Goal: Task Accomplishment & Management: Complete application form

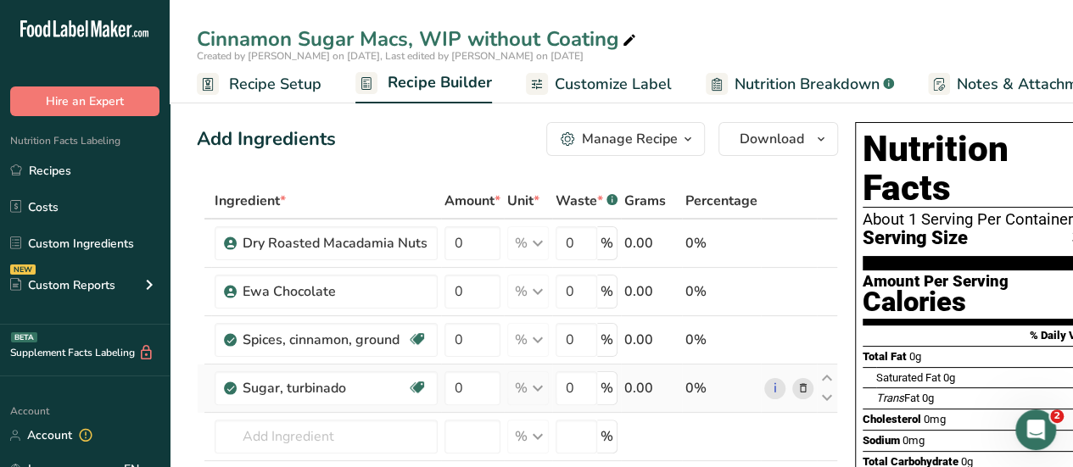
click at [797, 386] on icon at bounding box center [803, 389] width 12 height 18
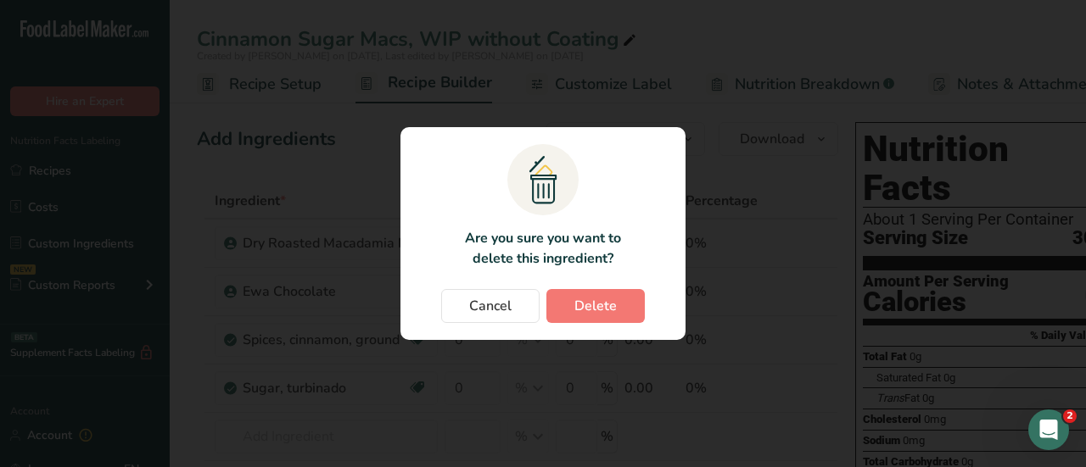
click at [620, 325] on section ".a{fill:#f5f3ed;}.b,.e{fill:#0f393a;}.c{fill:none;}.d{fill:#f2c549;}.e{stroke:r…" at bounding box center [542, 233] width 285 height 213
click at [613, 312] on span "Delete" at bounding box center [595, 306] width 42 height 20
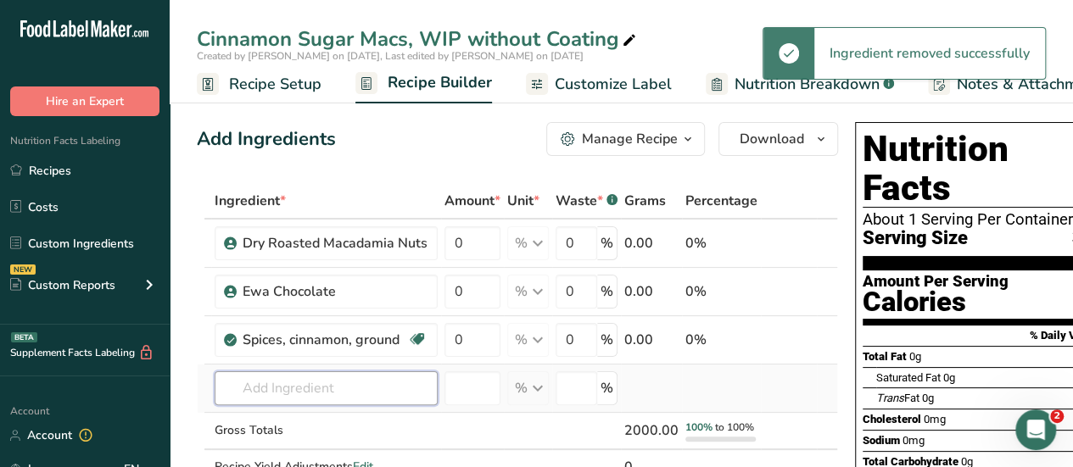
click at [282, 382] on input "text" at bounding box center [326, 388] width 223 height 34
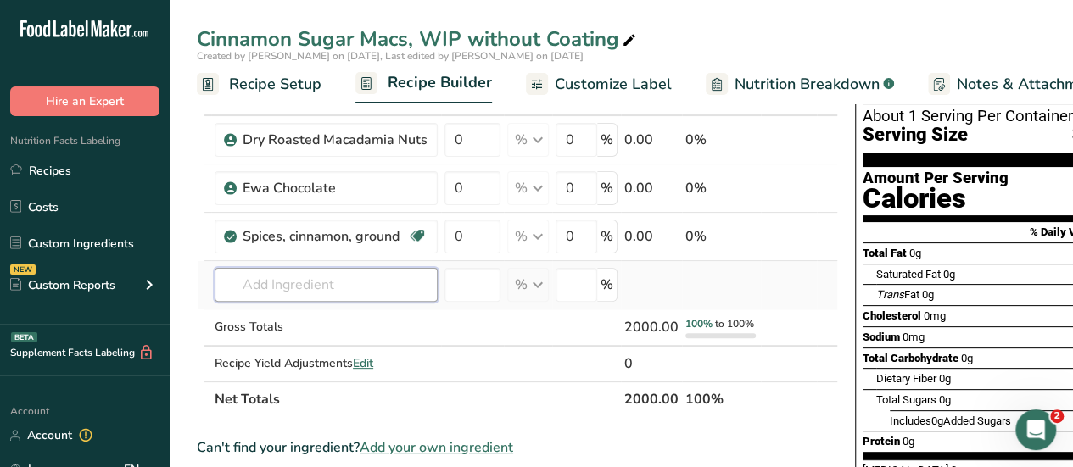
scroll to position [131, 0]
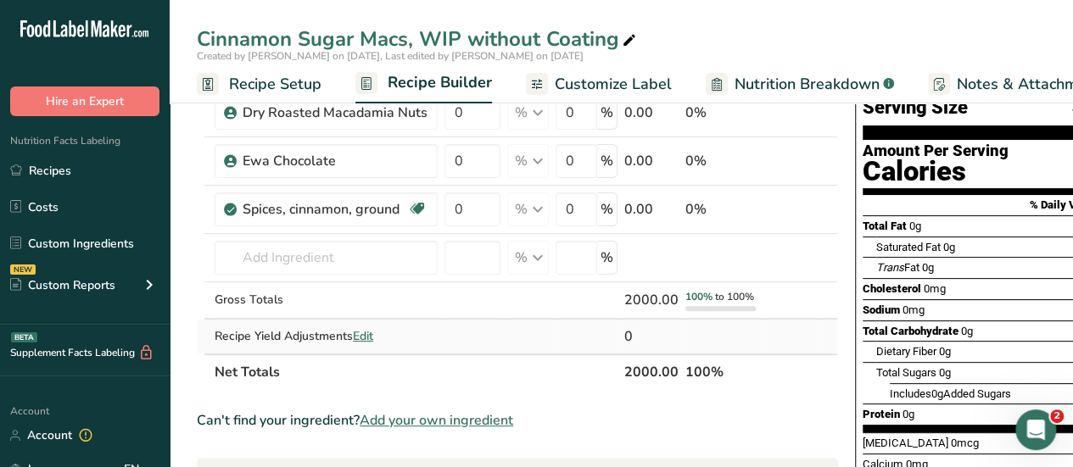
click at [498, 344] on td at bounding box center [472, 337] width 63 height 34
click at [356, 254] on input "text" at bounding box center [326, 258] width 223 height 34
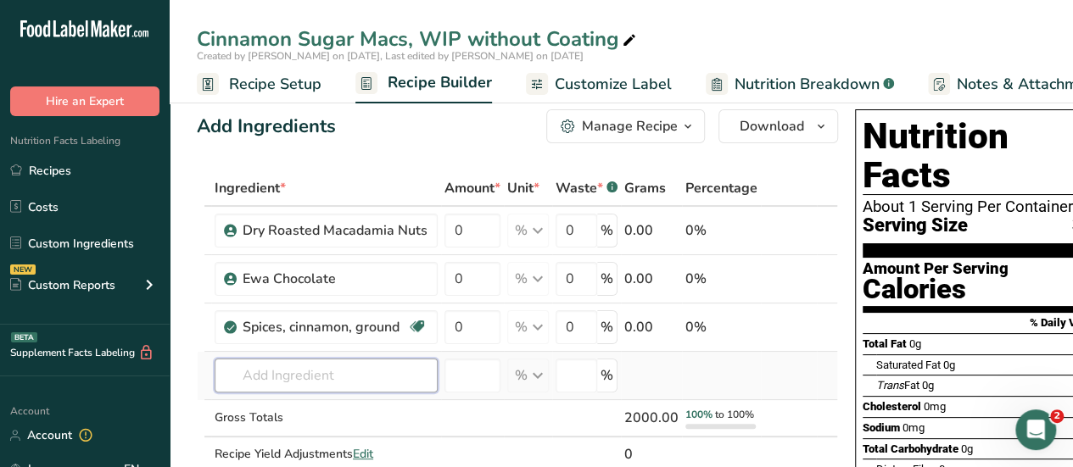
scroll to position [6, 0]
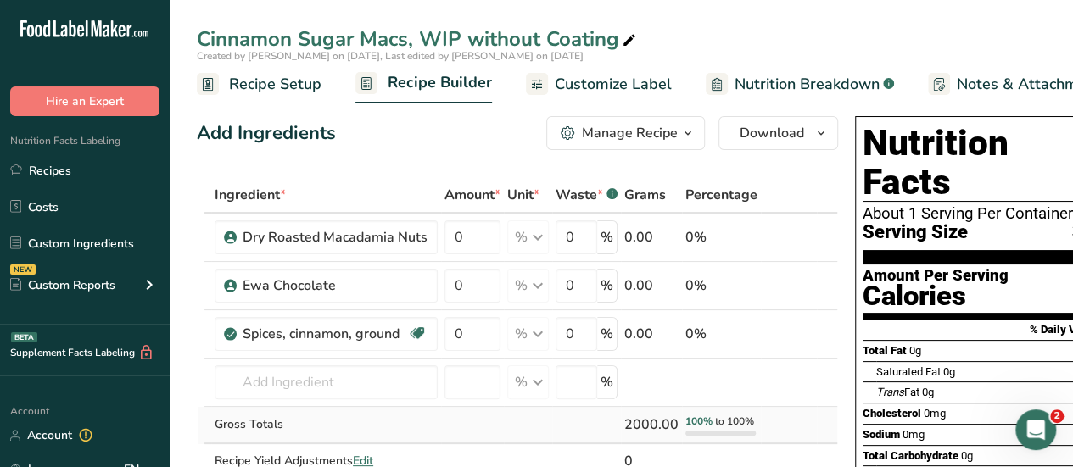
click at [498, 427] on td at bounding box center [472, 425] width 63 height 37
click at [357, 371] on input "text" at bounding box center [326, 383] width 223 height 34
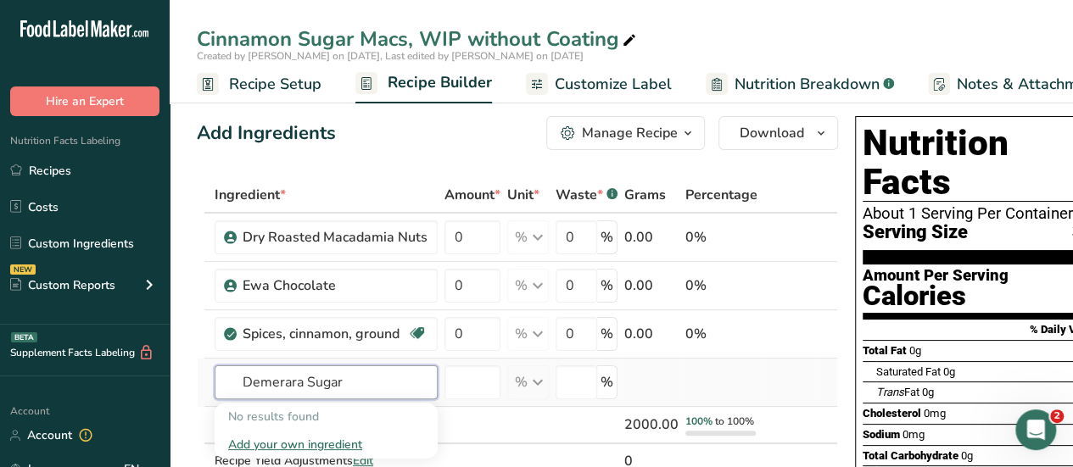
type input "Demerara Sugar"
click at [313, 440] on div "Add your own ingredient" at bounding box center [326, 445] width 196 height 18
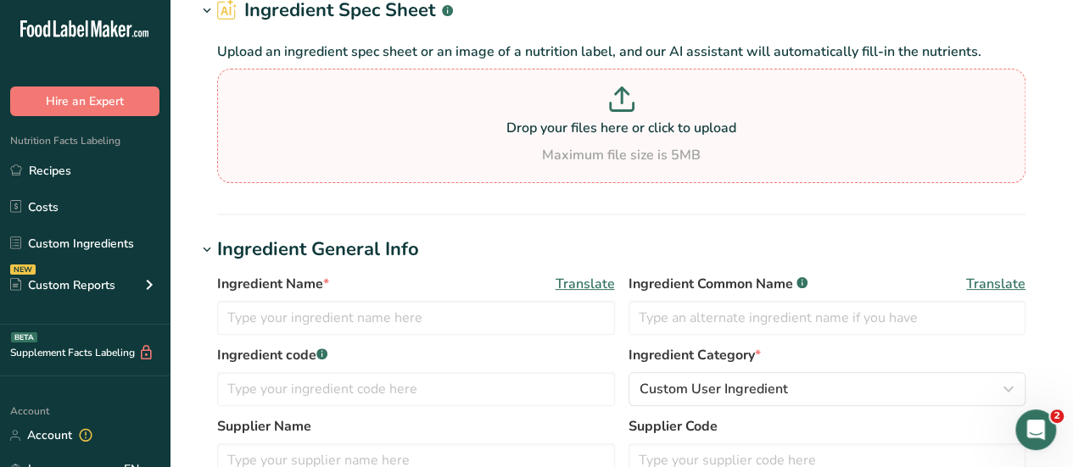
scroll to position [95, 0]
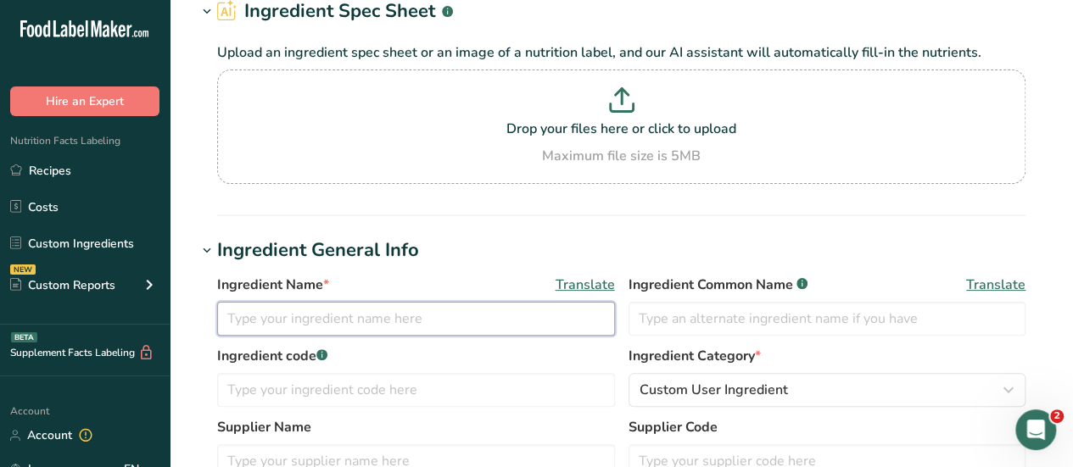
click at [375, 326] on input "text" at bounding box center [416, 319] width 398 height 34
type input "Demerara Sugar"
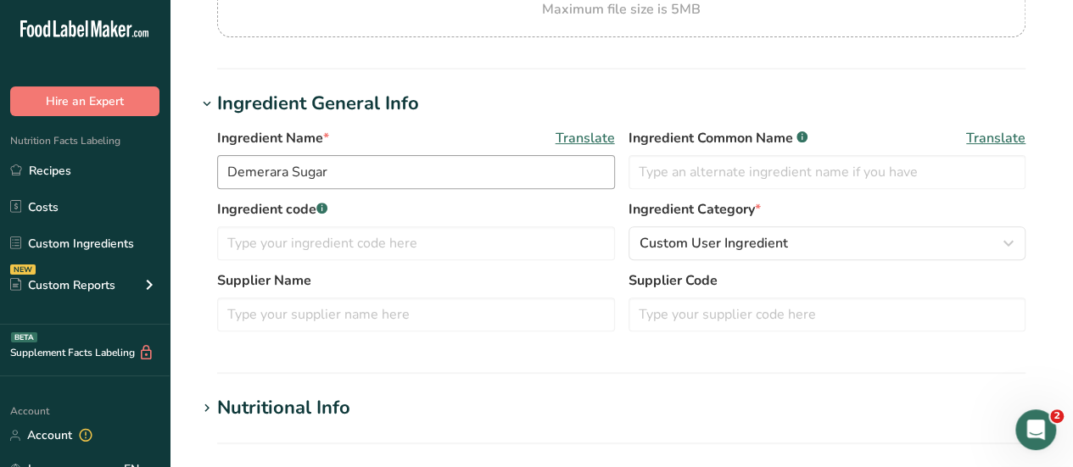
scroll to position [248, 0]
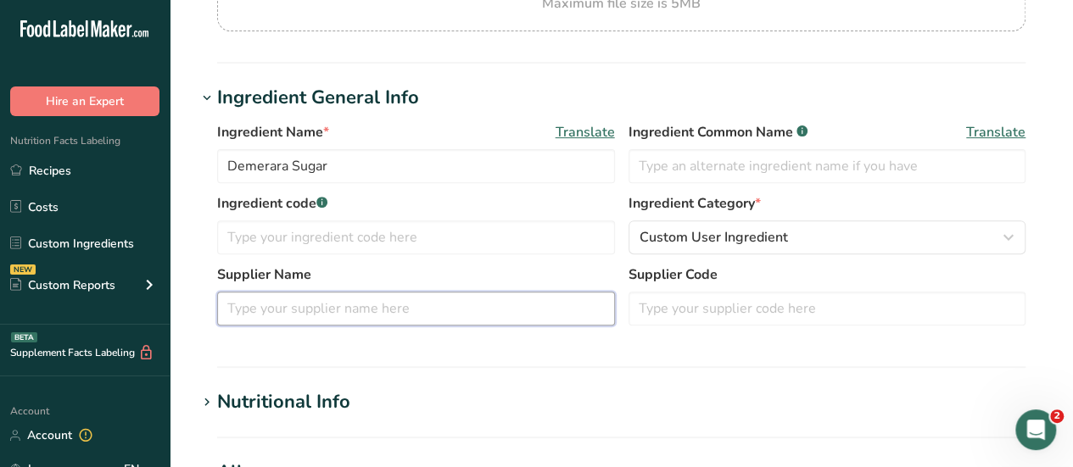
click at [358, 312] on input "text" at bounding box center [416, 309] width 398 height 34
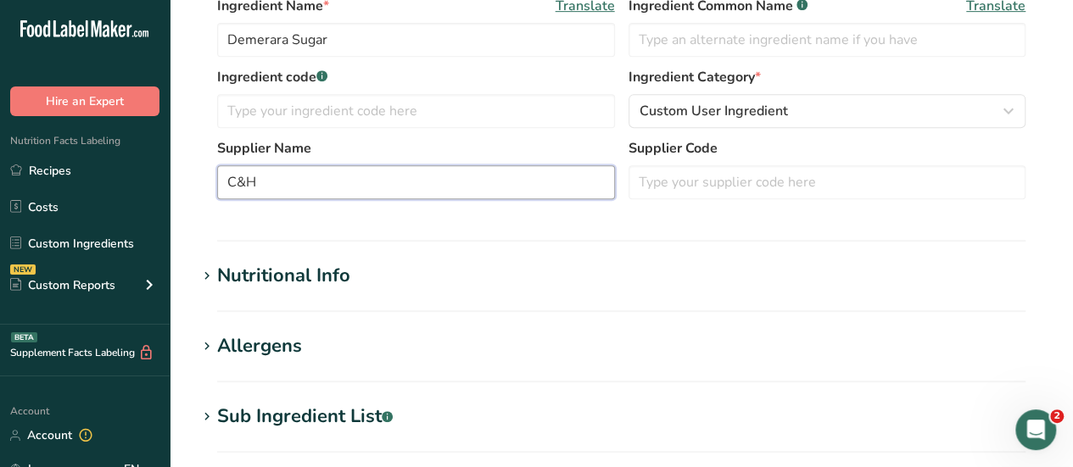
scroll to position [394, 0]
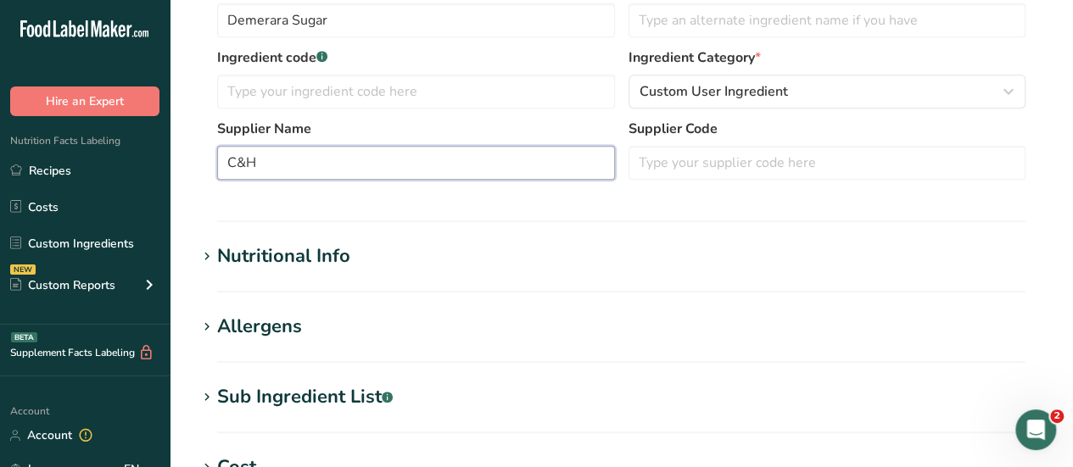
type input "C&H"
click at [212, 255] on icon at bounding box center [206, 257] width 15 height 24
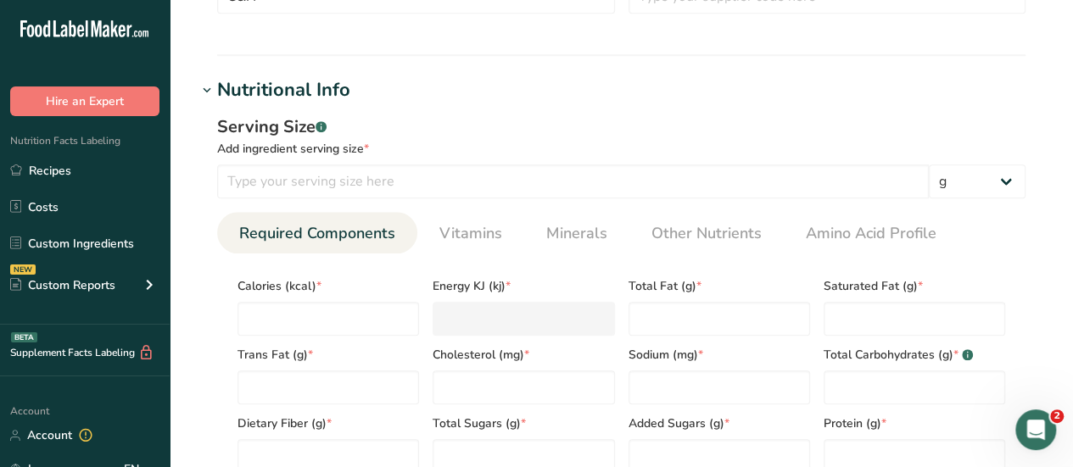
scroll to position [555, 0]
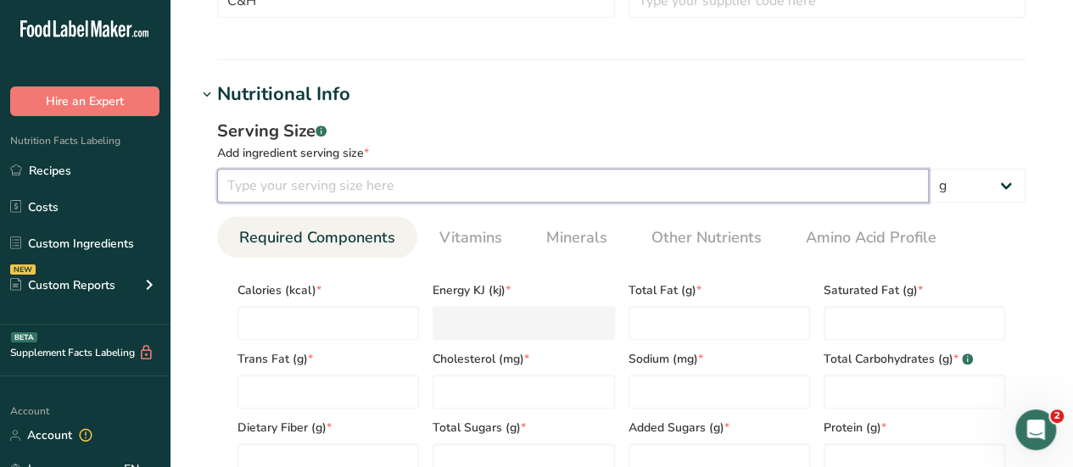
click at [400, 180] on input "number" at bounding box center [573, 186] width 712 height 34
type input "8"
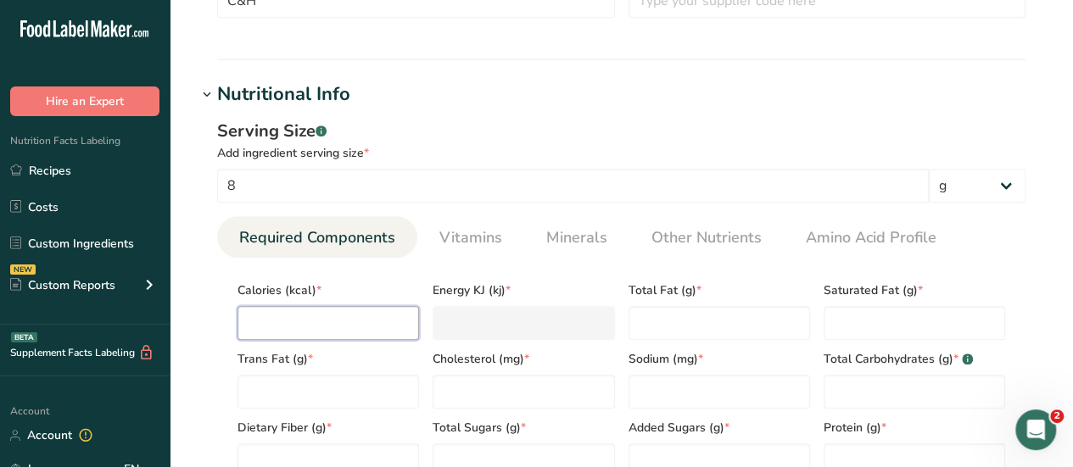
click at [293, 319] on input "number" at bounding box center [327, 323] width 181 height 34
type input "3"
type KJ "12.6"
type input "30"
type KJ "125.5"
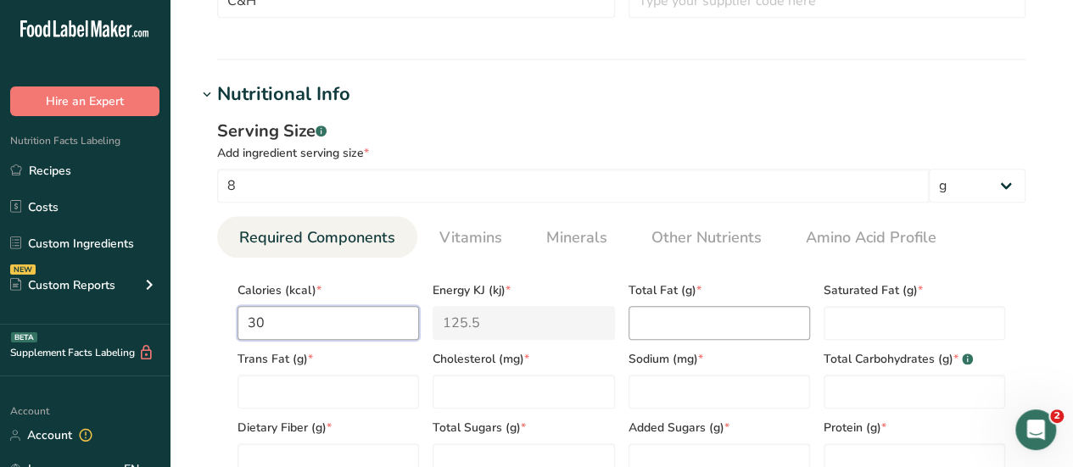
type input "30"
click at [662, 326] on Fat "number" at bounding box center [718, 323] width 181 height 34
type Fat "0"
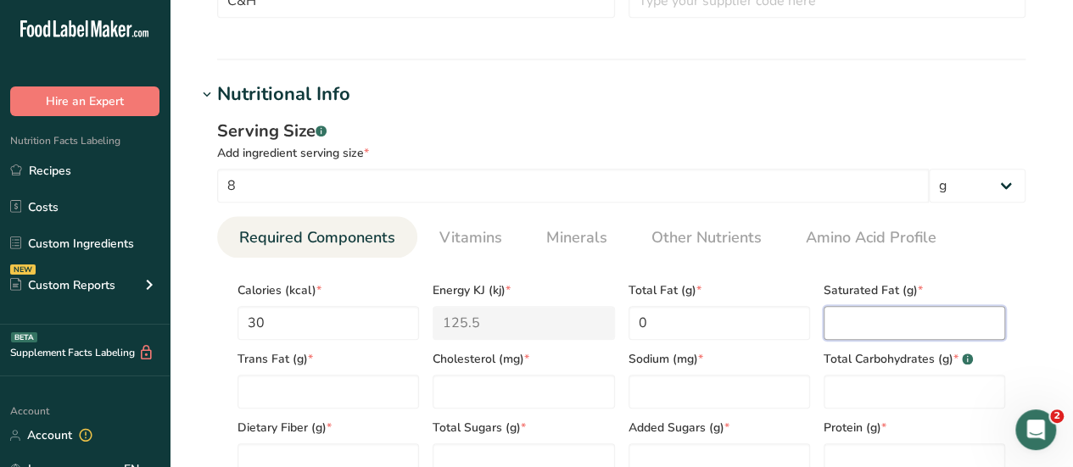
click at [868, 318] on Fat "number" at bounding box center [913, 323] width 181 height 34
type Fat "0"
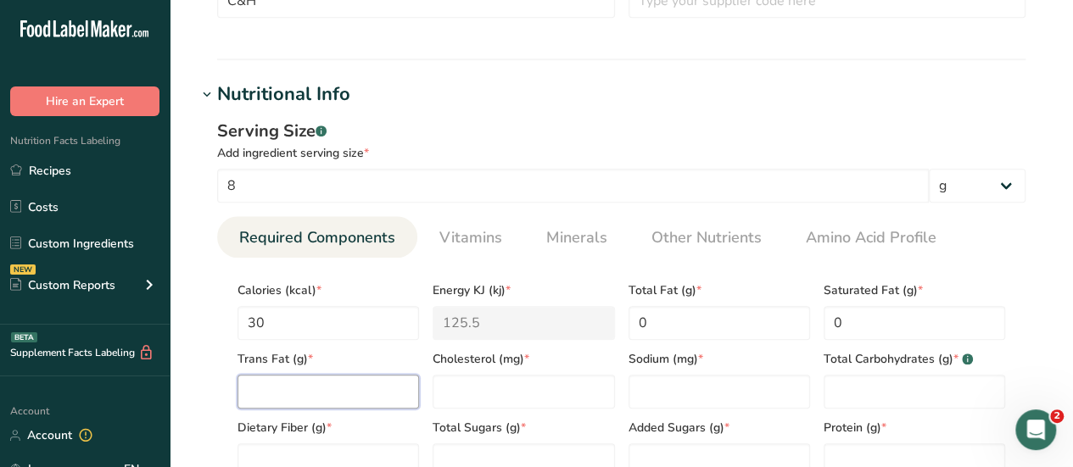
click at [359, 389] on Fat "number" at bounding box center [327, 392] width 181 height 34
type Fat "0"
type input "0"
type Carbohydrates "8"
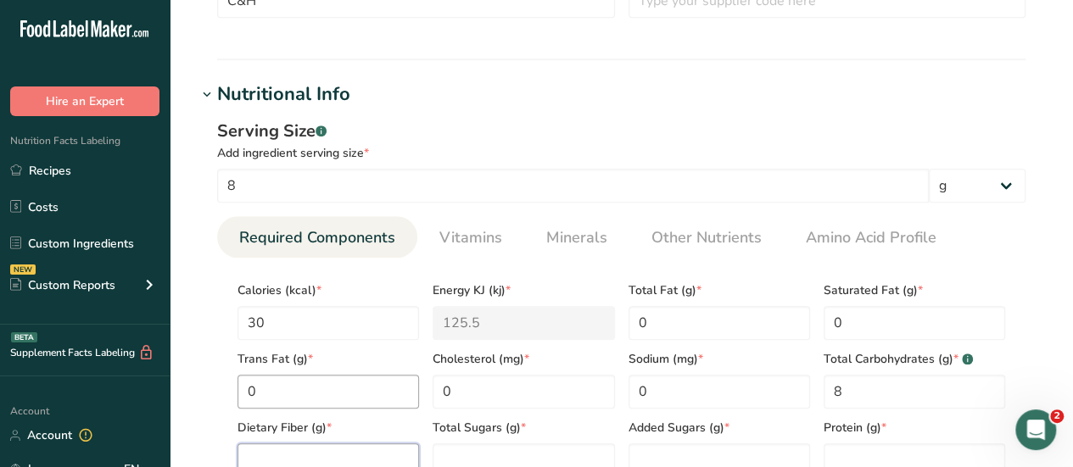
scroll to position [565, 0]
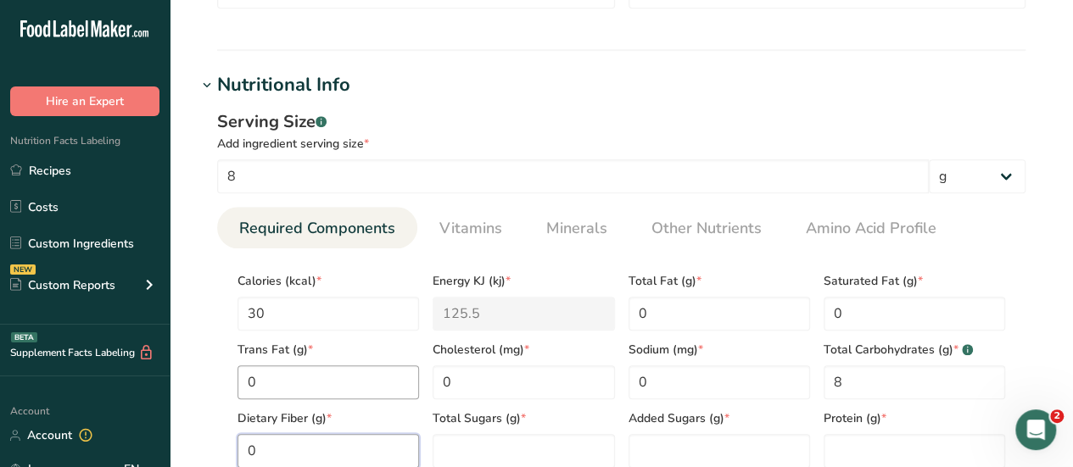
type Fiber "0"
type Sugars "8"
type Sugars "0"
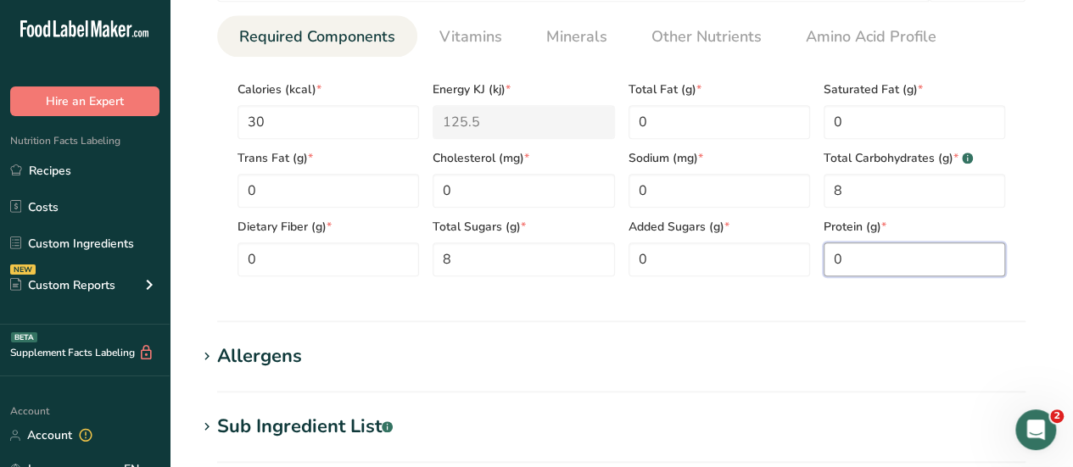
scroll to position [758, 0]
type input "0"
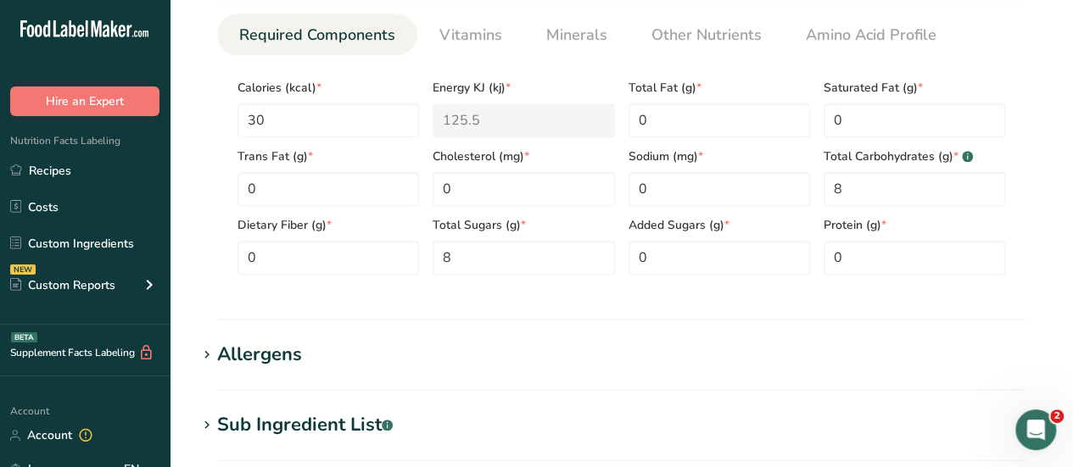
click at [747, 332] on section "Add new ingredient Back to recipe Ingredient Spec Sheet .a-a{fill:#347362;}.b-a…" at bounding box center [621, 68] width 903 height 1652
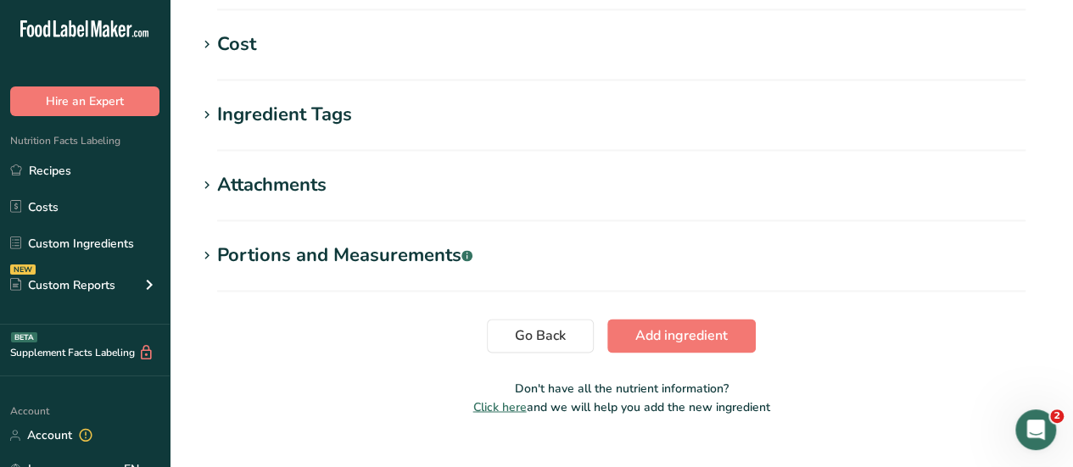
scroll to position [1209, 0]
click at [697, 337] on span "Add ingredient" at bounding box center [681, 336] width 92 height 20
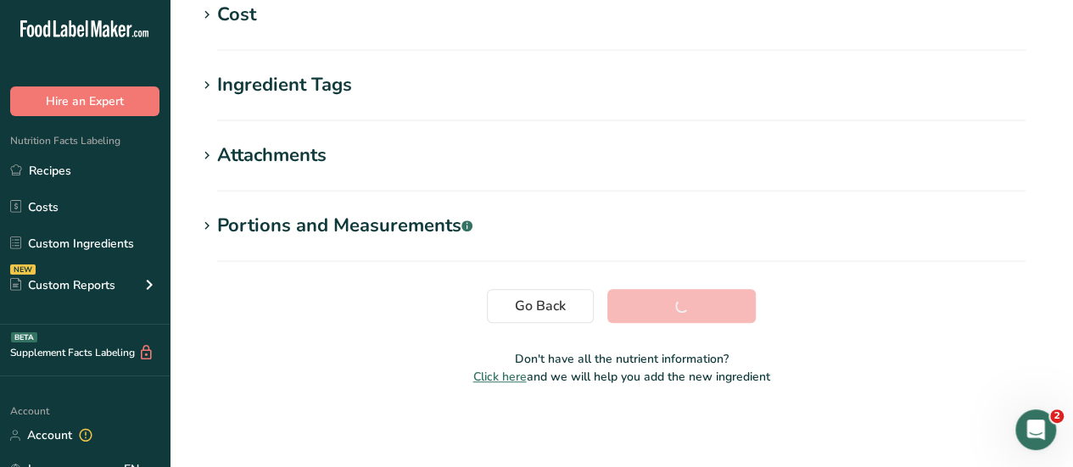
scroll to position [415, 0]
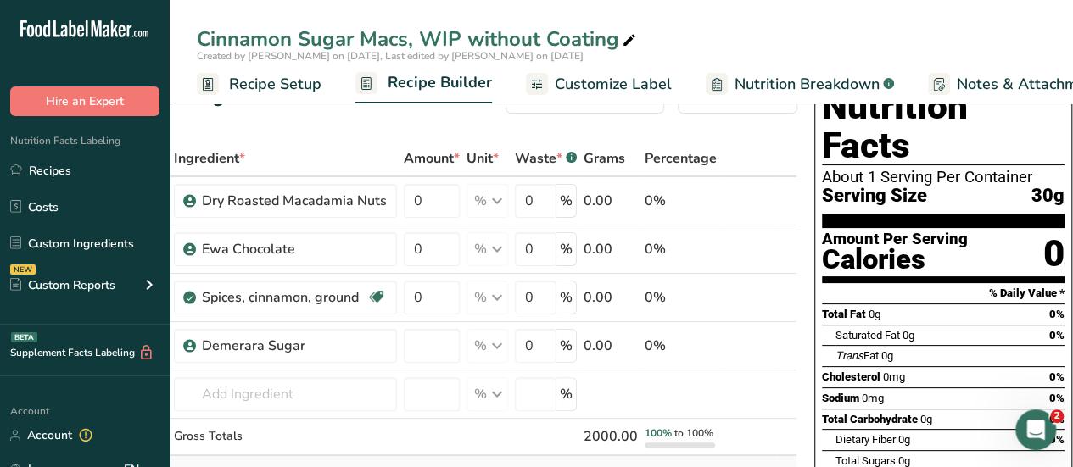
scroll to position [22, 0]
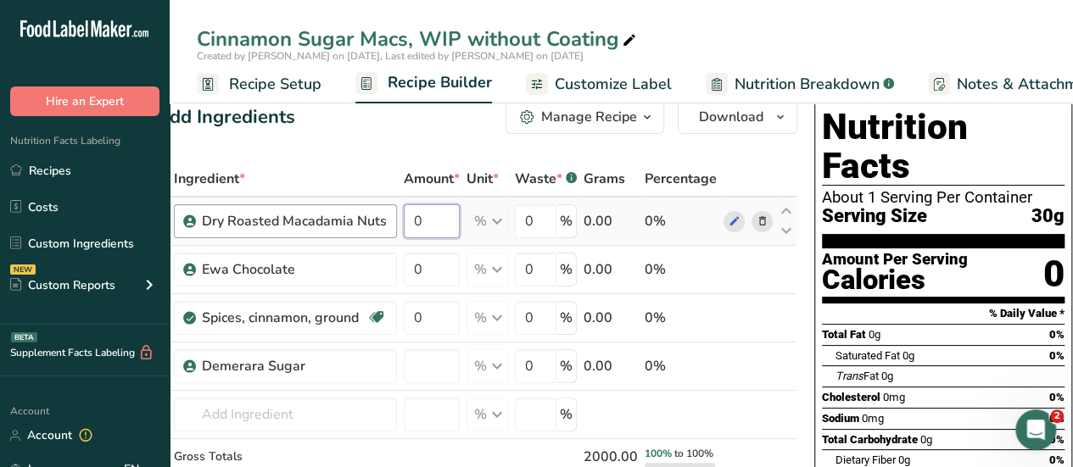
drag, startPoint x: 436, startPoint y: 222, endPoint x: 341, endPoint y: 226, distance: 95.0
click at [341, 226] on tr "Dry Roasted Macadamia Nuts 0 % Weight Units g kg mg See more Volume Units l Vol…" at bounding box center [476, 222] width 639 height 48
type input "20"
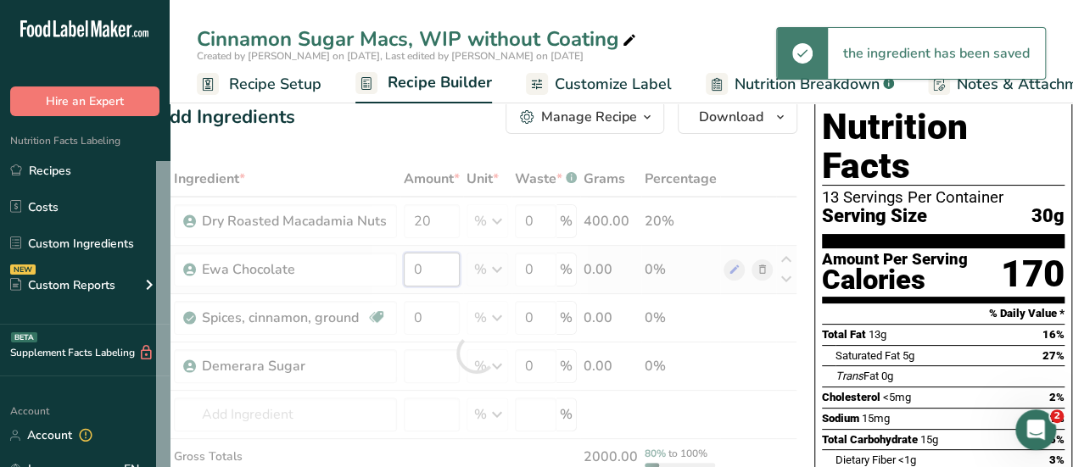
click at [414, 272] on div "Ingredient * Amount * Unit * Waste * .a-a{fill:#347362;}.b-a{fill:#fff;} Grams …" at bounding box center [476, 354] width 641 height 386
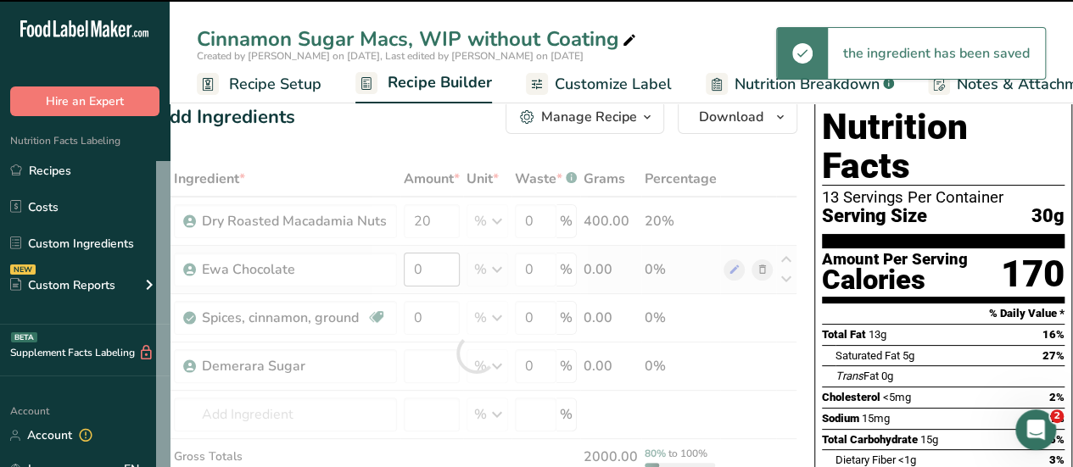
click at [414, 272] on div at bounding box center [476, 354] width 641 height 386
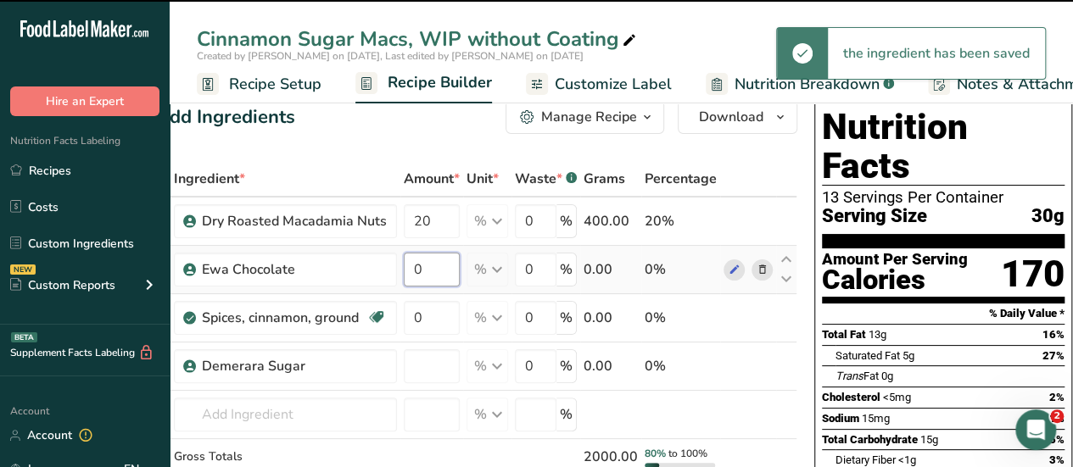
drag, startPoint x: 414, startPoint y: 272, endPoint x: 433, endPoint y: 274, distance: 19.6
click at [433, 274] on input "0" at bounding box center [432, 270] width 56 height 34
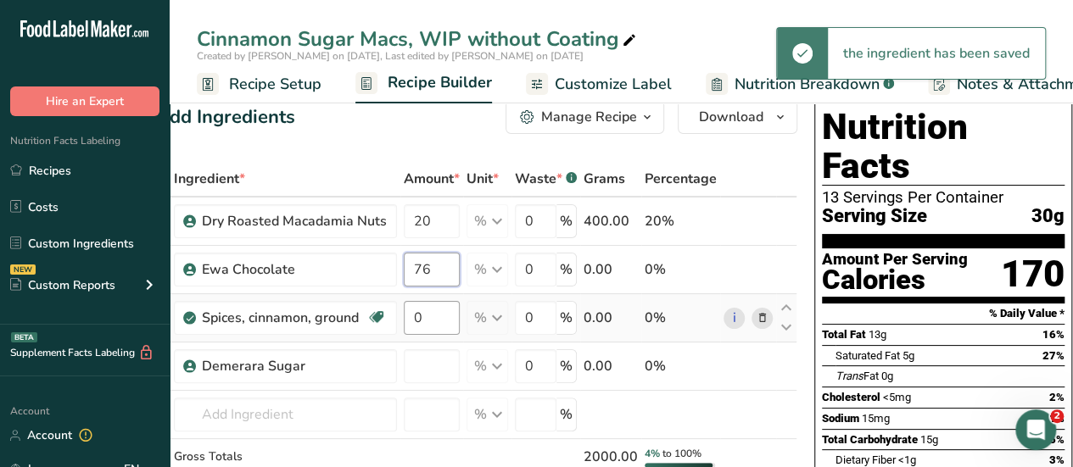
type input "76"
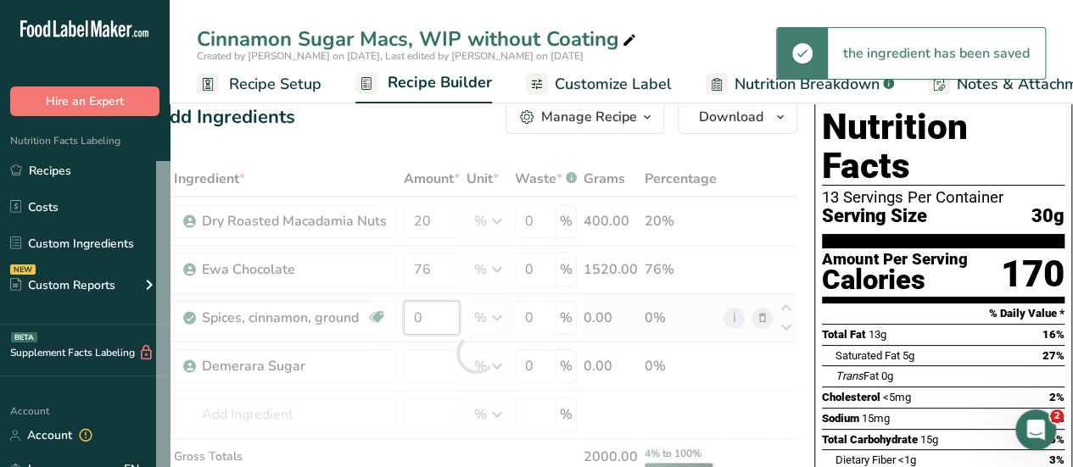
click at [416, 315] on div "Ingredient * Amount * Unit * Waste * .a-a{fill:#347362;}.b-a{fill:#fff;} Grams …" at bounding box center [476, 354] width 641 height 386
click at [416, 315] on div at bounding box center [476, 354] width 641 height 386
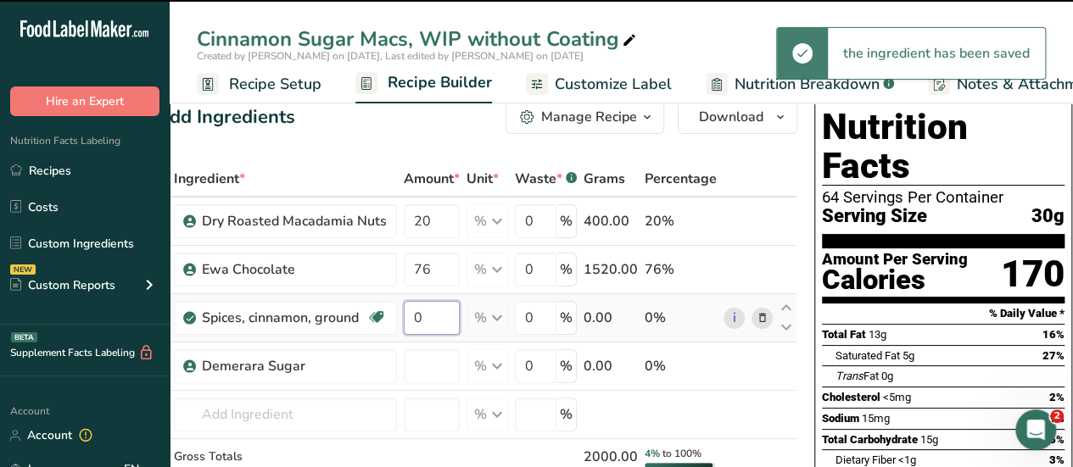
click at [416, 315] on input "0" at bounding box center [432, 318] width 56 height 34
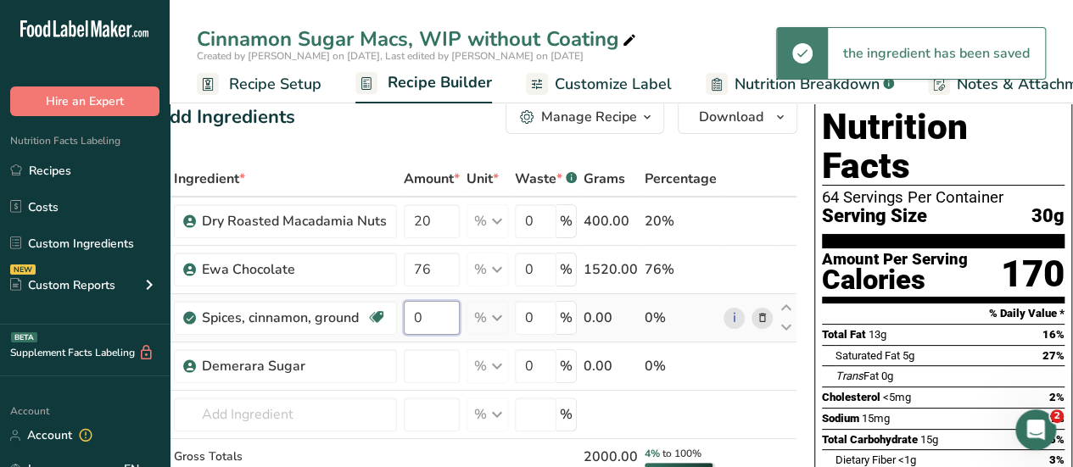
click at [416, 315] on input "0" at bounding box center [432, 318] width 56 height 34
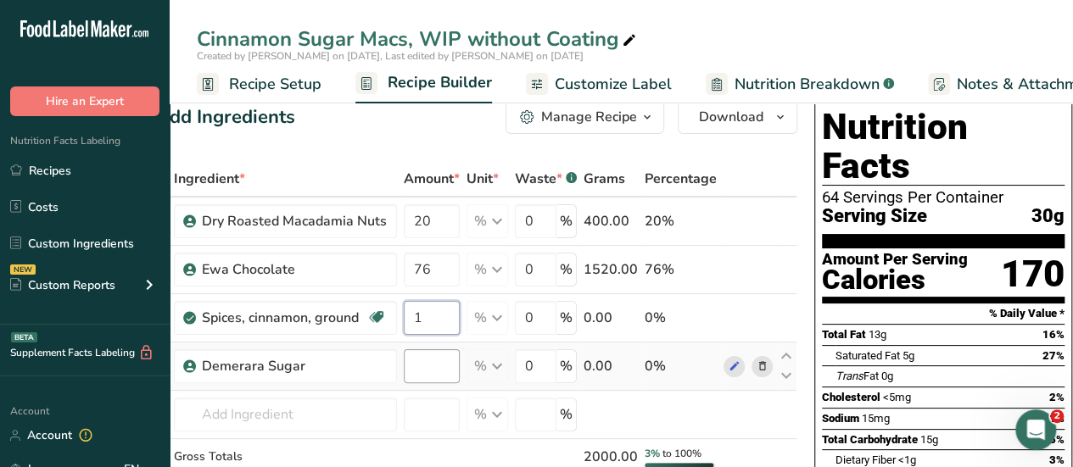
type input "1"
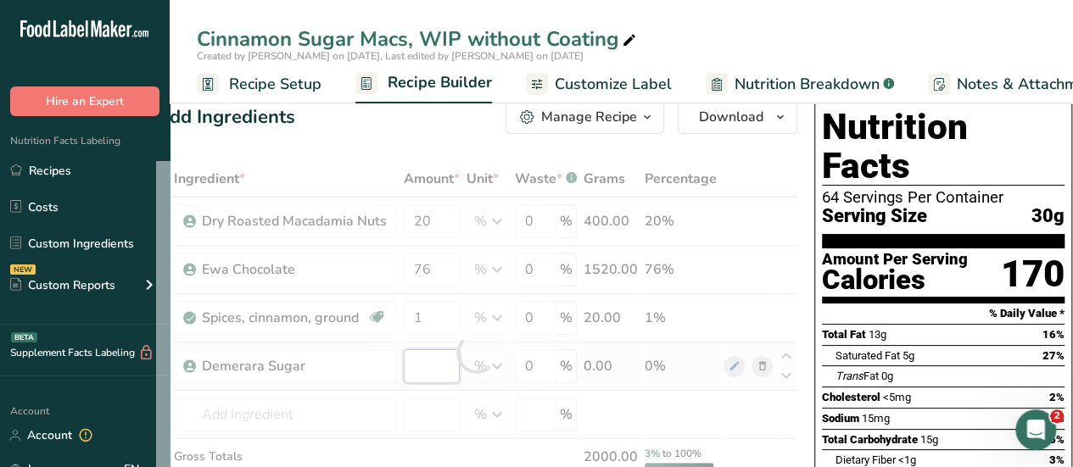
click at [405, 377] on div "Ingredient * Amount * Unit * Waste * .a-a{fill:#347362;}.b-a{fill:#fff;} Grams …" at bounding box center [476, 354] width 641 height 386
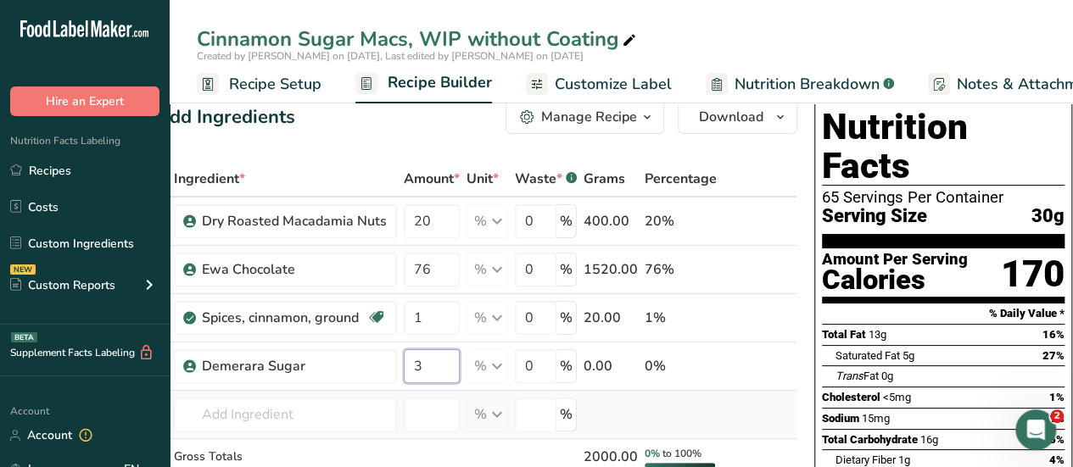
type input "3"
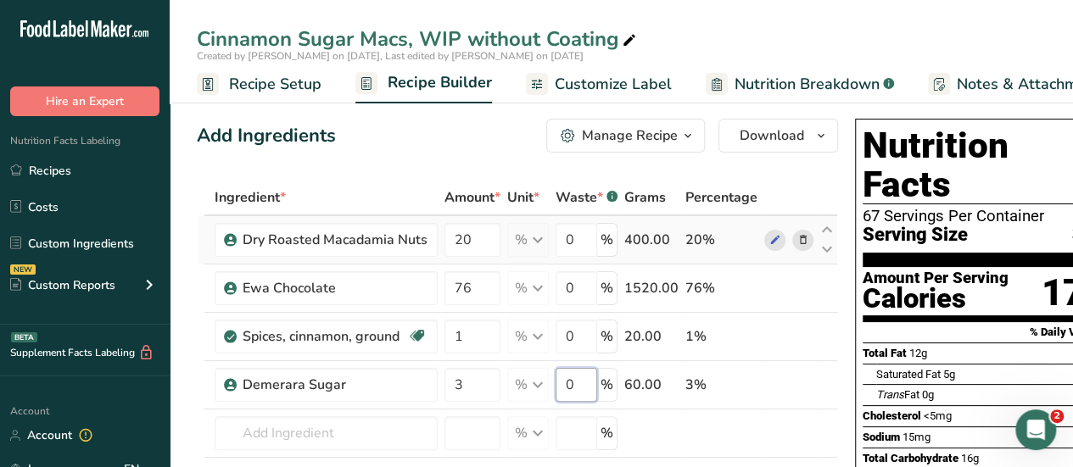
scroll to position [0, 0]
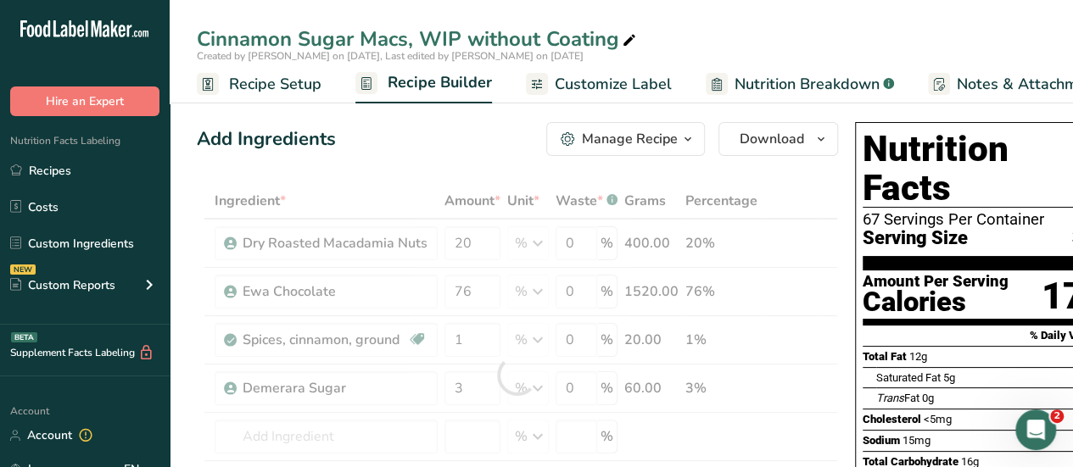
click at [812, 194] on div "Ingredient * Amount * Unit * Waste * .a-a{fill:#347362;}.b-a{fill:#fff;} Grams …" at bounding box center [517, 376] width 641 height 386
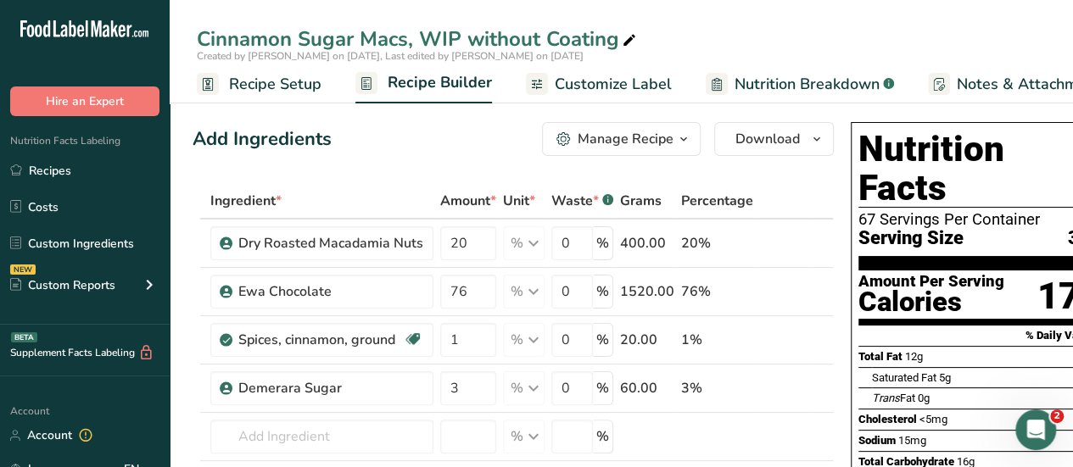
scroll to position [0, 3]
click at [256, 91] on span "Recipe Setup" at bounding box center [275, 84] width 92 height 23
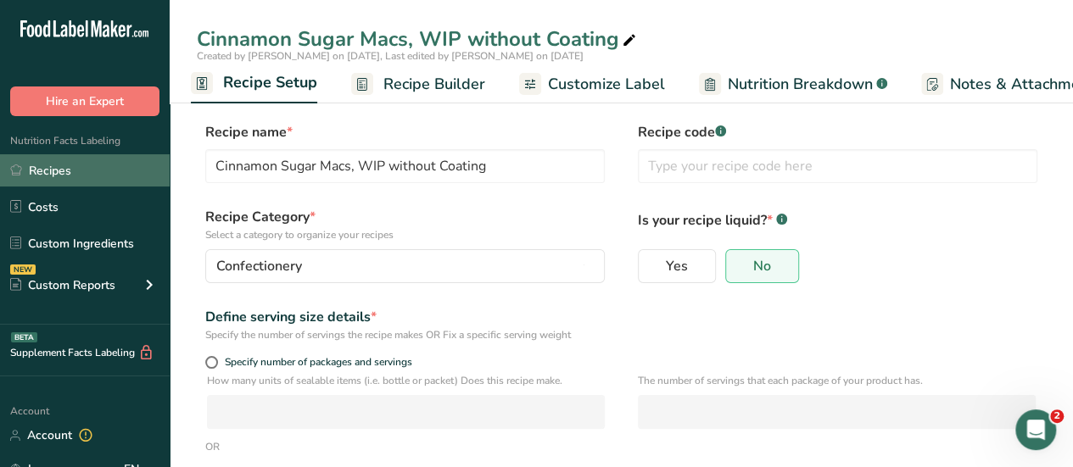
click at [63, 165] on link "Recipes" at bounding box center [85, 170] width 170 height 32
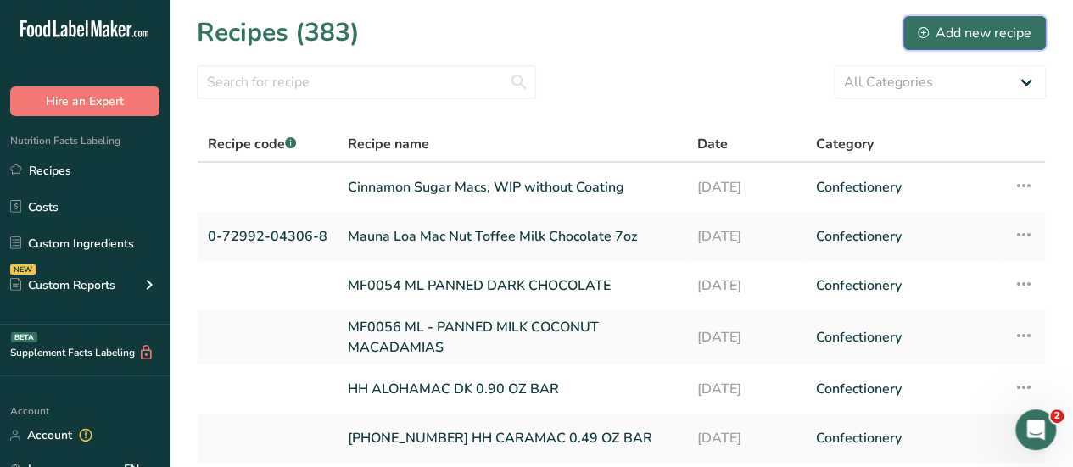
click at [989, 30] on div "Add new recipe" at bounding box center [975, 33] width 114 height 20
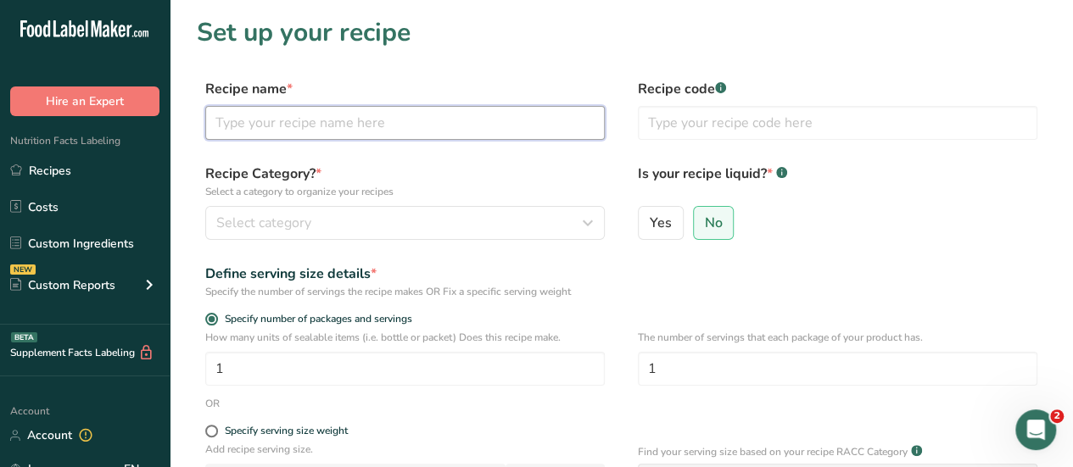
click at [436, 121] on input "text" at bounding box center [404, 123] width 399 height 34
type input "Cinnamon Sugar Panned Macs"
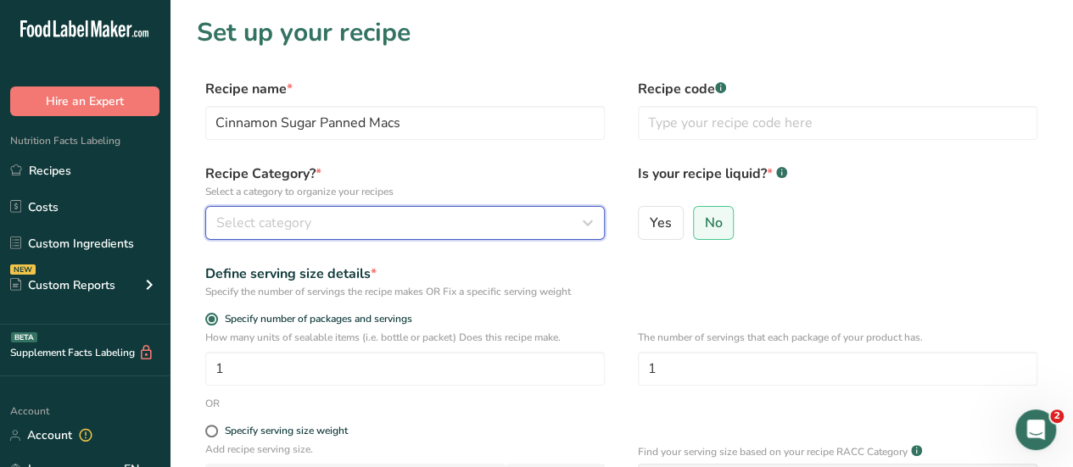
click at [382, 209] on button "Select category" at bounding box center [404, 223] width 399 height 34
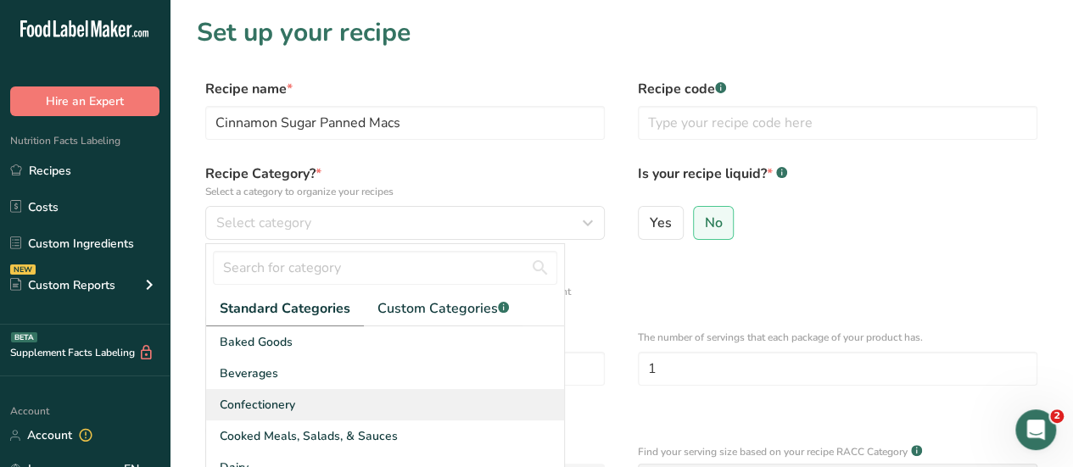
click at [265, 403] on span "Confectionery" at bounding box center [257, 405] width 75 height 18
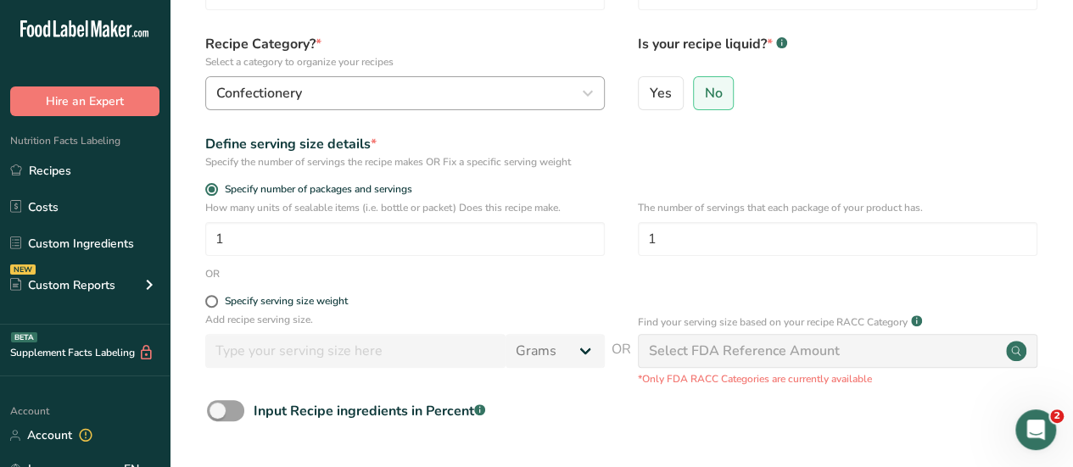
scroll to position [134, 0]
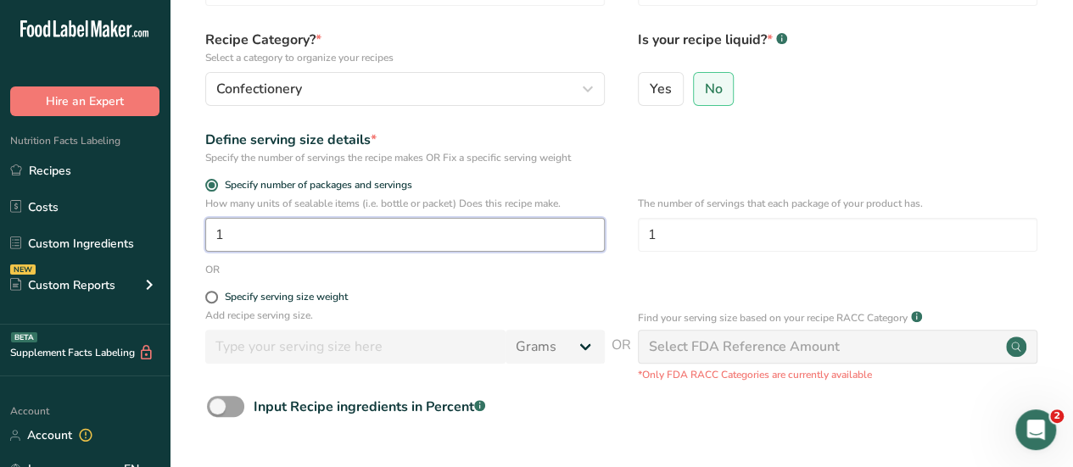
click at [323, 237] on input "1" at bounding box center [404, 235] width 399 height 34
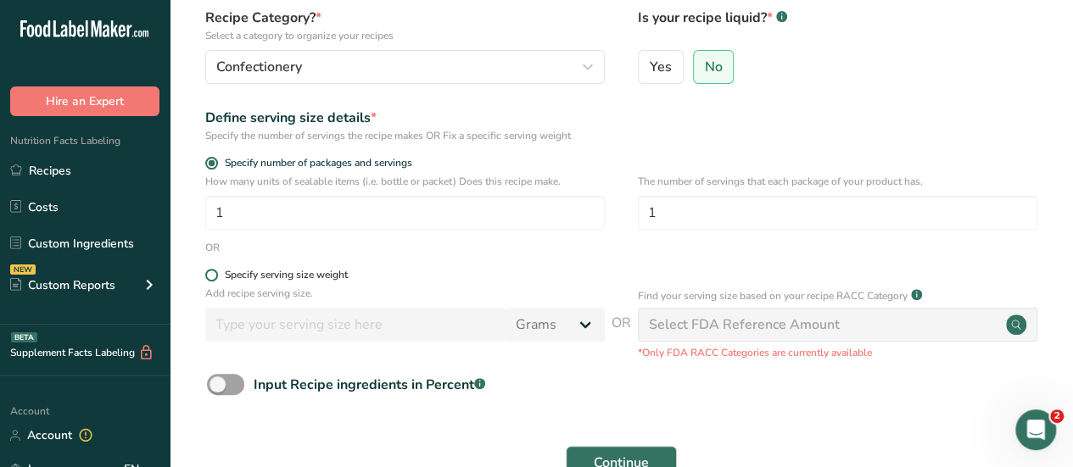
click at [214, 274] on span at bounding box center [211, 275] width 13 height 13
click at [214, 274] on input "Specify serving size weight" at bounding box center [210, 275] width 11 height 11
radio input "true"
radio input "false"
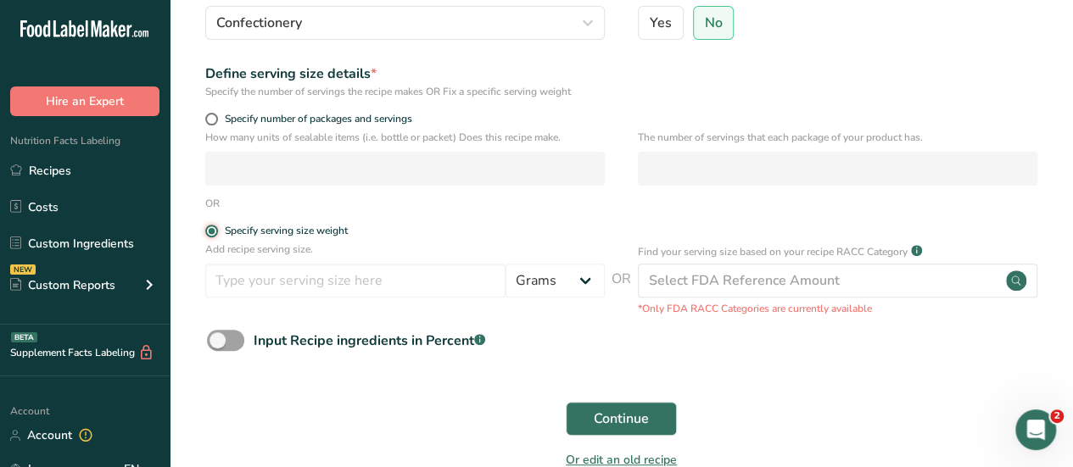
scroll to position [201, 0]
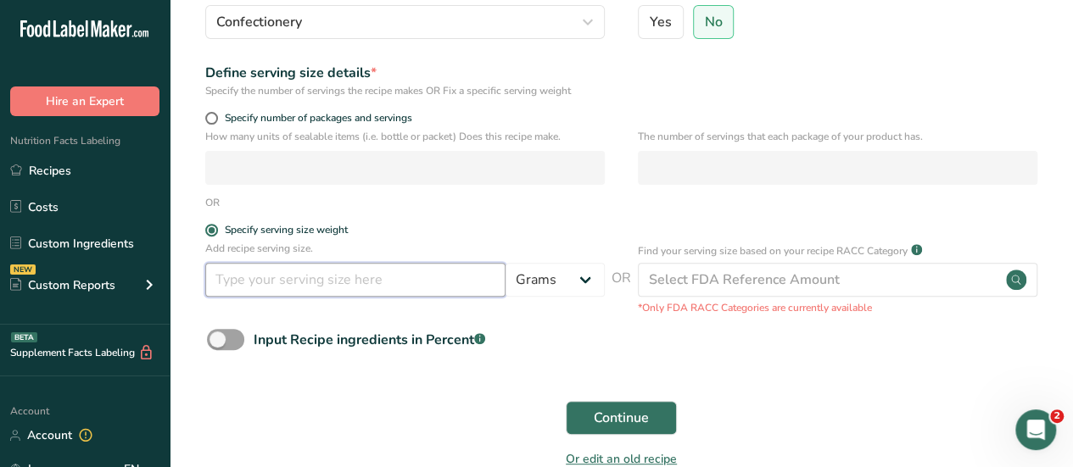
click at [263, 287] on input "number" at bounding box center [355, 280] width 300 height 34
type input "30"
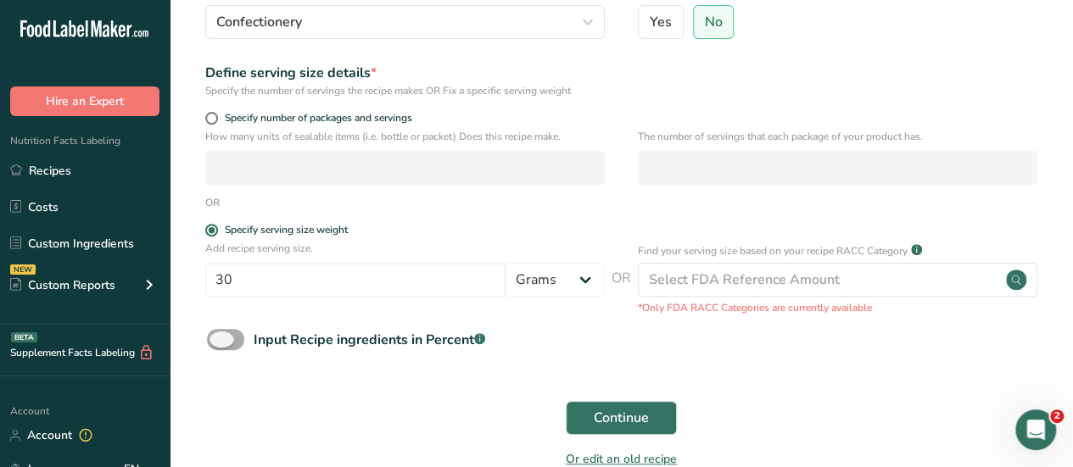
click at [237, 338] on span at bounding box center [225, 339] width 37 height 21
click at [218, 338] on input "Input Recipe ingredients in Percent .a-a{fill:#347362;}.b-a{fill:#fff;}" at bounding box center [212, 339] width 11 height 11
checkbox input "true"
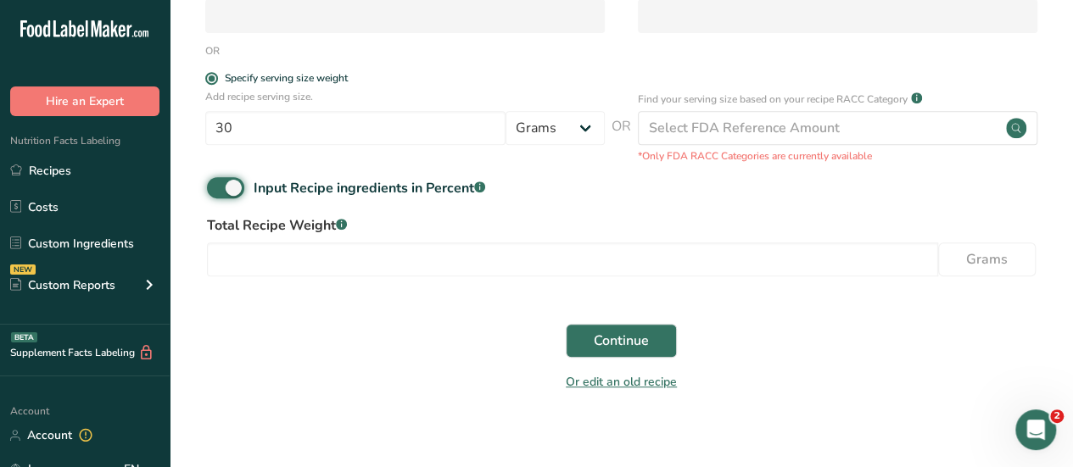
scroll to position [354, 0]
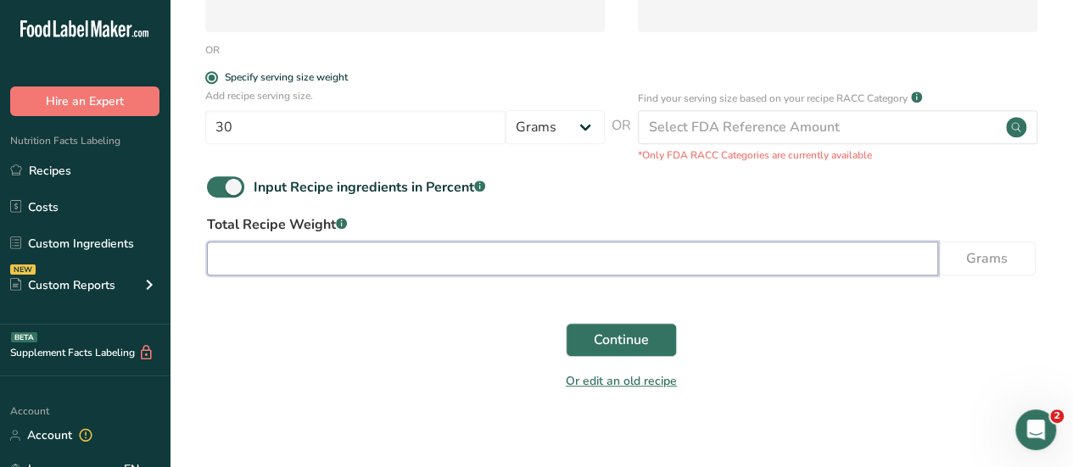
click at [461, 272] on input "number" at bounding box center [572, 259] width 731 height 34
type input "2000"
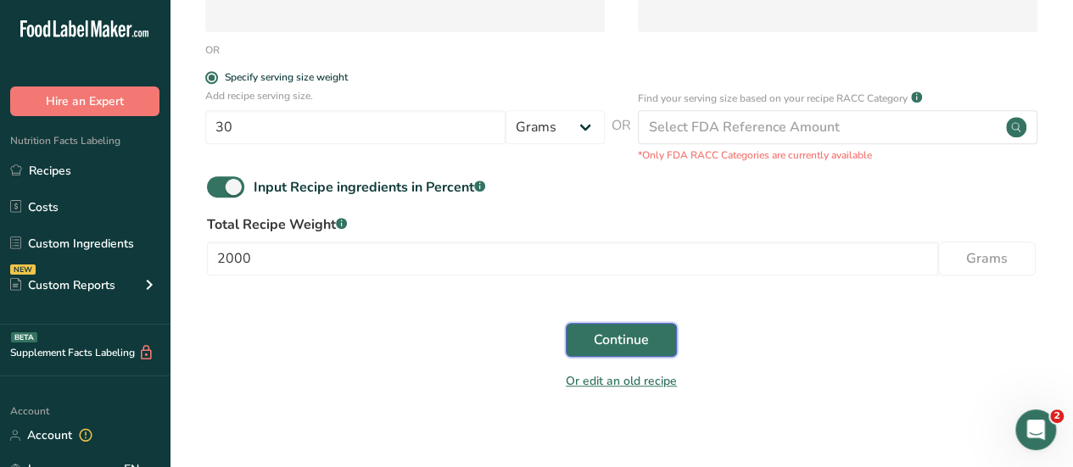
click at [580, 330] on button "Continue" at bounding box center [621, 340] width 111 height 34
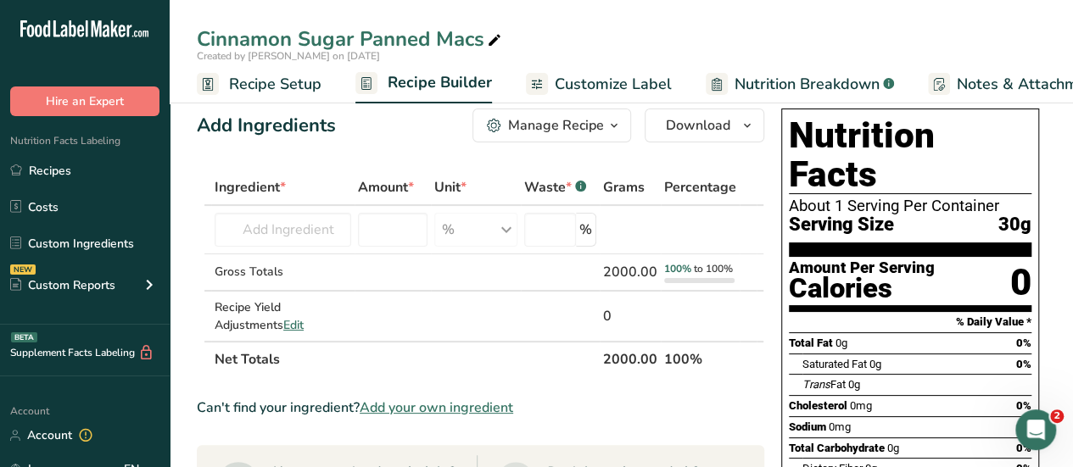
scroll to position [18, 0]
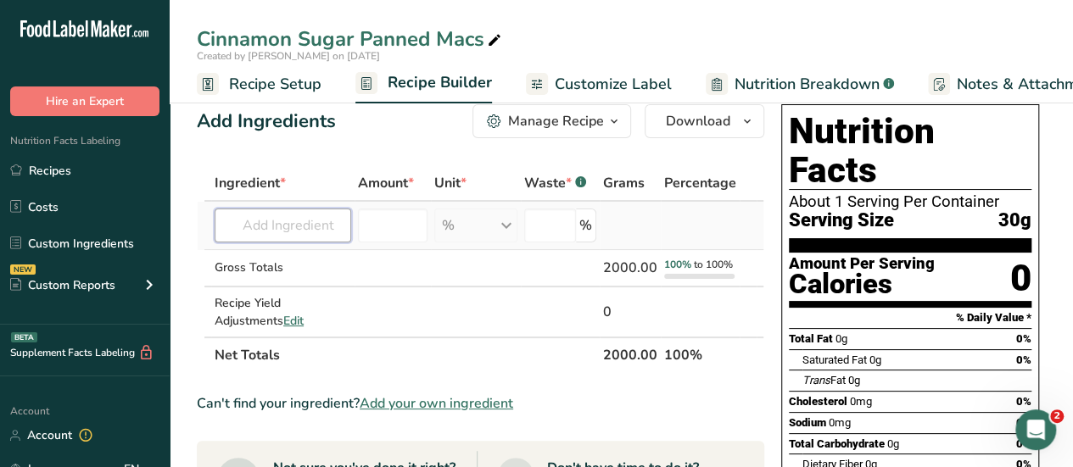
click at [299, 221] on input "text" at bounding box center [283, 226] width 137 height 34
type input "C"
type input "W"
click at [300, 237] on input "text" at bounding box center [283, 226] width 137 height 34
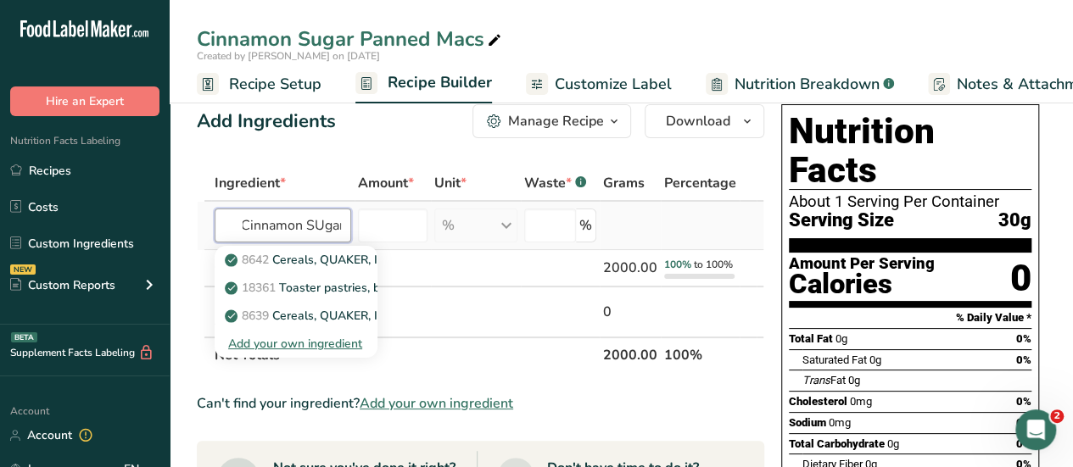
scroll to position [0, 7]
type input "Cinnamon SUgar"
click at [278, 345] on div "Add your own ingredient" at bounding box center [296, 344] width 136 height 18
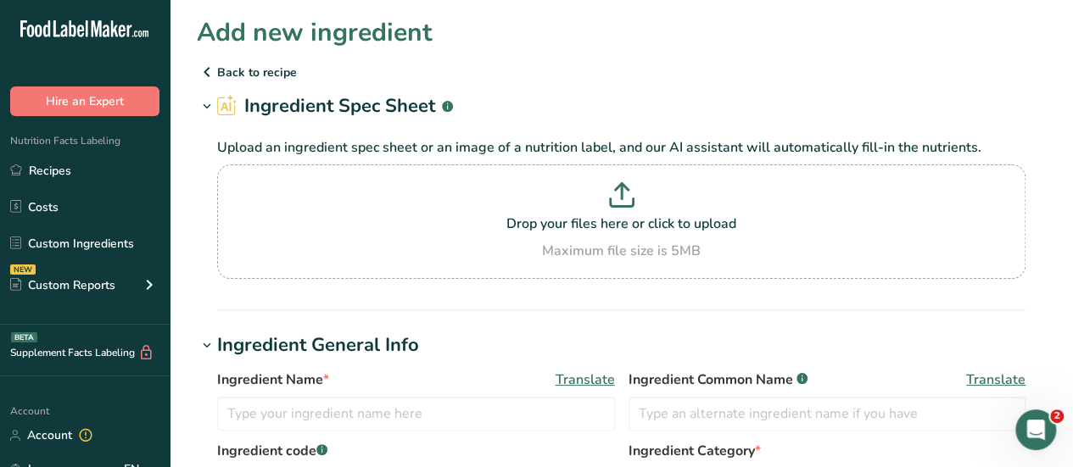
click at [248, 68] on p "Back to recipe" at bounding box center [621, 72] width 849 height 20
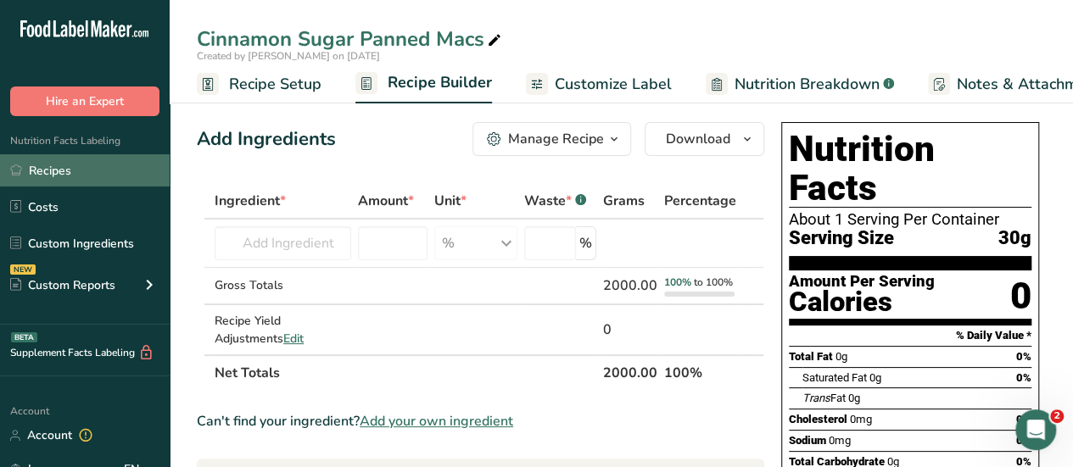
click at [55, 172] on link "Recipes" at bounding box center [85, 170] width 170 height 32
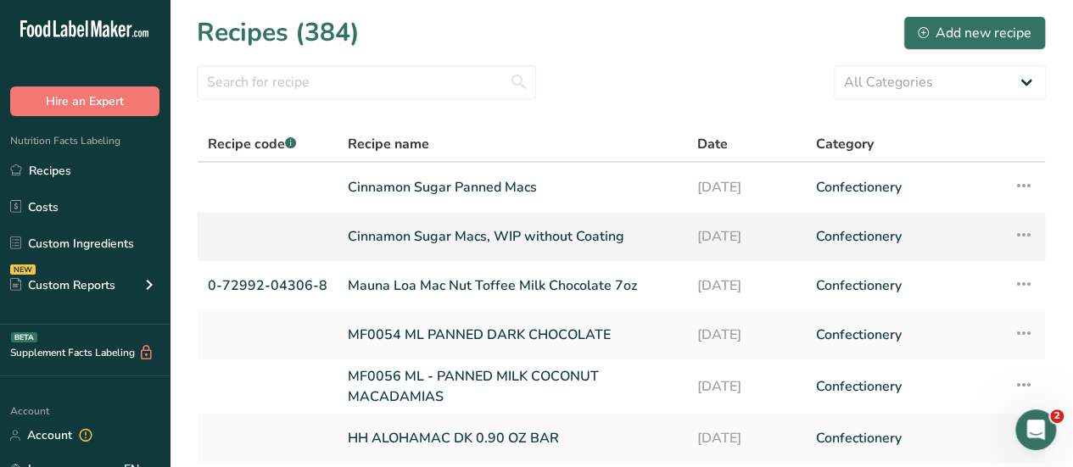
click at [1024, 240] on icon at bounding box center [1023, 235] width 20 height 31
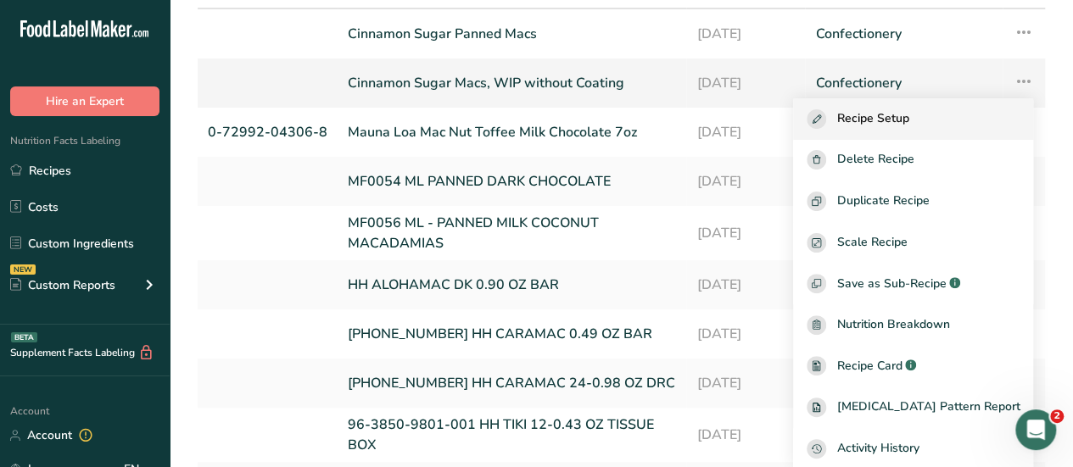
scroll to position [153, 0]
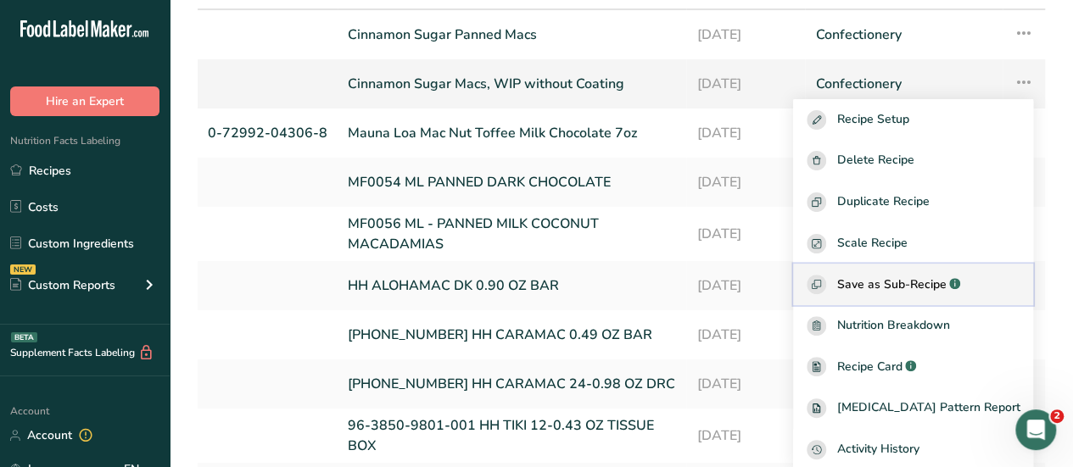
click at [907, 277] on span "Save as Sub-Recipe" at bounding box center [890, 285] width 109 height 18
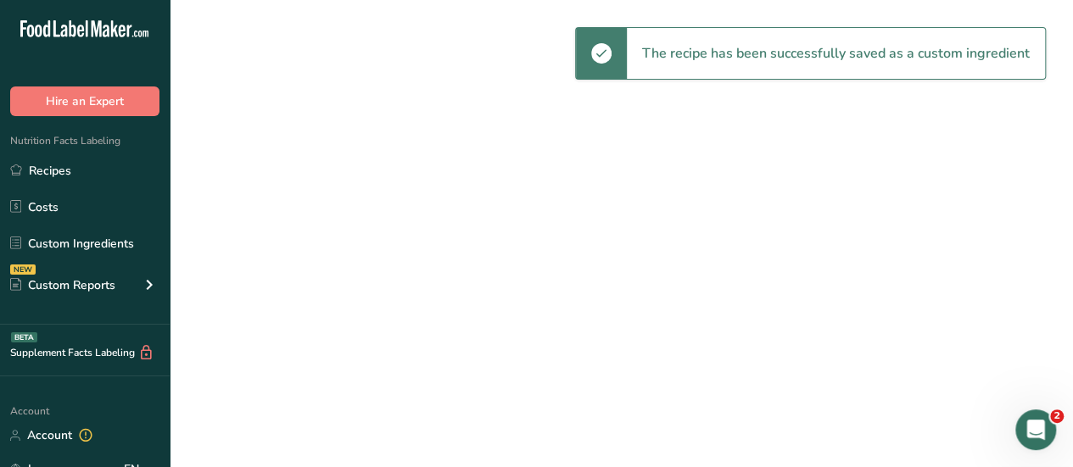
select select "30"
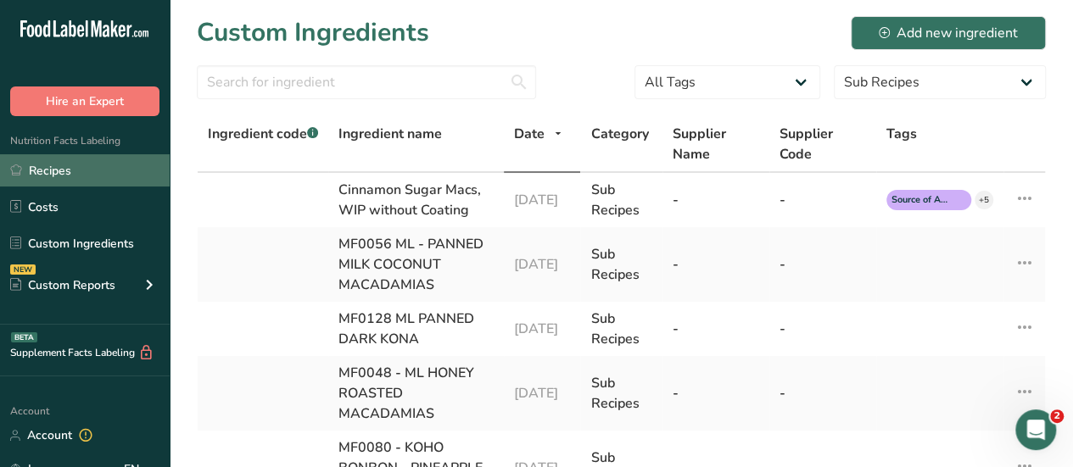
click at [63, 174] on link "Recipes" at bounding box center [85, 170] width 170 height 32
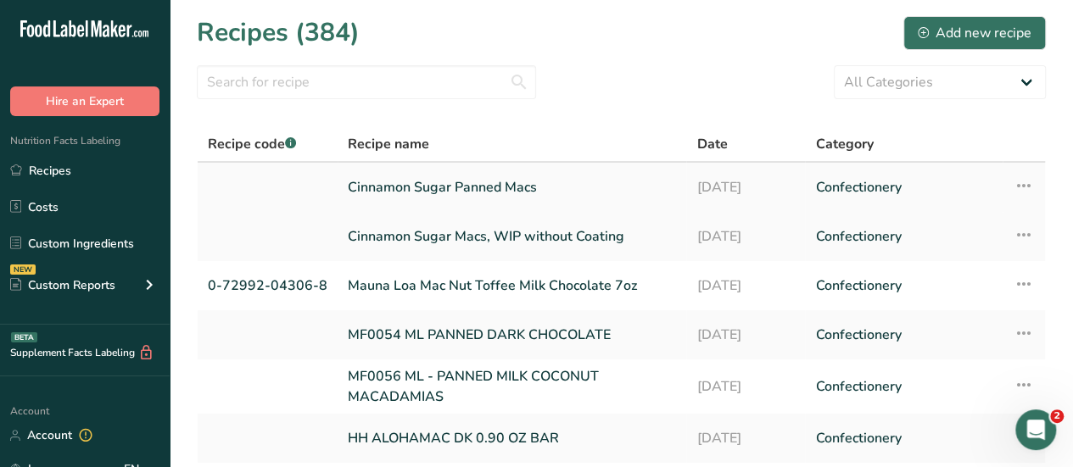
click at [473, 193] on link "Cinnamon Sugar Panned Macs" at bounding box center [512, 188] width 328 height 36
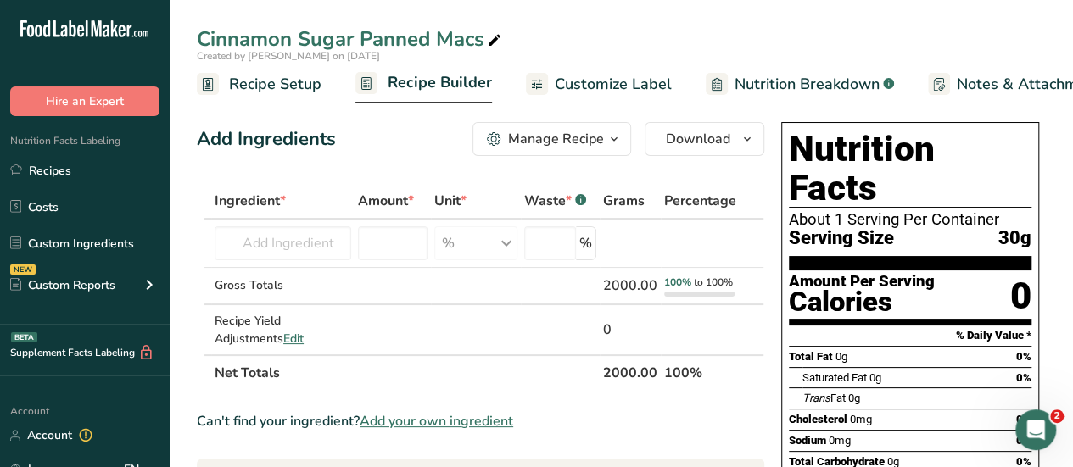
click at [427, 69] on link "Recipe Builder" at bounding box center [423, 84] width 137 height 41
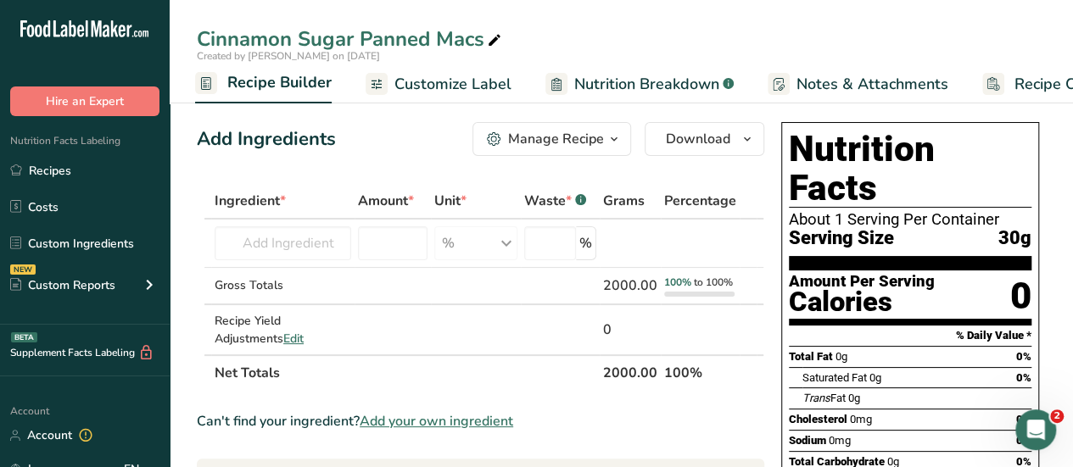
scroll to position [0, 164]
click at [290, 250] on input "text" at bounding box center [283, 243] width 137 height 34
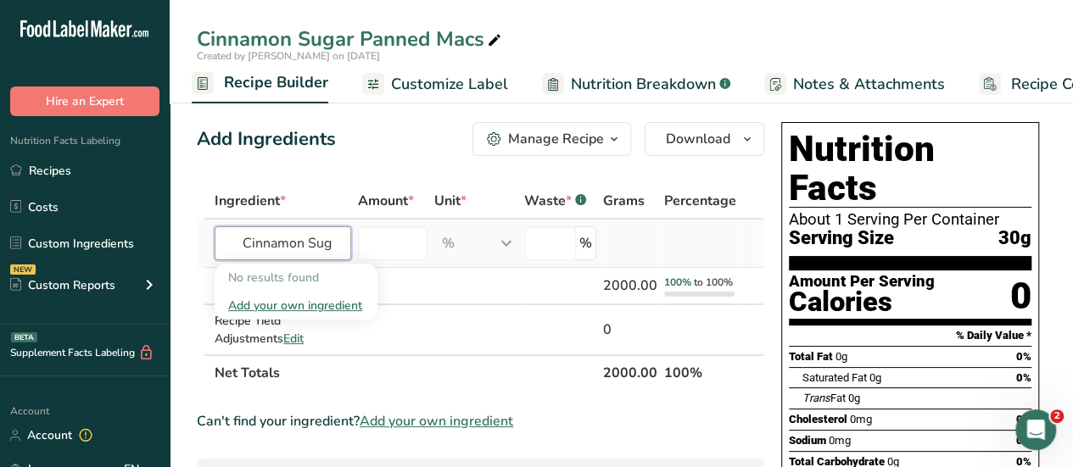
scroll to position [0, 0]
type input "C"
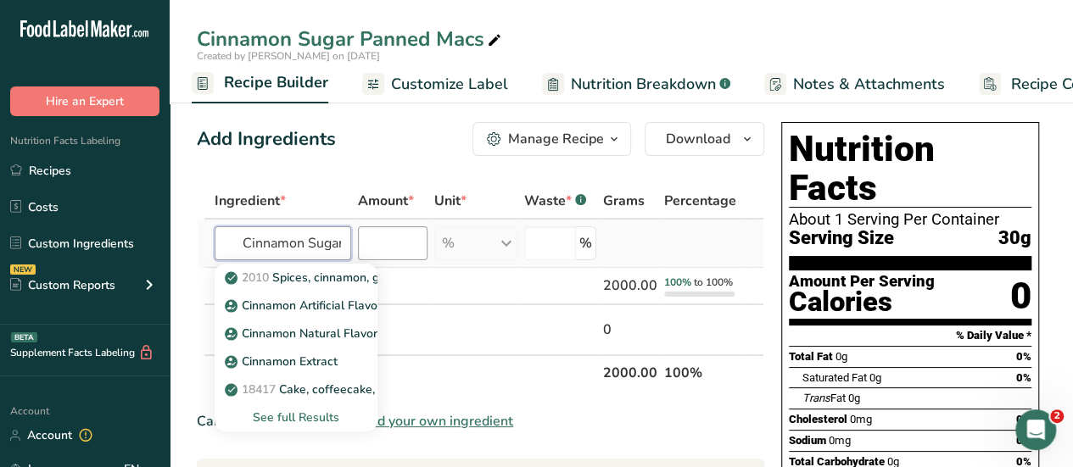
scroll to position [0, 4]
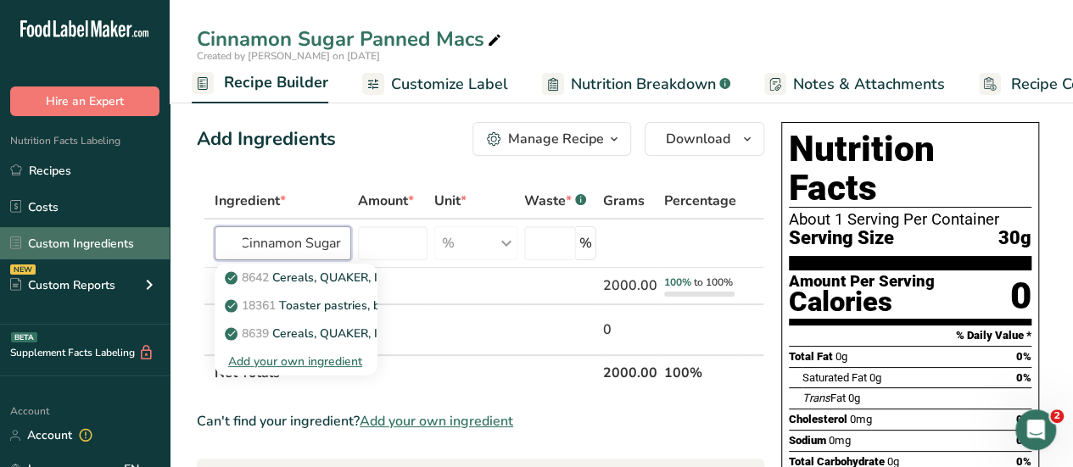
type input "Cinnamon Sugar"
click at [73, 245] on link "Custom Ingredients" at bounding box center [85, 243] width 170 height 32
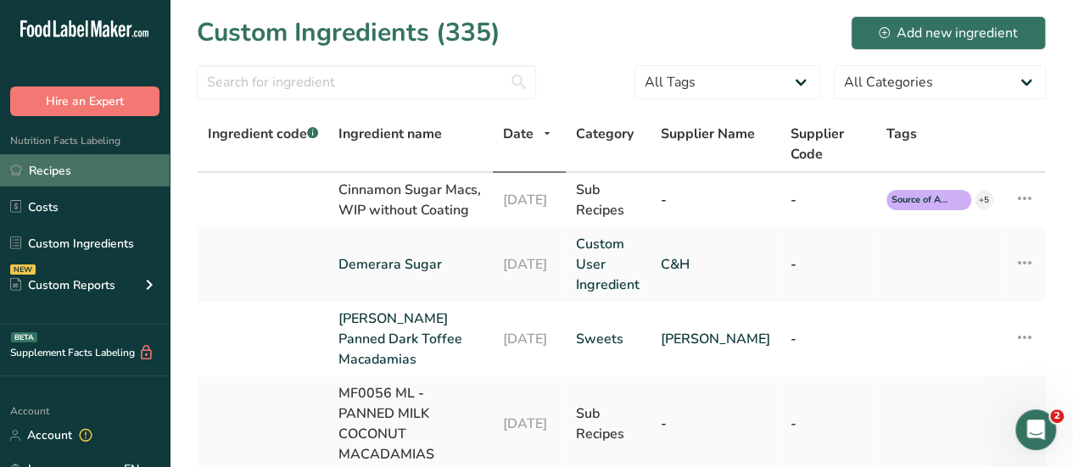
click at [46, 174] on link "Recipes" at bounding box center [85, 170] width 170 height 32
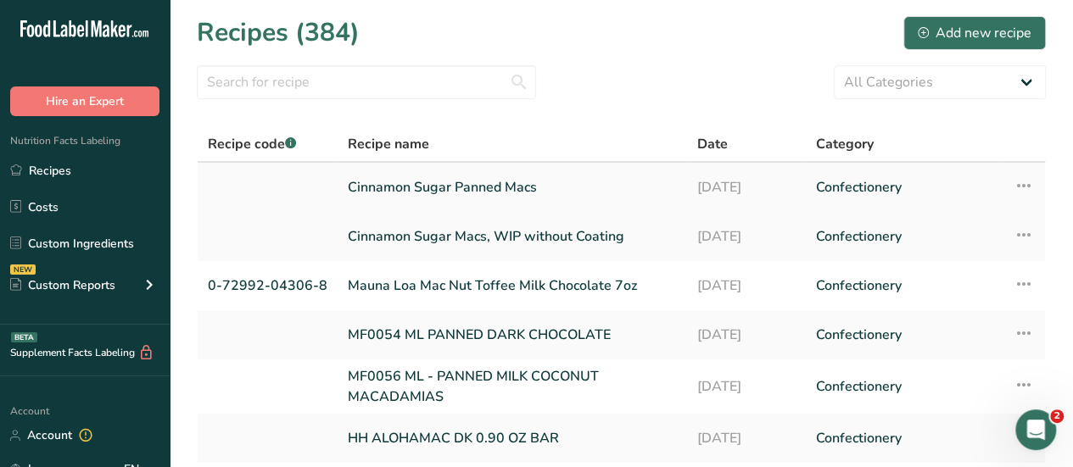
click at [466, 187] on link "Cinnamon Sugar Panned Macs" at bounding box center [512, 188] width 328 height 36
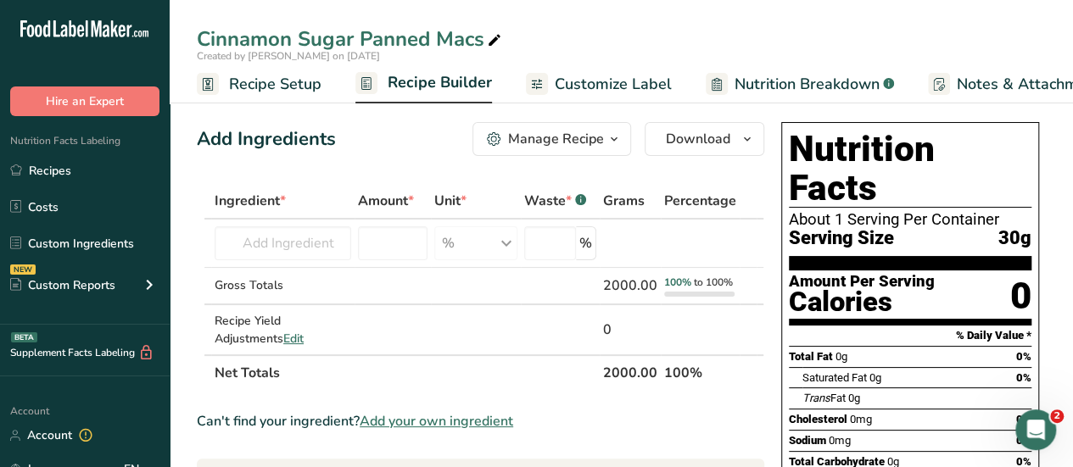
click at [462, 74] on span "Recipe Builder" at bounding box center [440, 82] width 104 height 23
click at [286, 243] on input "text" at bounding box center [283, 243] width 137 height 34
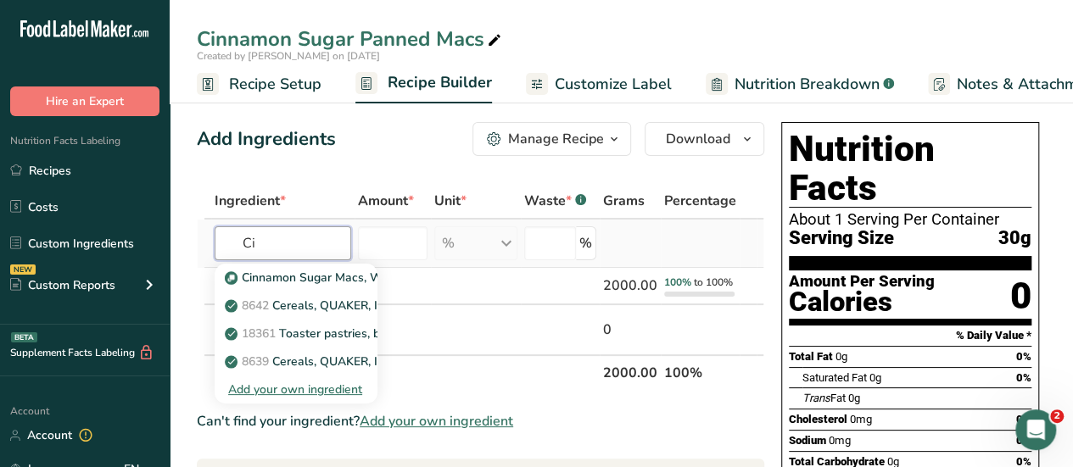
type input "C"
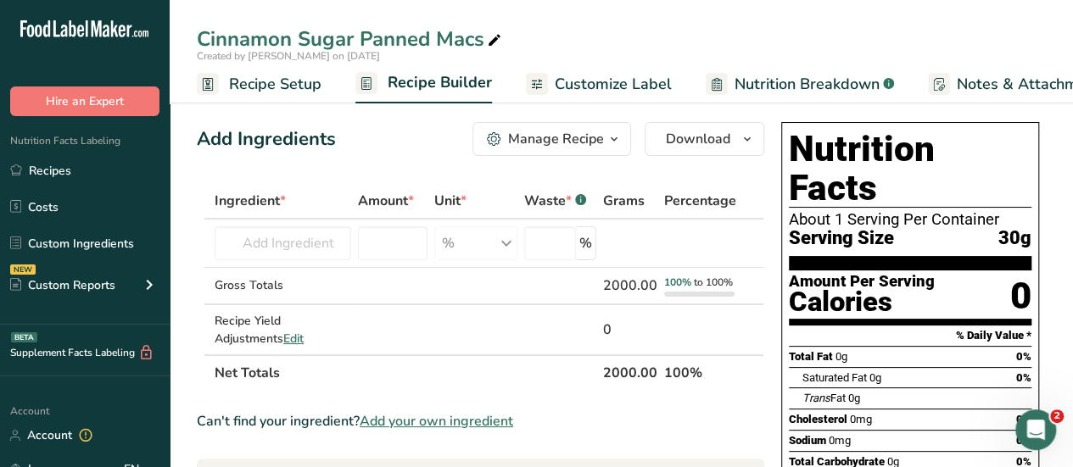
click at [1038, 416] on div "Open Intercom Messenger" at bounding box center [1033, 427] width 56 height 56
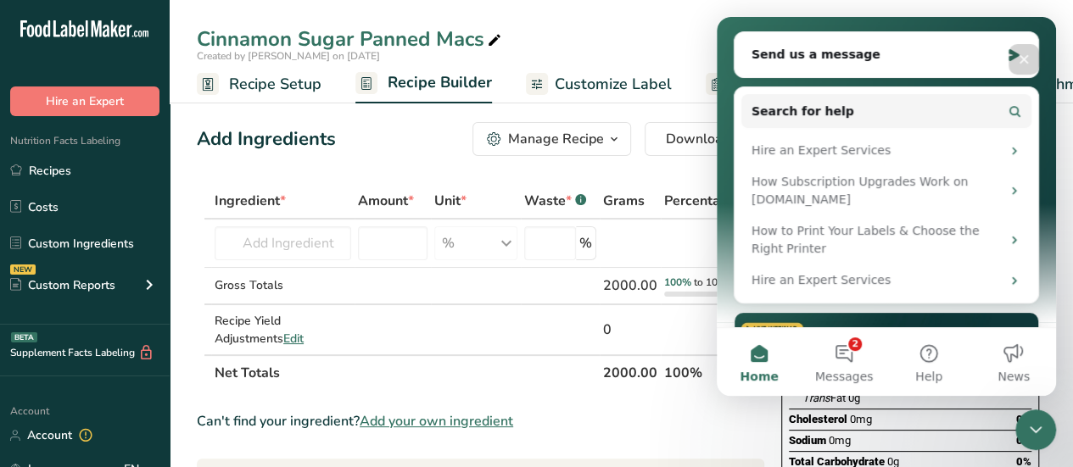
scroll to position [109, 0]
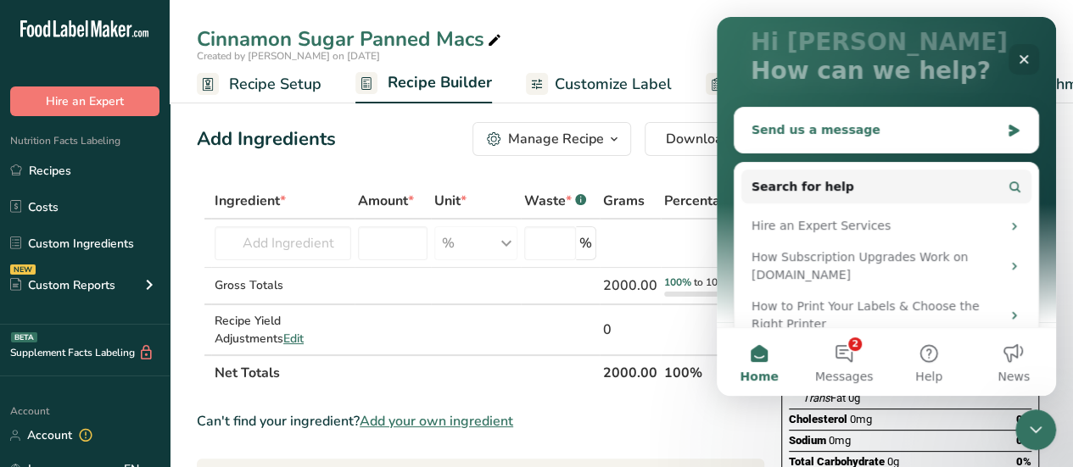
click at [869, 143] on div "Send us a message" at bounding box center [886, 130] width 304 height 45
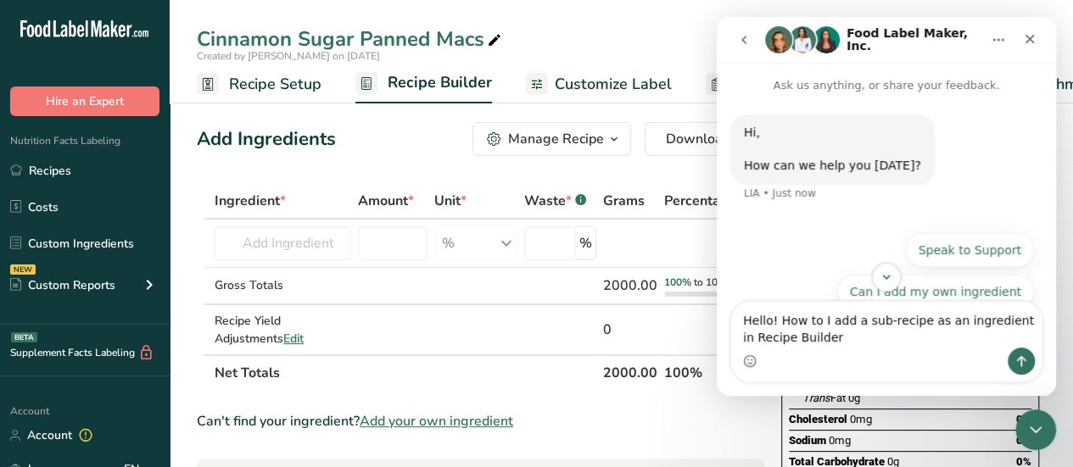
type textarea "Hello! How to I add a sub-recipe as an ingredient in Recipe Builder?"
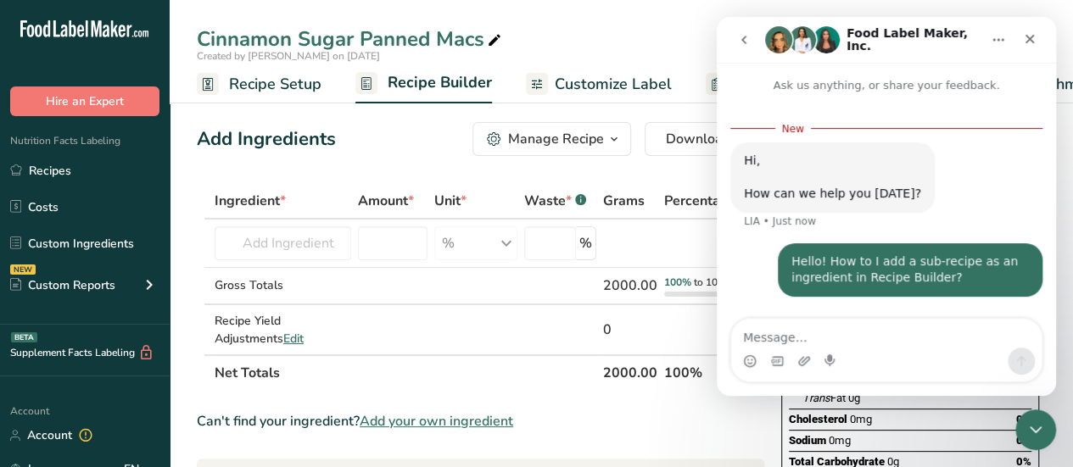
scroll to position [0, 0]
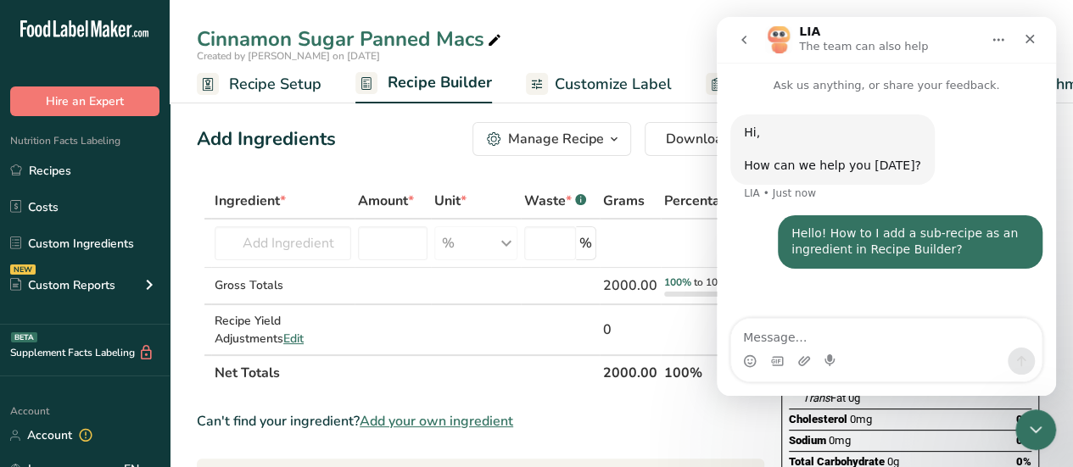
click at [810, 308] on div "Hi, ​ How can we help you [DATE]? LIA • Just now Hello! How to I add a sub-reci…" at bounding box center [886, 207] width 339 height 226
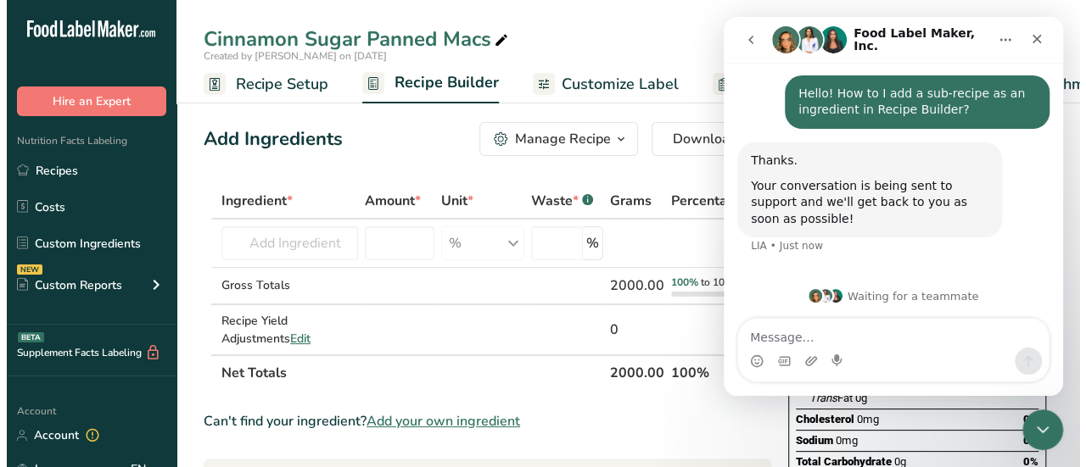
scroll to position [124, 0]
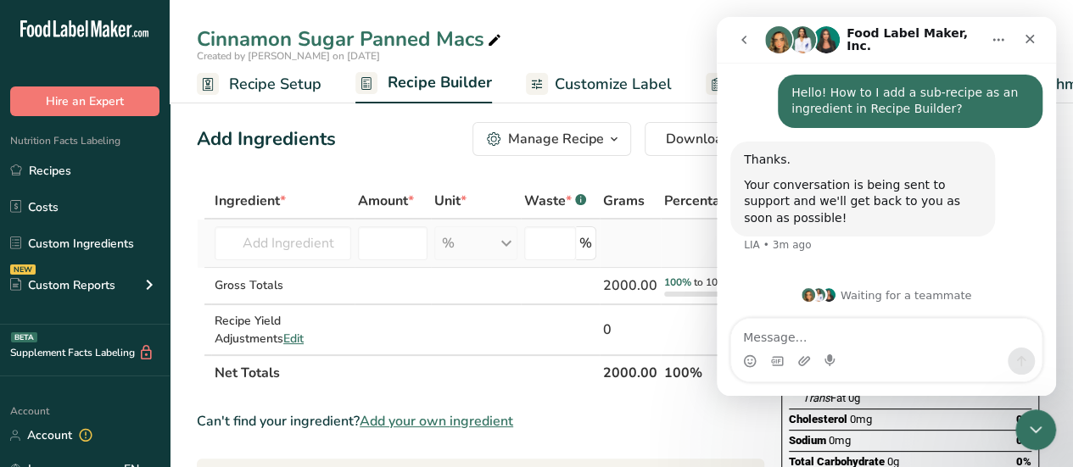
click at [264, 220] on td "Almond flour 1211 Milk, whole, 3.25% milkfat, without added vitamin A and [MEDI…" at bounding box center [282, 244] width 143 height 48
click at [261, 233] on input "text" at bounding box center [283, 243] width 137 height 34
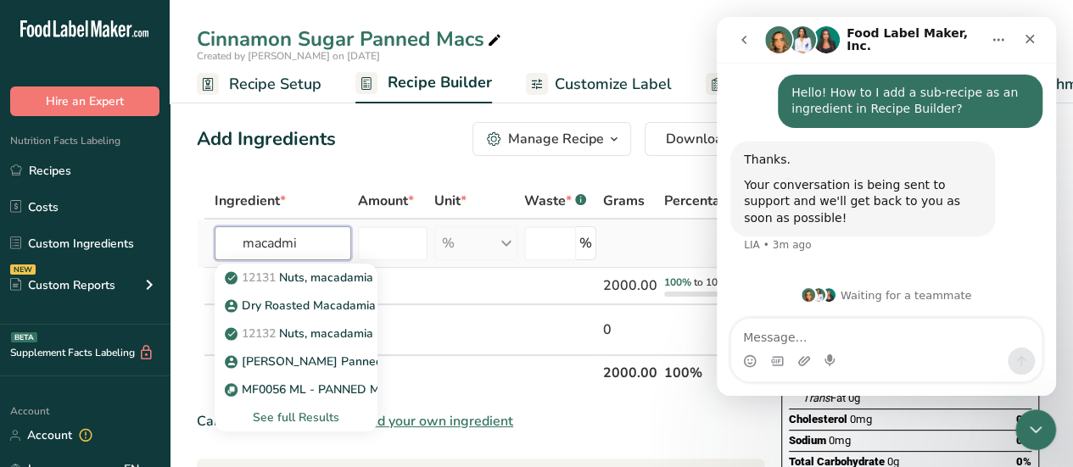
type input "macadmi"
click at [301, 420] on div "See full Results" at bounding box center [296, 418] width 136 height 18
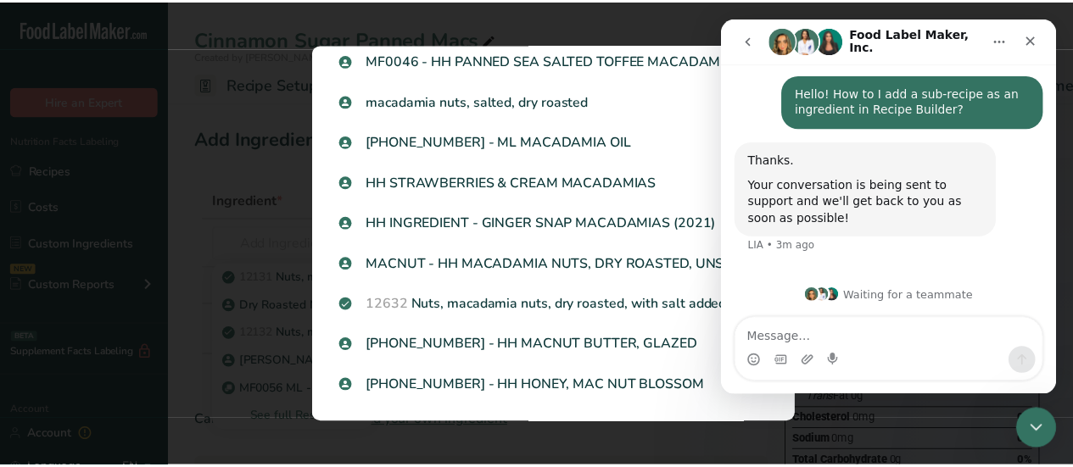
scroll to position [1418, 0]
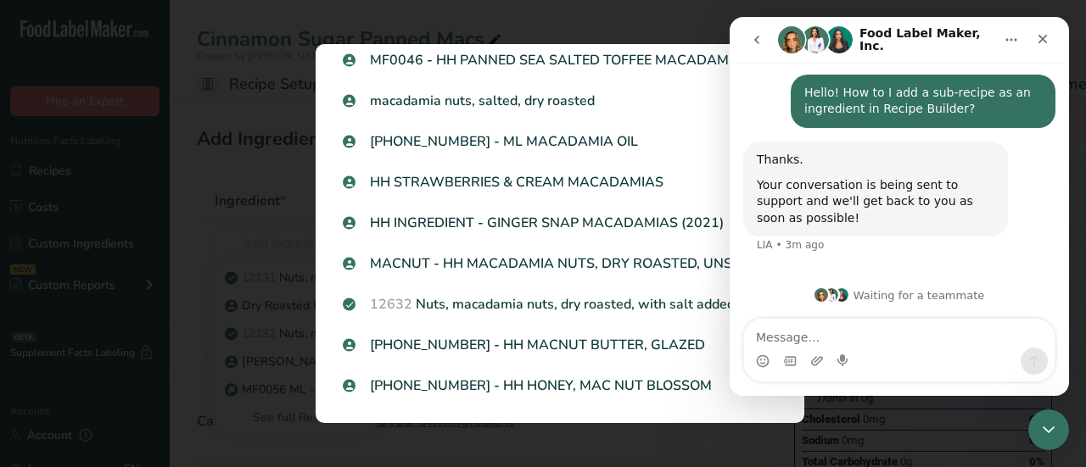
click at [191, 391] on div "Search results modal" at bounding box center [543, 233] width 1086 height 467
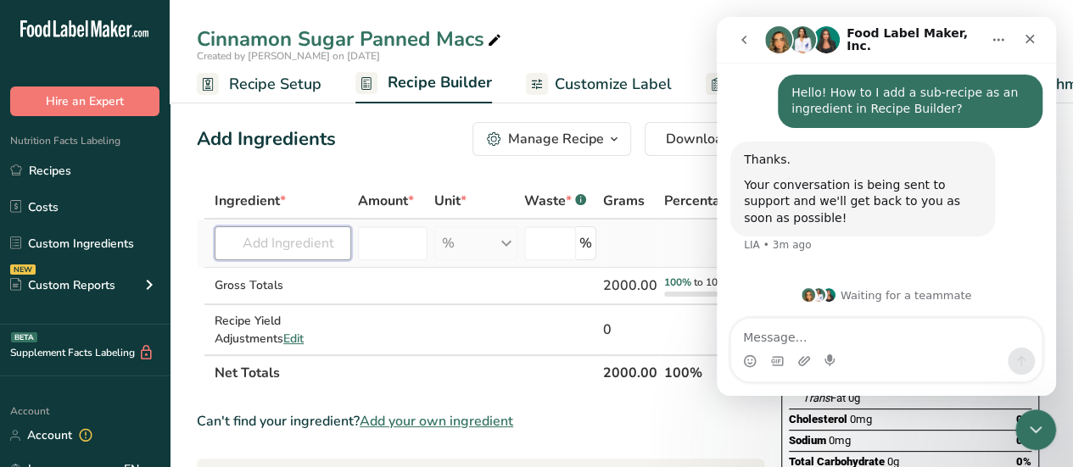
click at [324, 243] on input "text" at bounding box center [283, 243] width 137 height 34
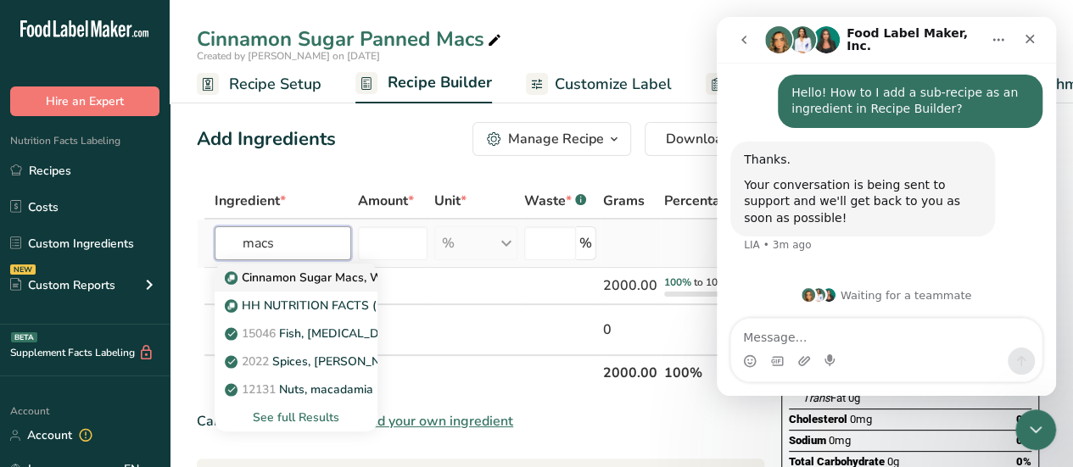
type input "macs"
click at [323, 274] on p "Cinnamon Sugar Macs, WIP without Coating" at bounding box center [356, 278] width 256 height 18
type input "Cinnamon Sugar Macs, WIP without Coating"
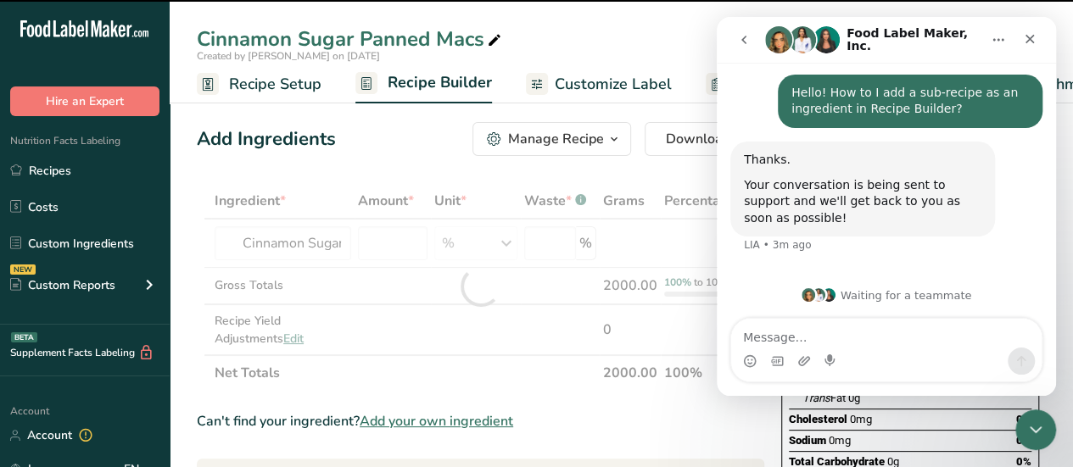
type input "0"
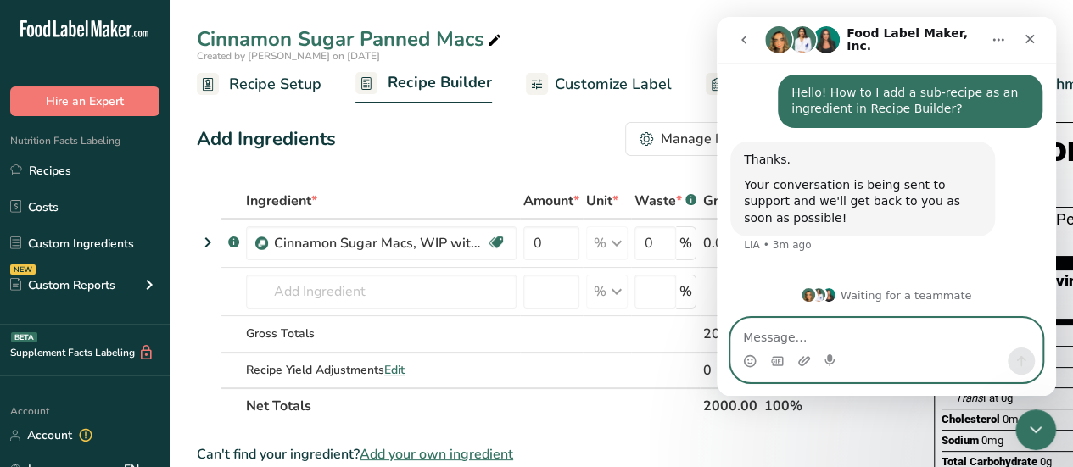
click at [952, 338] on textarea "Message…" at bounding box center [886, 333] width 310 height 29
type textarea "Never mind! Figured it out. :)"
click at [1029, 370] on button "Send a message…" at bounding box center [1021, 361] width 27 height 27
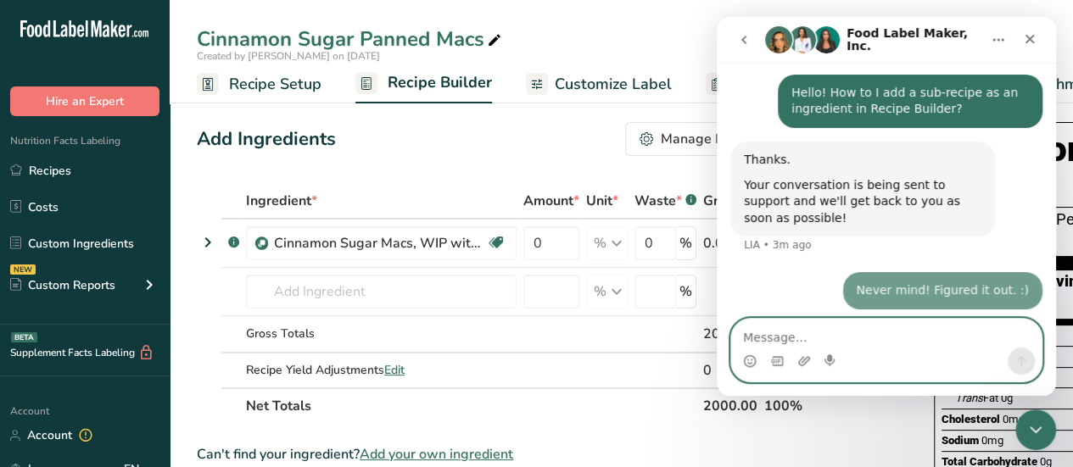
scroll to position [175, 0]
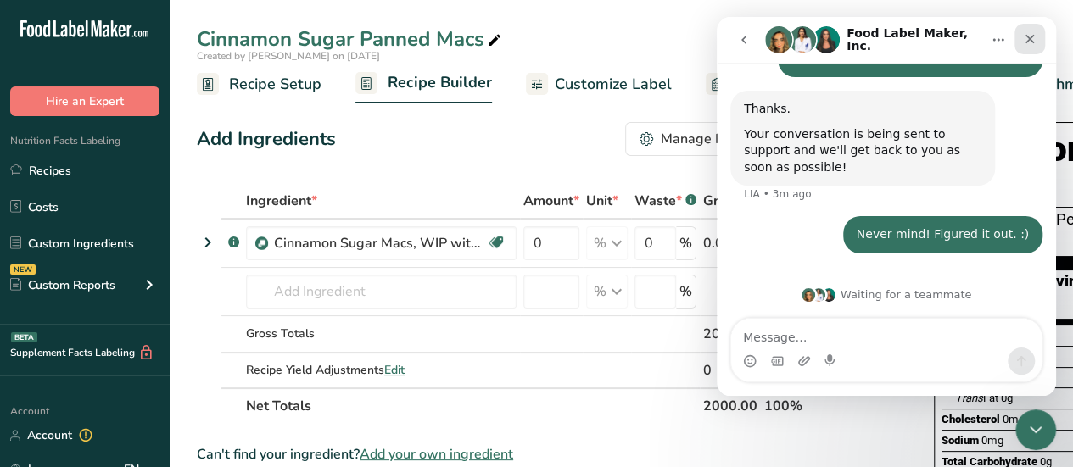
click at [1029, 40] on icon "Close" at bounding box center [1029, 39] width 9 height 9
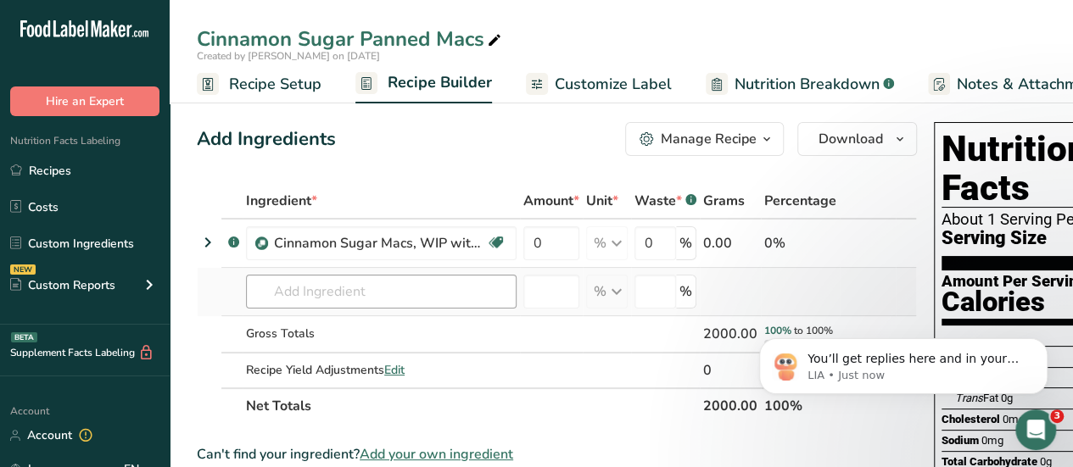
scroll to position [0, 0]
click at [407, 287] on input "text" at bounding box center [381, 292] width 271 height 34
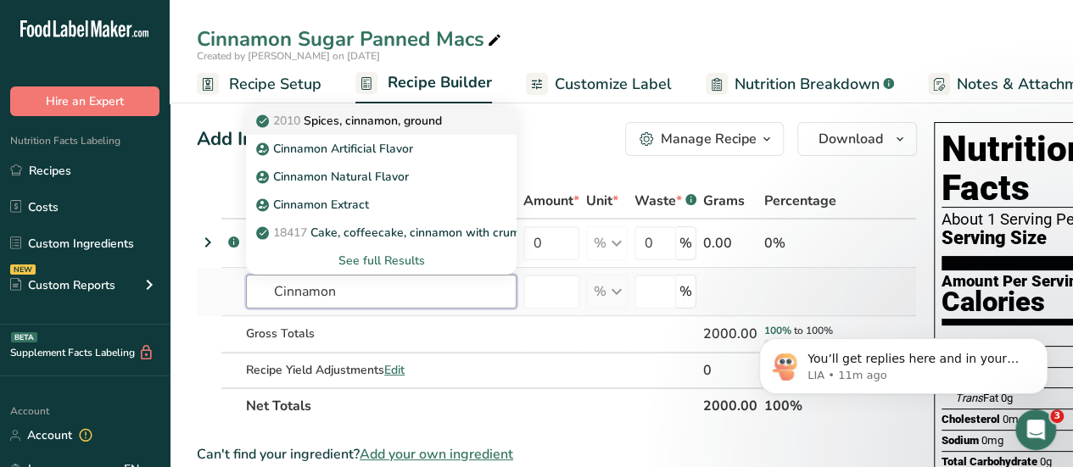
type input "Cinnamon"
click at [414, 117] on p "2010 Spices, cinnamon, ground" at bounding box center [351, 121] width 182 height 18
type input "Spices, cinnamon, ground"
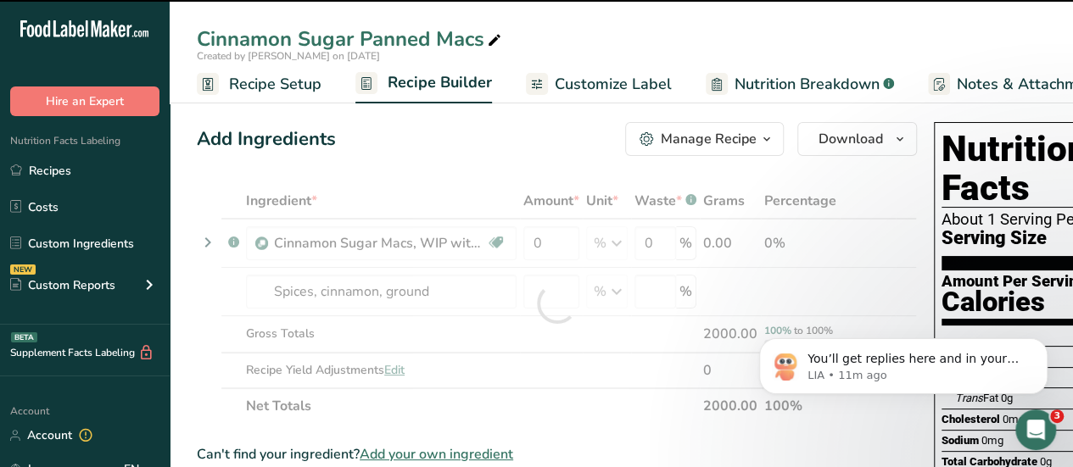
type input "0"
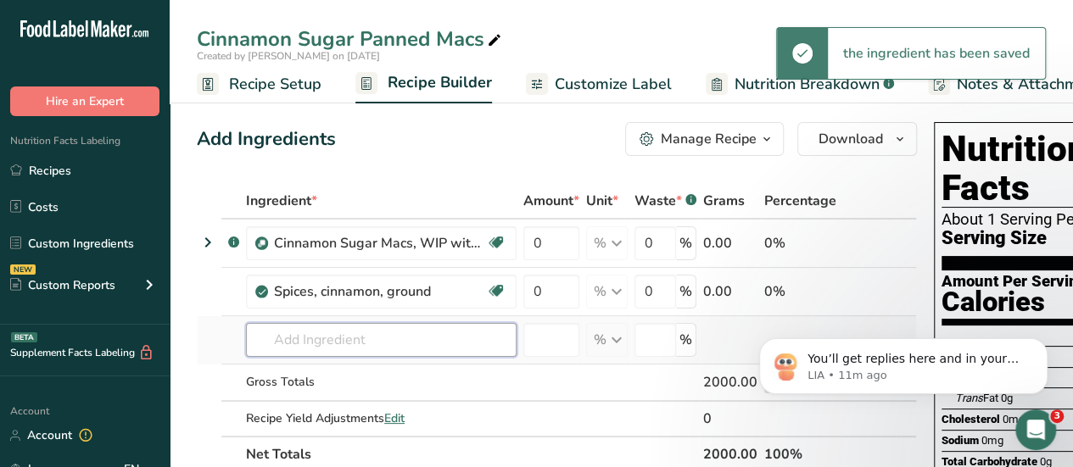
click at [357, 343] on input "text" at bounding box center [381, 340] width 271 height 34
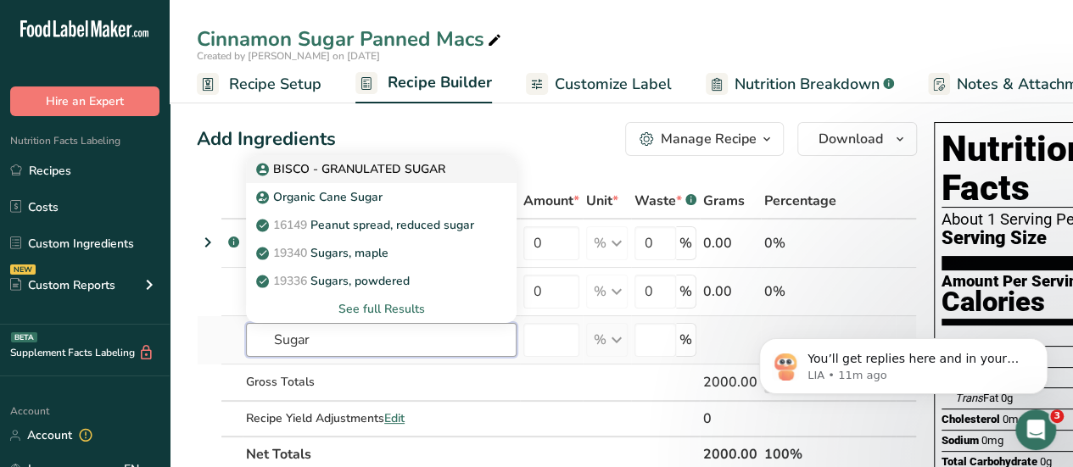
type input "Sugar"
click at [397, 169] on p "BISCO - GRANULATED SUGAR" at bounding box center [353, 169] width 186 height 18
type input "BISCO - GRANULATED SUGAR"
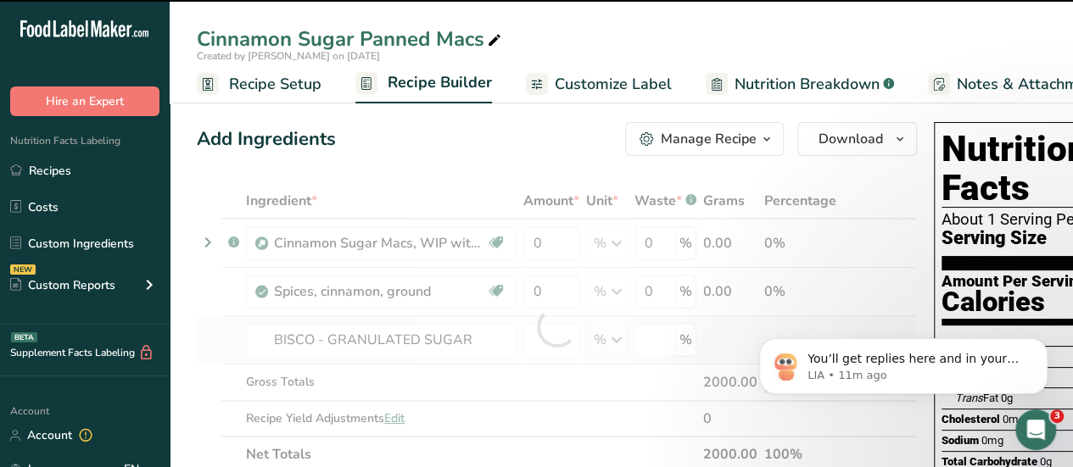
type input "0"
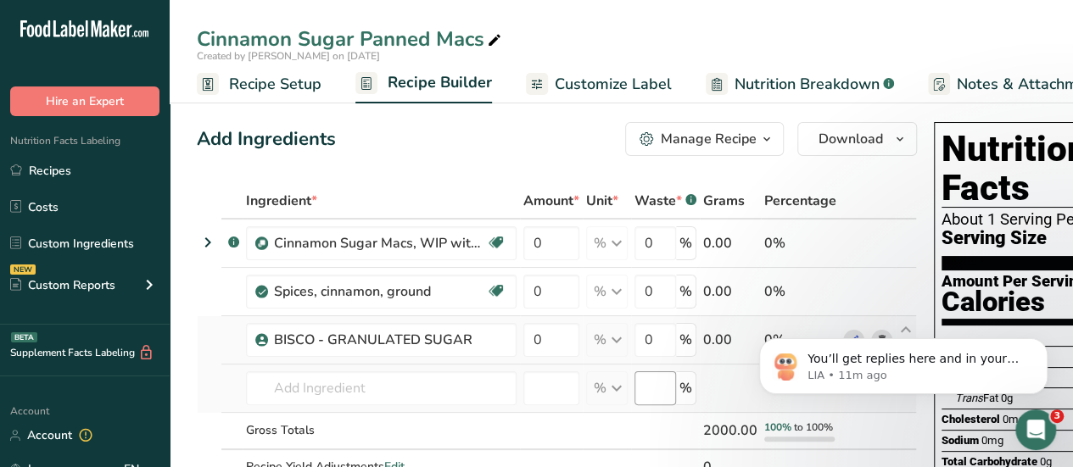
scroll to position [3, 0]
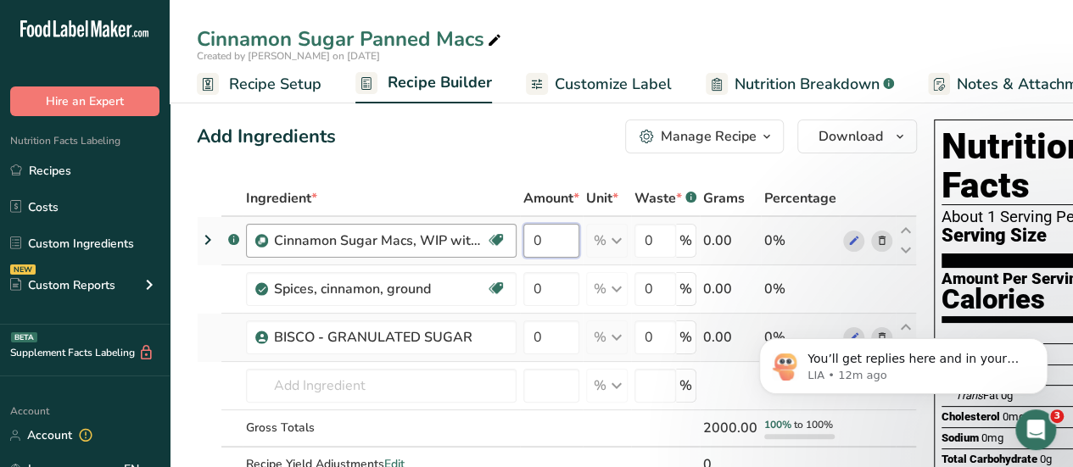
drag, startPoint x: 574, startPoint y: 240, endPoint x: 449, endPoint y: 248, distance: 125.0
click at [449, 248] on tr ".a-a{fill:#347362;}.b-a{fill:#fff;} Cinnamon Sugar Macs, WIP without Coating So…" at bounding box center [557, 241] width 718 height 48
type input "96"
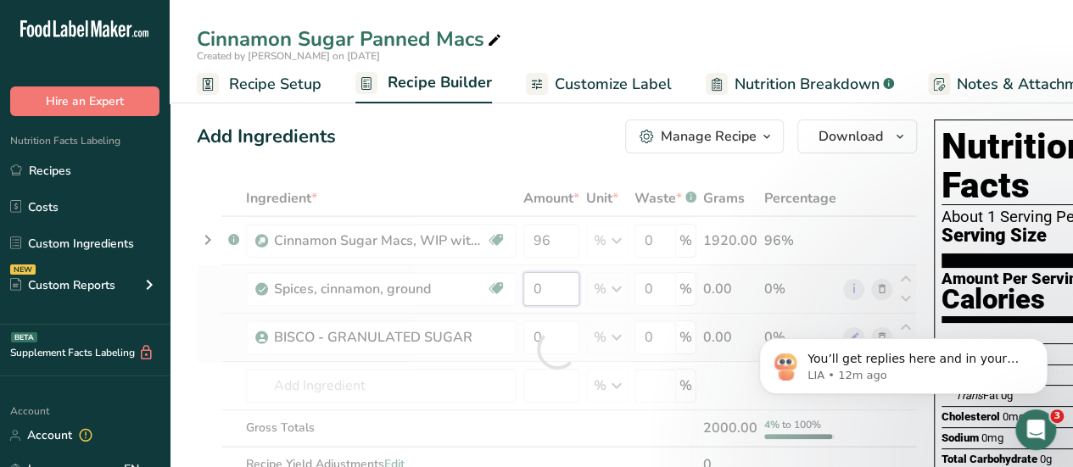
click at [544, 286] on div "Ingredient * Amount * Unit * Waste * .a-a{fill:#347362;}.b-a{fill:#fff;} Grams …" at bounding box center [557, 350] width 720 height 338
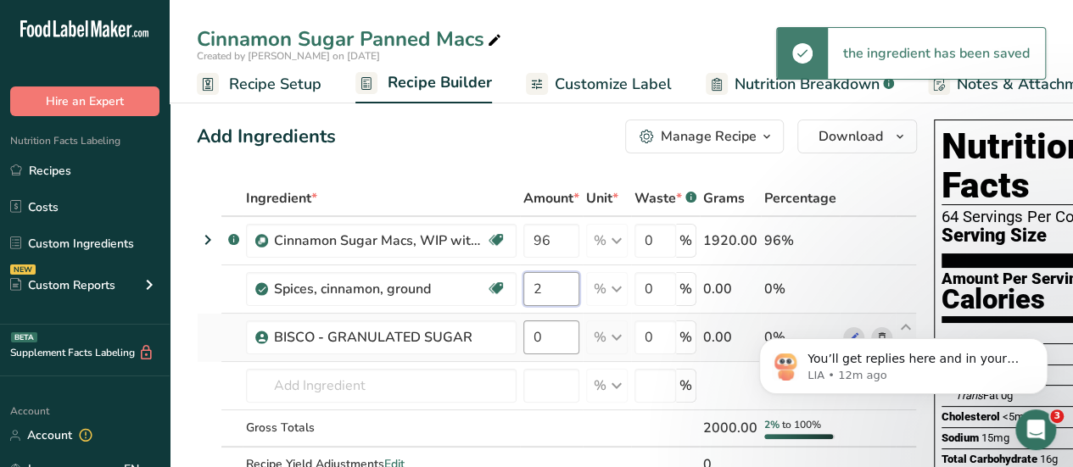
type input "2"
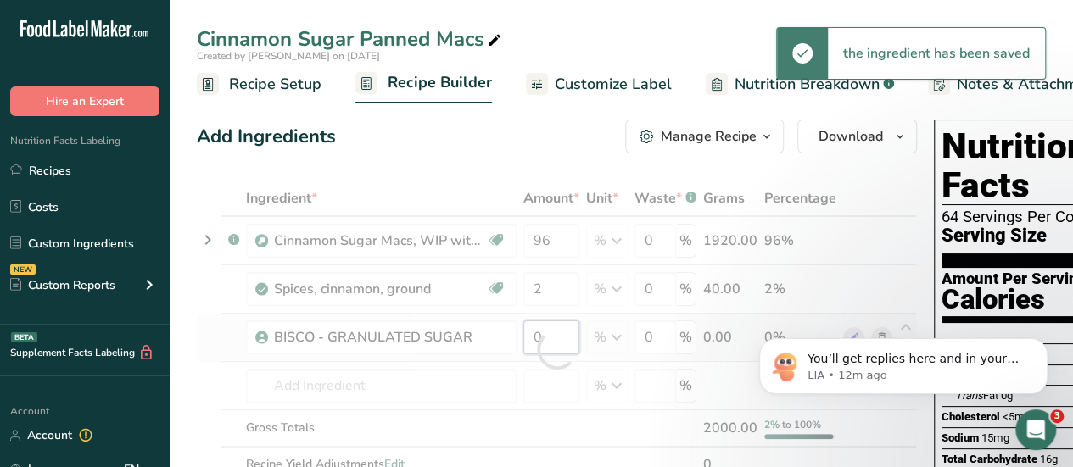
click at [548, 336] on div "Ingredient * Amount * Unit * Waste * .a-a{fill:#347362;}.b-a{fill:#fff;} Grams …" at bounding box center [557, 350] width 720 height 338
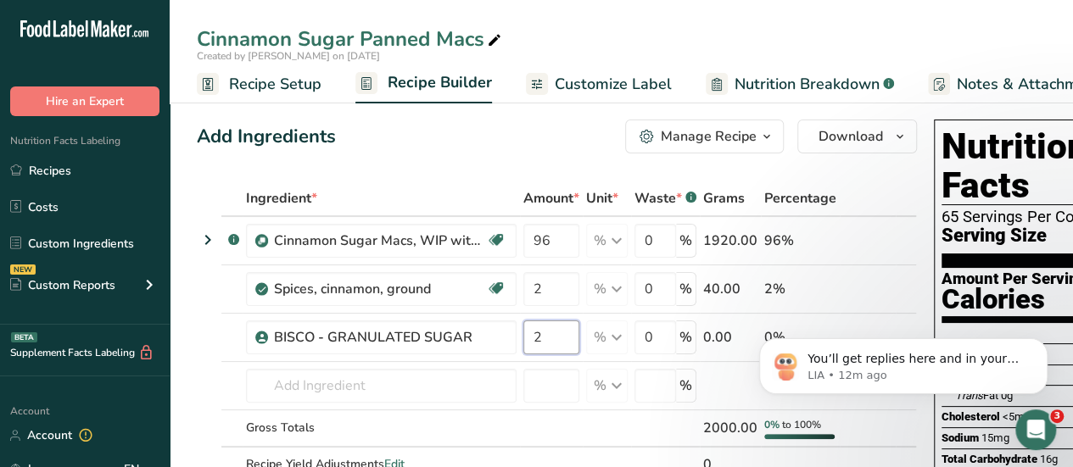
type input "2"
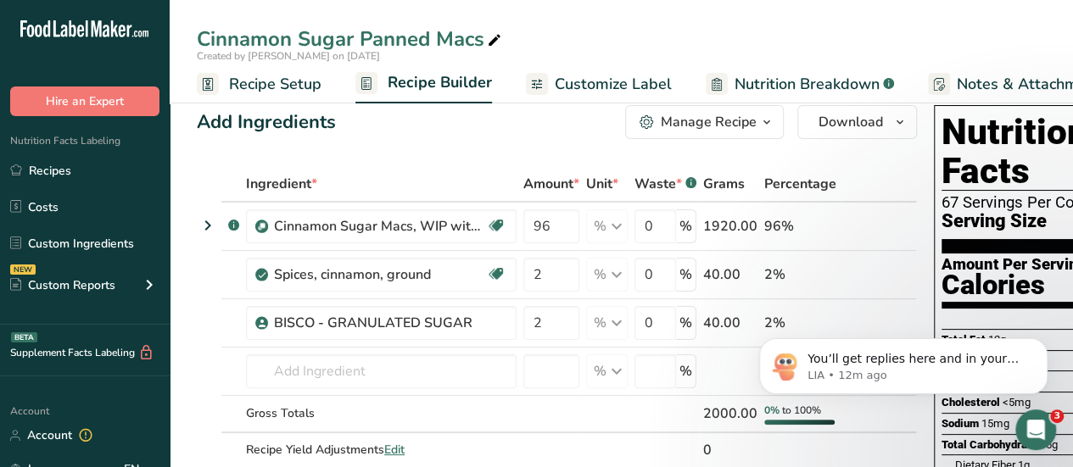
scroll to position [0, 0]
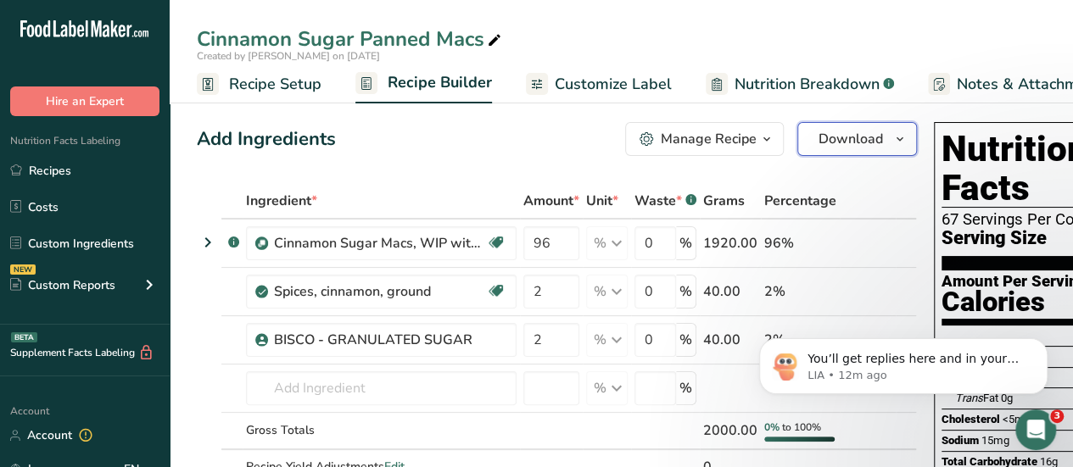
click at [893, 143] on icon "button" at bounding box center [900, 139] width 14 height 21
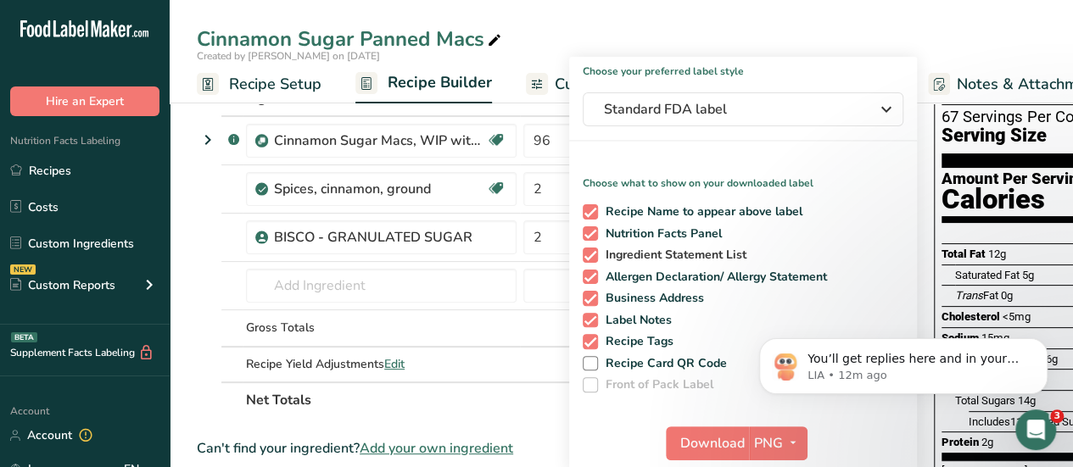
scroll to position [112, 0]
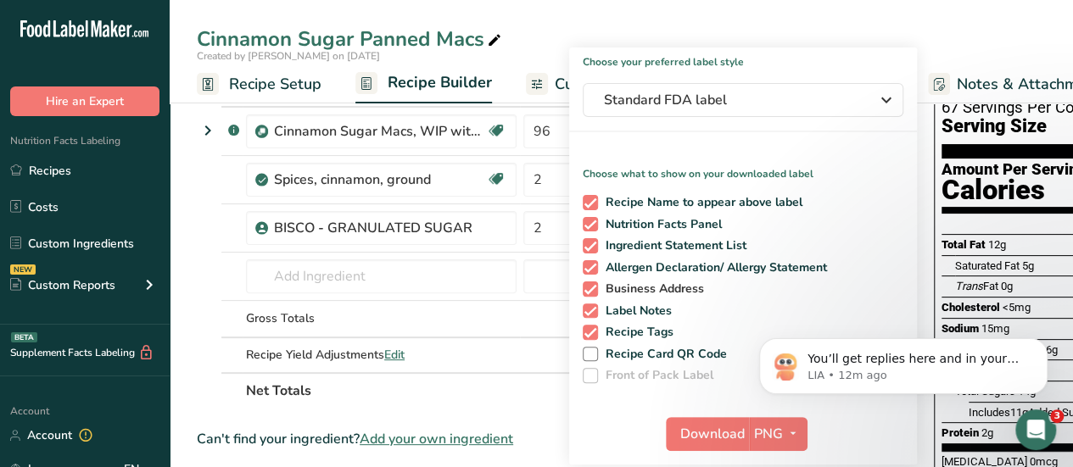
click at [672, 284] on span "Business Address" at bounding box center [651, 289] width 107 height 15
click at [594, 284] on input "Business Address" at bounding box center [588, 288] width 11 height 11
checkbox input "false"
click at [623, 305] on span "Label Notes" at bounding box center [635, 311] width 75 height 15
click at [594, 305] on input "Label Notes" at bounding box center [588, 310] width 11 height 11
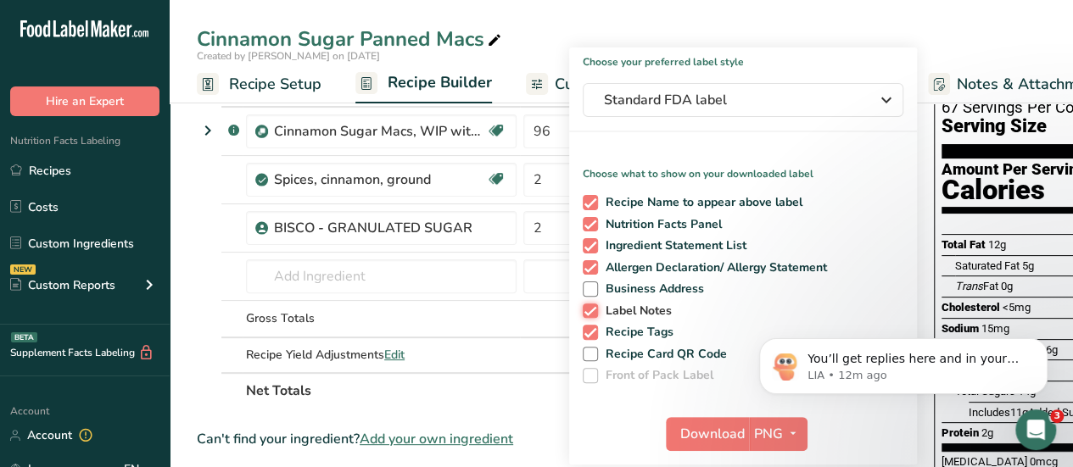
checkbox input "false"
click at [604, 333] on span "Recipe Tags" at bounding box center [636, 332] width 76 height 15
click at [594, 333] on input "Recipe Tags" at bounding box center [588, 332] width 11 height 11
checkbox input "false"
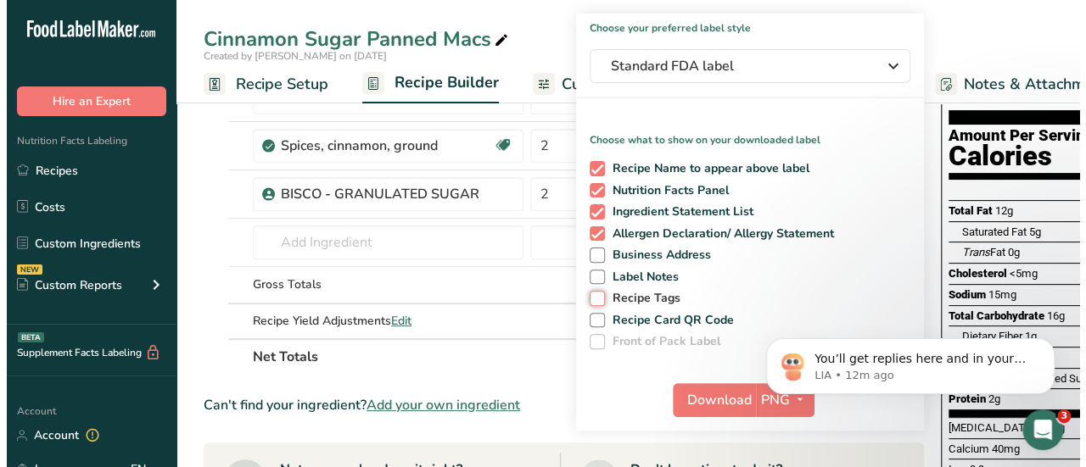
scroll to position [152, 0]
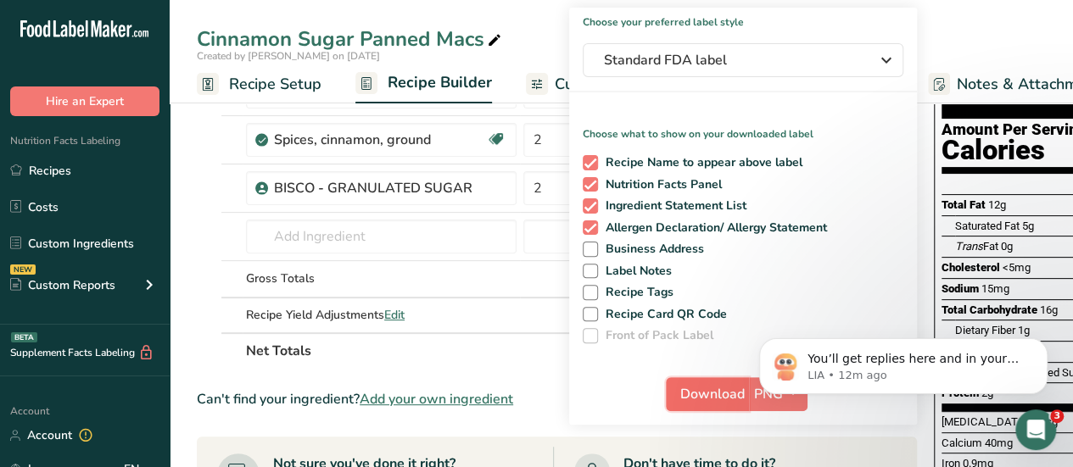
click at [731, 399] on span "Download" at bounding box center [712, 394] width 64 height 20
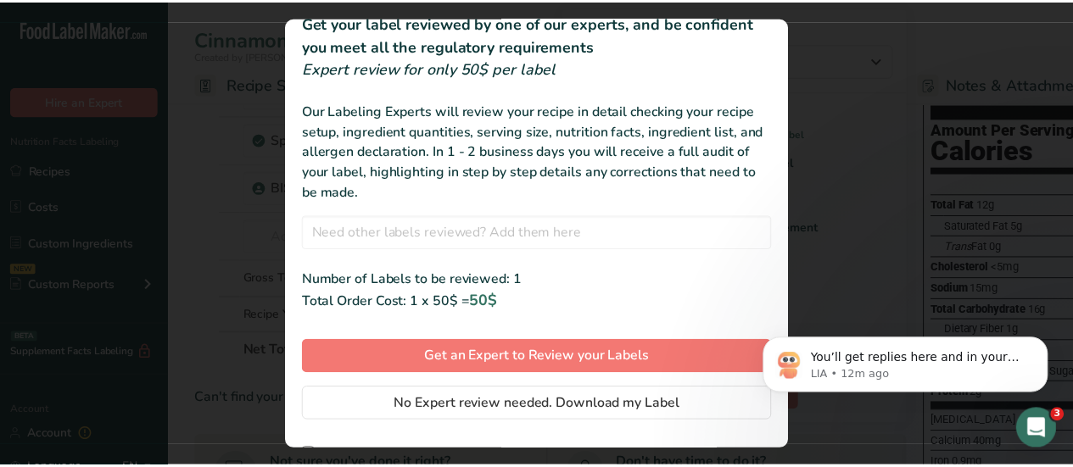
scroll to position [87, 0]
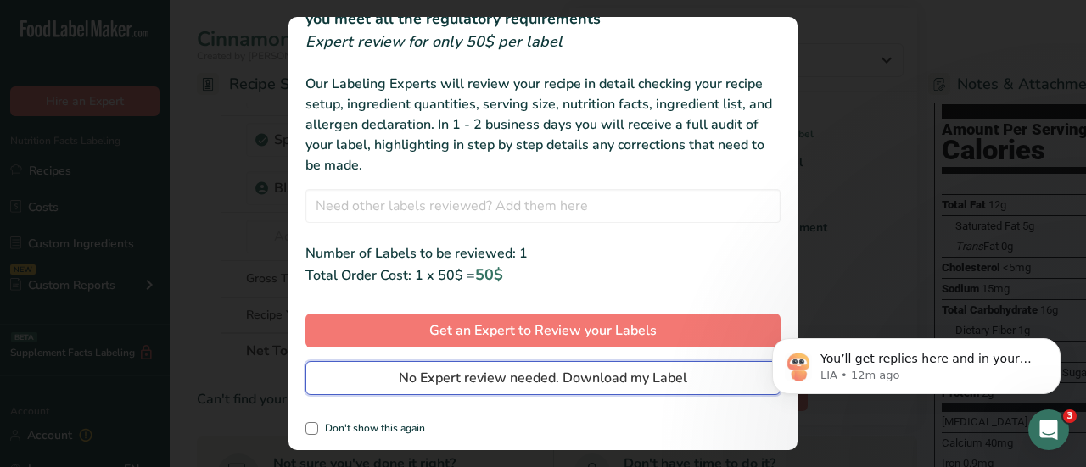
click at [565, 378] on span "No Expert review needed. Download my Label" at bounding box center [543, 378] width 288 height 20
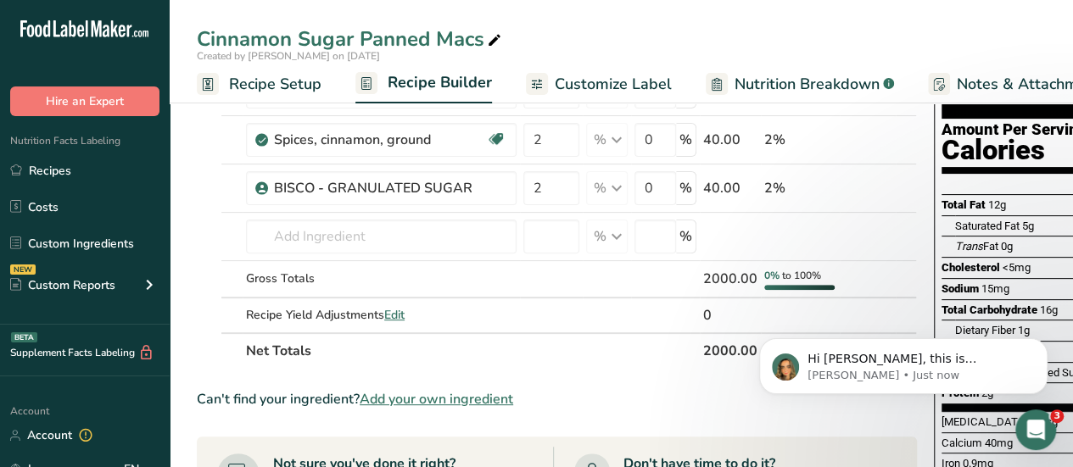
scroll to position [424, 0]
click at [1041, 430] on icon "Open Intercom Messenger" at bounding box center [1033, 428] width 28 height 28
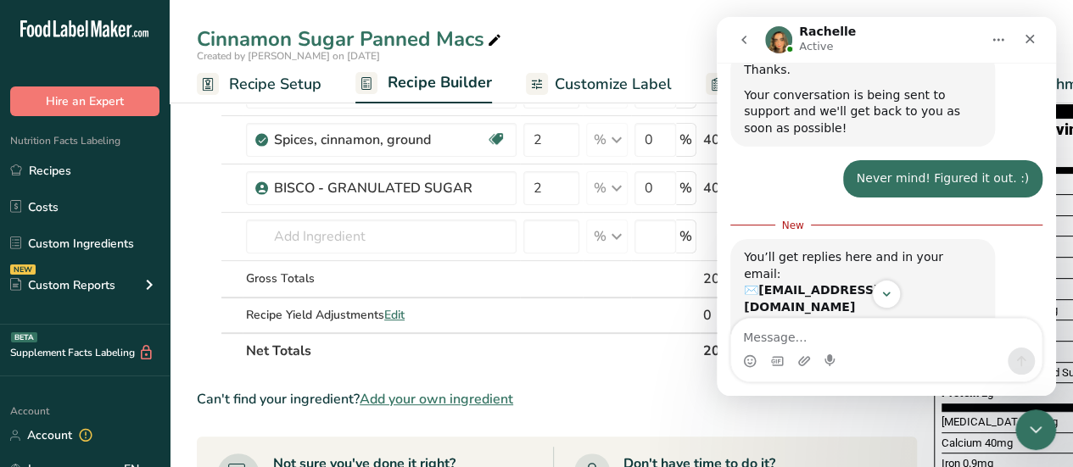
scroll to position [452, 0]
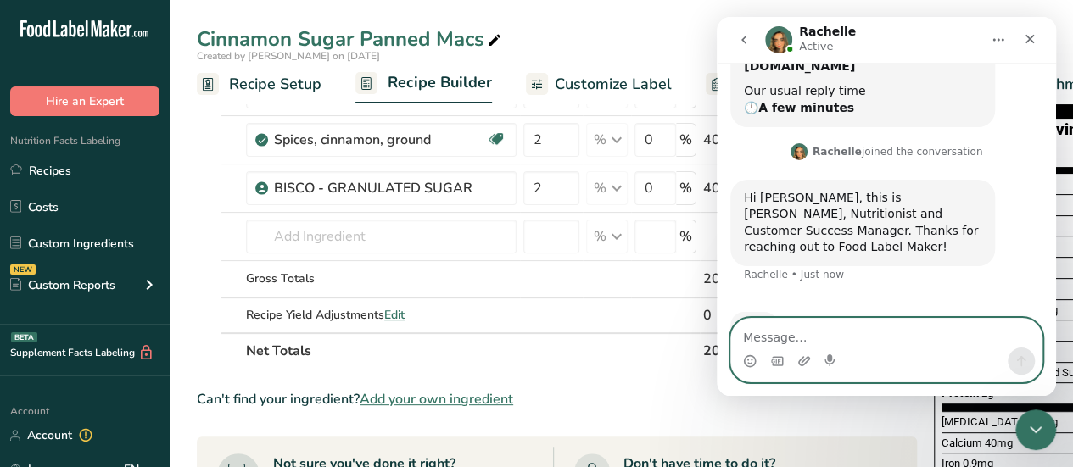
click at [777, 337] on textarea "Message…" at bounding box center [886, 333] width 310 height 29
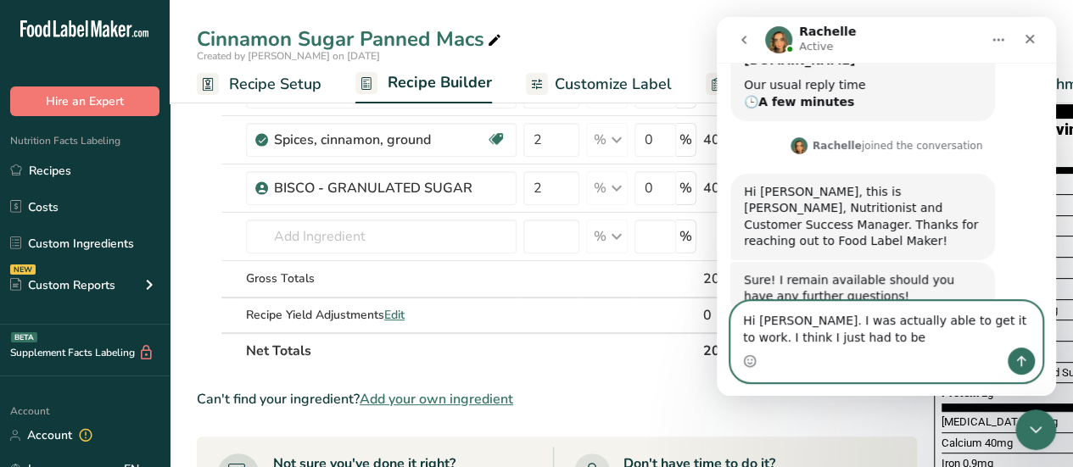
scroll to position [431, 0]
drag, startPoint x: 905, startPoint y: 340, endPoint x: 805, endPoint y: 323, distance: 101.5
click at [805, 323] on textarea "Hi [PERSON_NAME]. I was actually able to get it to work. I think I just had to …" at bounding box center [886, 325] width 310 height 46
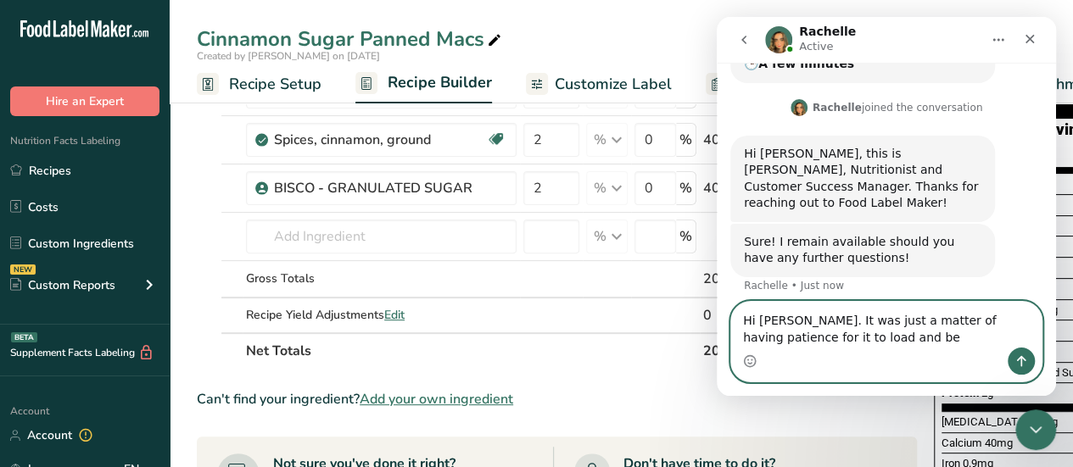
scroll to position [496, 0]
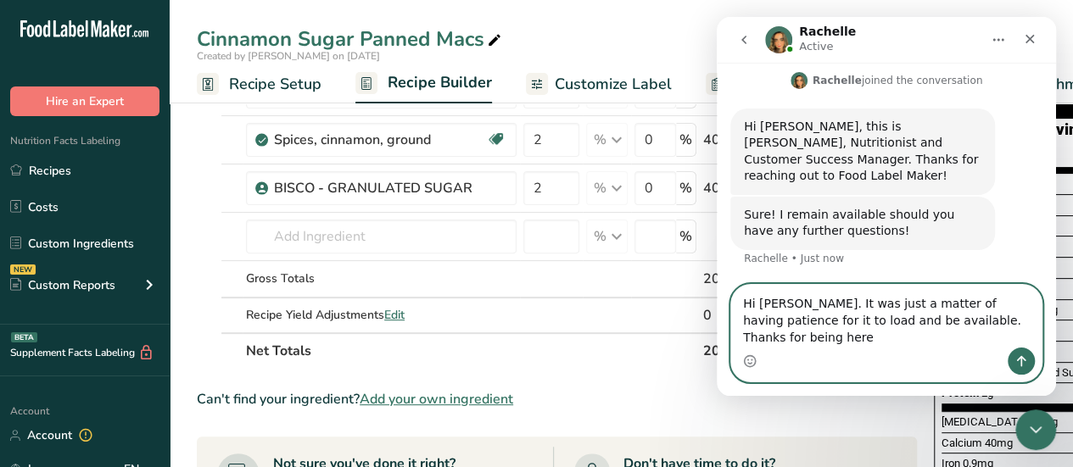
type textarea "Hi [PERSON_NAME]. It was just a matter of having patience for it to load and be…"
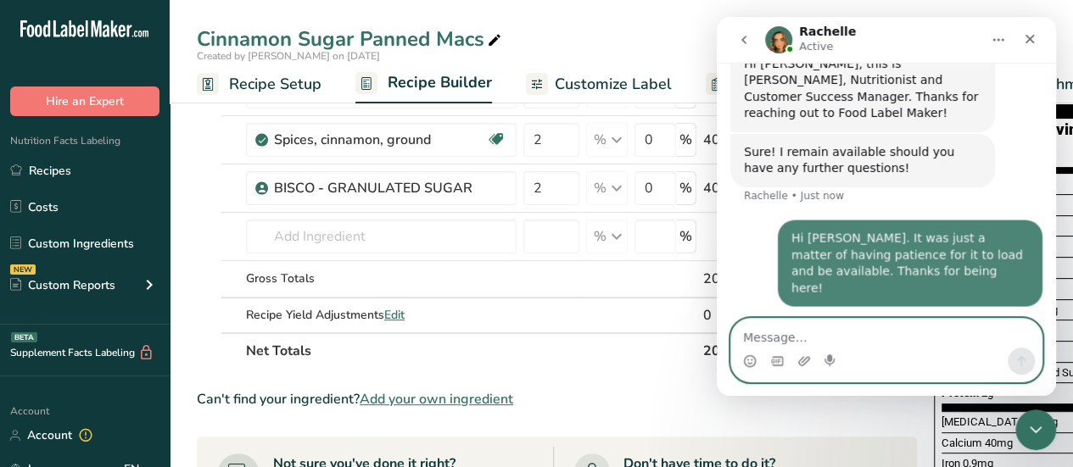
scroll to position [563, 0]
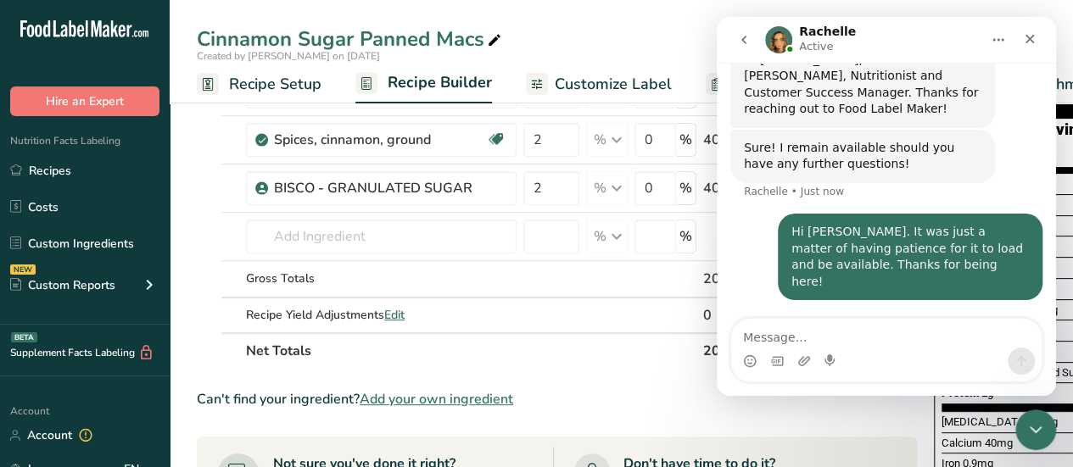
click at [753, 214] on div "Hi [PERSON_NAME]. It was just a matter of having patience for it to load and be…" at bounding box center [886, 267] width 312 height 107
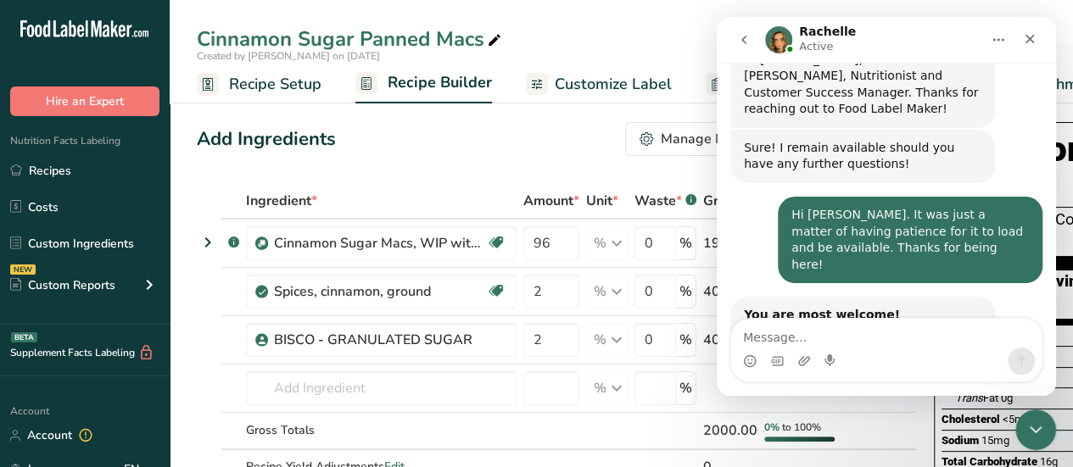
scroll to position [582, 0]
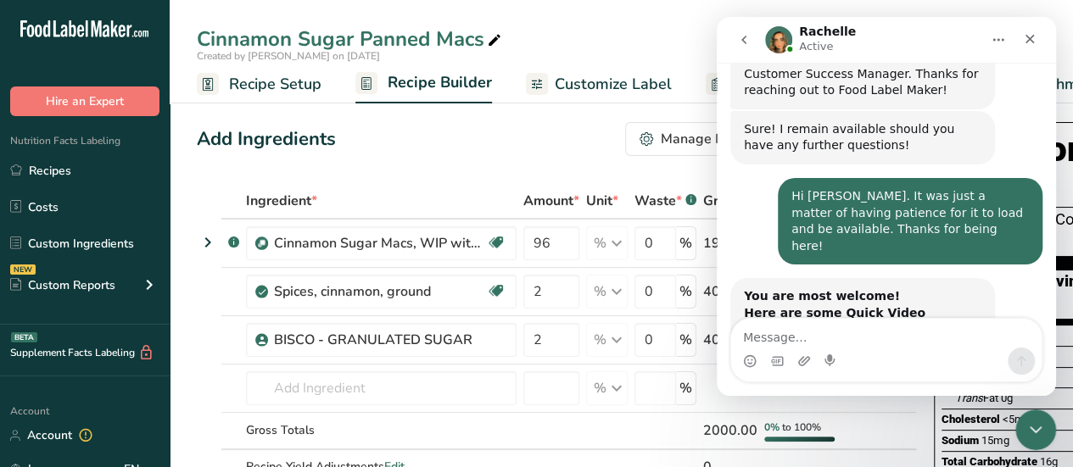
click at [1019, 284] on div "You are most welcome! Here are some Quick Video Tutorials for your reference cl…" at bounding box center [886, 340] width 312 height 124
click at [801, 339] on link "here" at bounding box center [787, 346] width 27 height 14
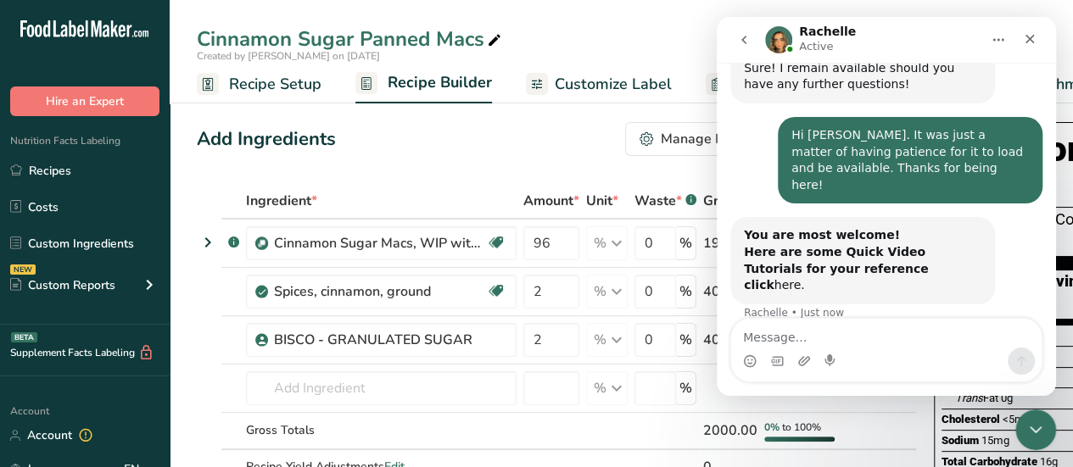
scroll to position [646, 0]
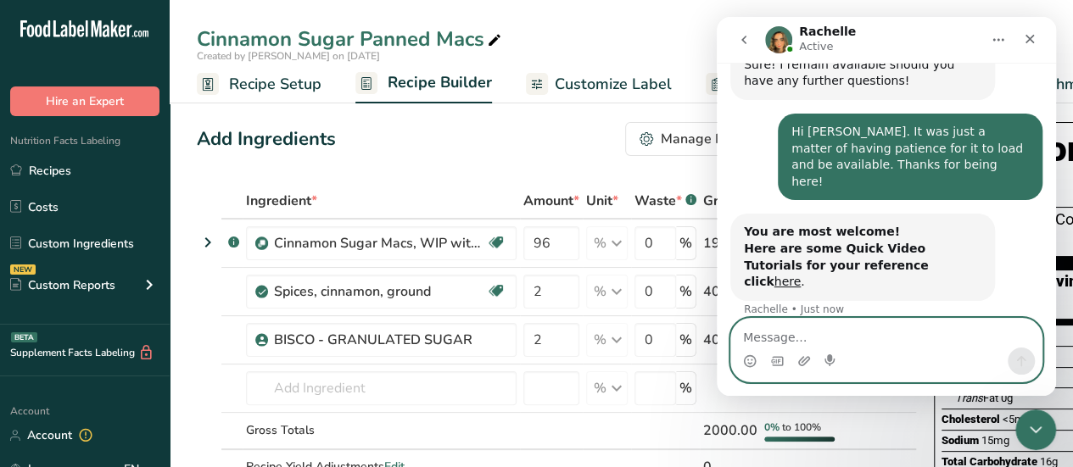
click at [817, 335] on textarea "Message…" at bounding box center [886, 333] width 310 height 29
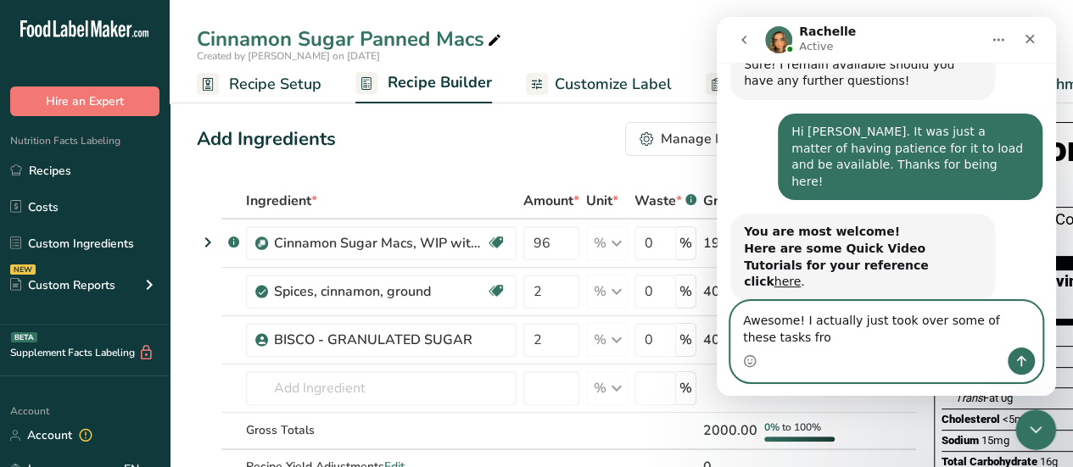
scroll to position [663, 0]
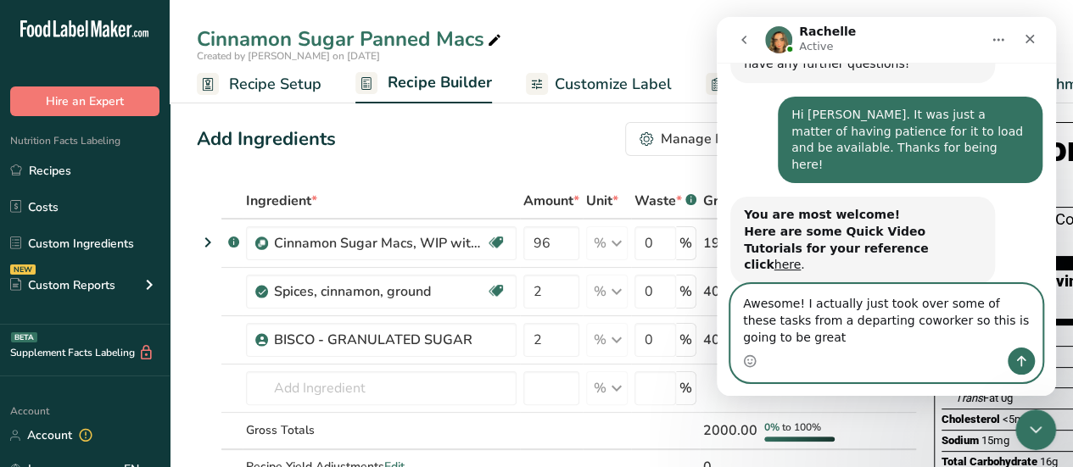
type textarea "Awesome! I actually just took over some of these tasks from a departing coworke…"
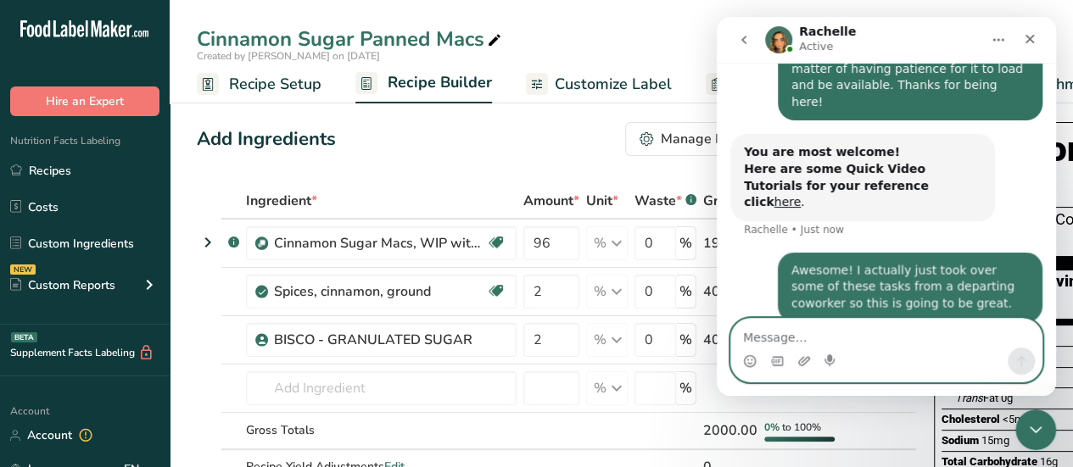
scroll to position [730, 0]
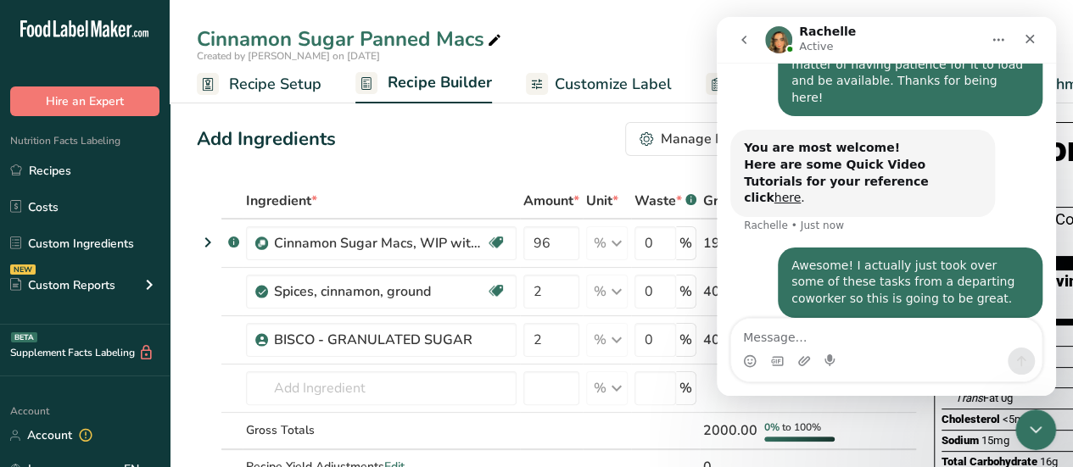
click at [745, 248] on div "Awesome! I actually just took over some of these tasks from a departing coworke…" at bounding box center [886, 293] width 312 height 91
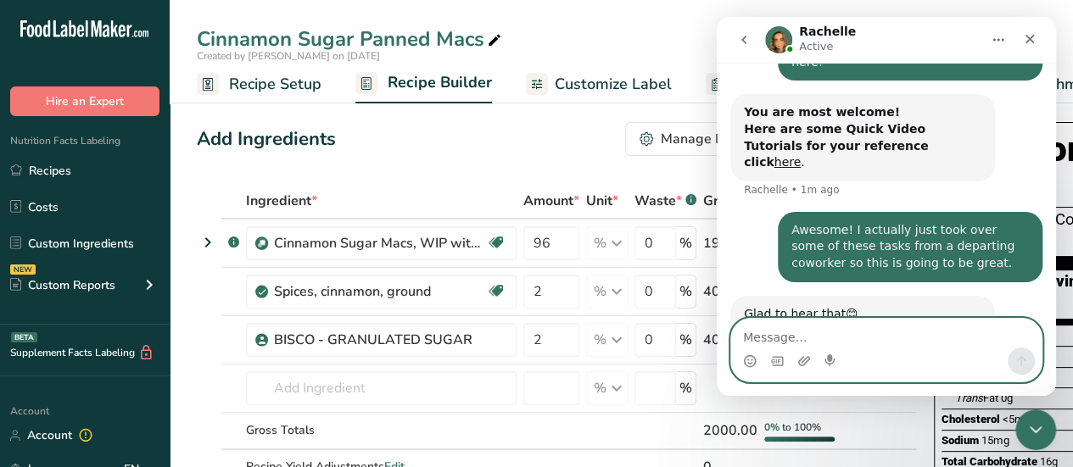
click at [757, 335] on textarea "Message…" at bounding box center [886, 333] width 310 height 29
type textarea "Will do. Thank you!"
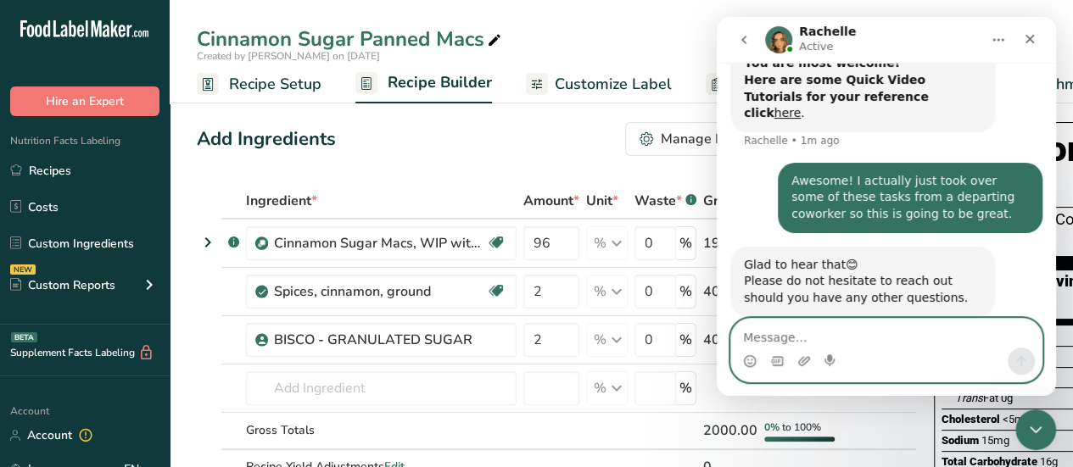
scroll to position [817, 0]
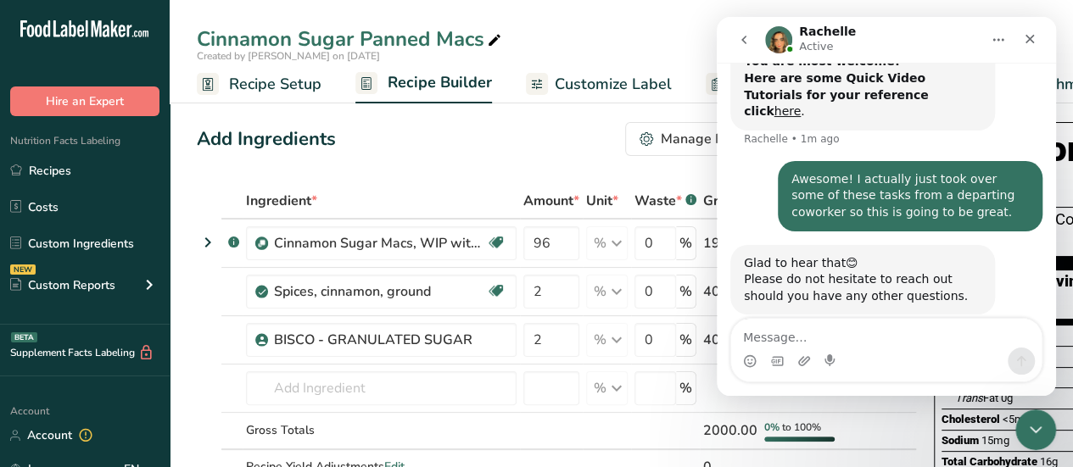
click at [798, 345] on div "Will do. Thank you! [PERSON_NAME] • Just now" at bounding box center [886, 374] width 312 height 58
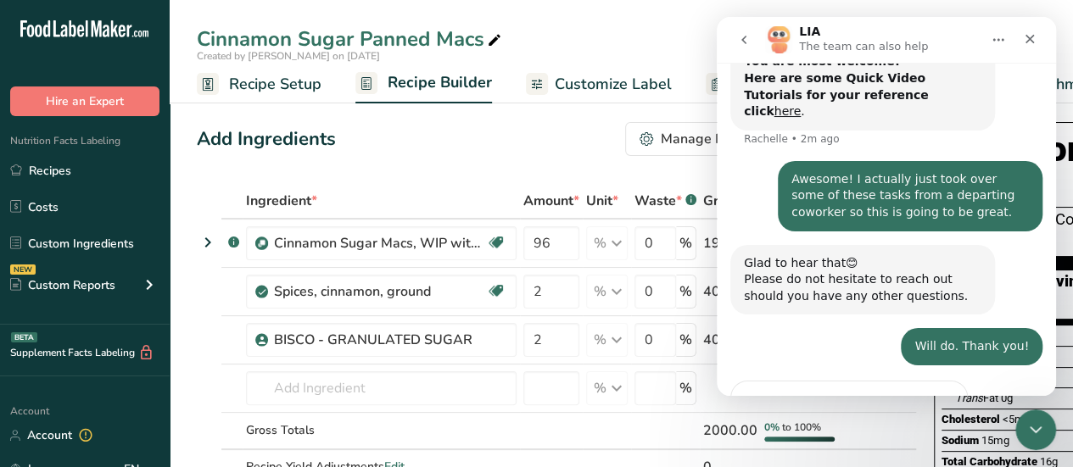
scroll to position [852, 0]
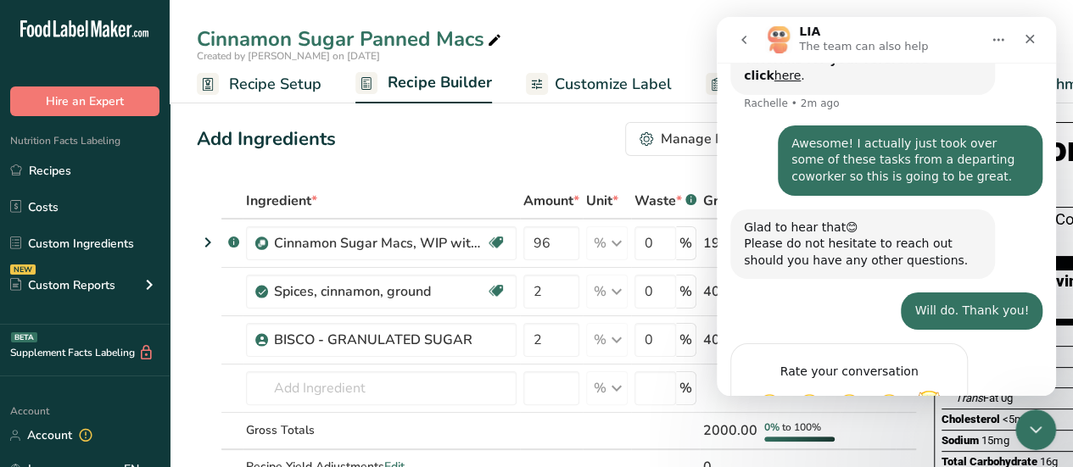
click at [929, 390] on span "Amazing" at bounding box center [928, 405] width 31 height 31
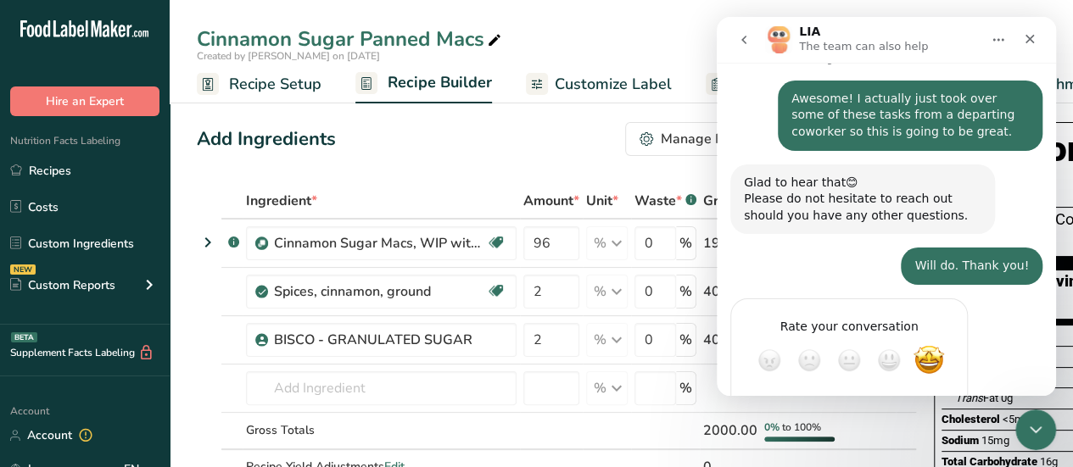
click at [1007, 299] on div "Rate your conversation Terrible Bad OK Great Amazing" at bounding box center [886, 382] width 312 height 166
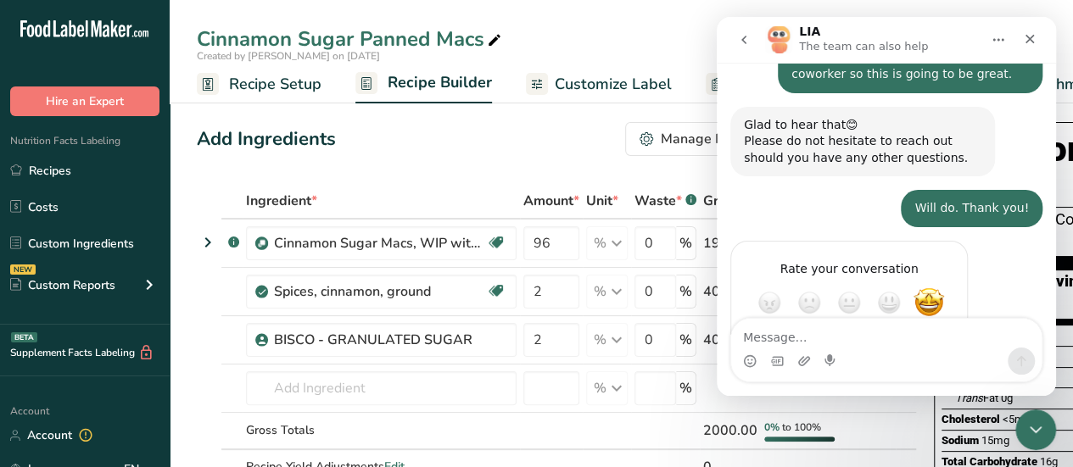
scroll to position [958, 0]
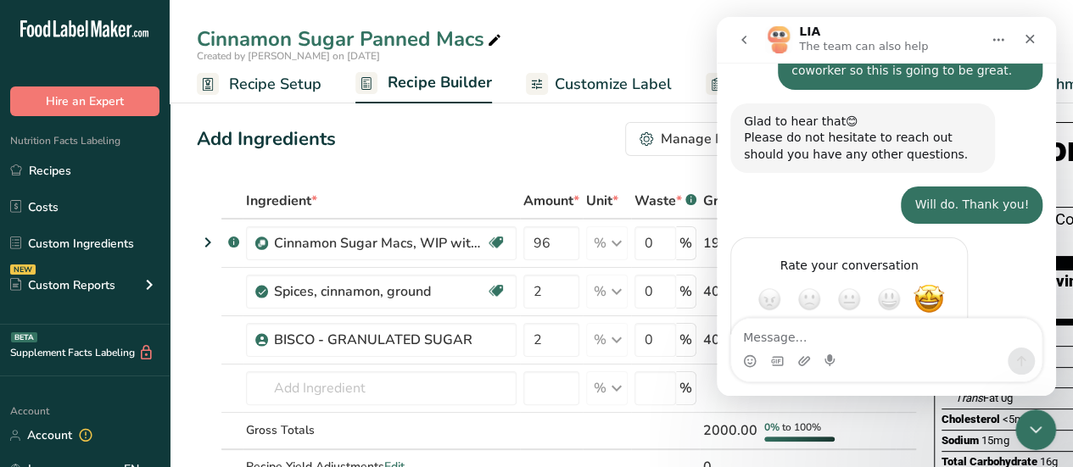
click at [1006, 245] on div "Rate your conversation Terrible Bad OK Great Amazing" at bounding box center [886, 320] width 312 height 166
